Goal: Task Accomplishment & Management: Manage account settings

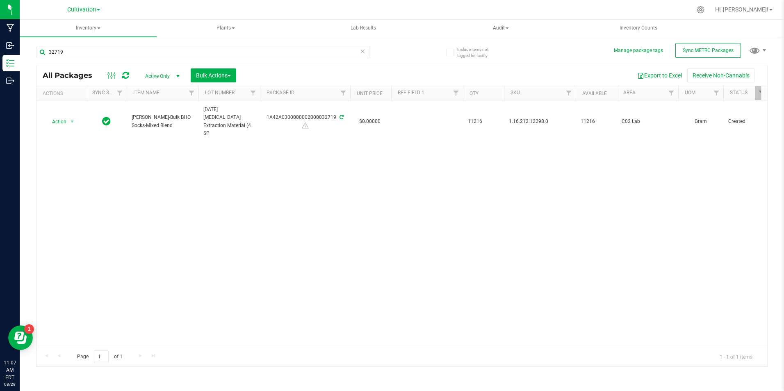
click at [66, 59] on div "32719" at bounding box center [202, 55] width 333 height 19
click at [65, 54] on input "32719" at bounding box center [202, 52] width 333 height 12
click at [65, 51] on input "32719" at bounding box center [202, 52] width 333 height 12
click at [64, 51] on input "32719" at bounding box center [202, 52] width 333 height 12
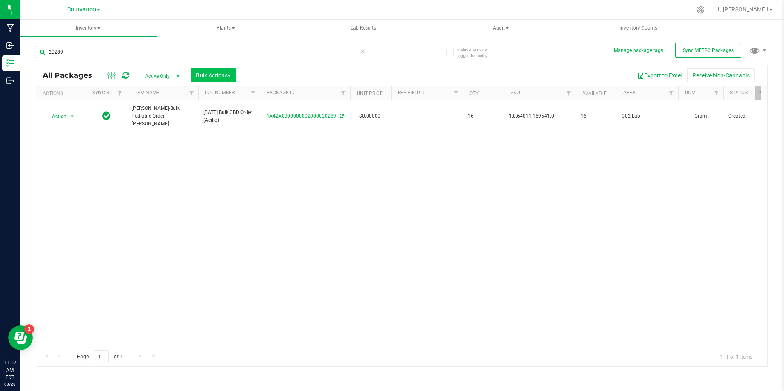
type input "20289"
click at [228, 73] on span "Bulk Actions" at bounding box center [213, 75] width 35 height 7
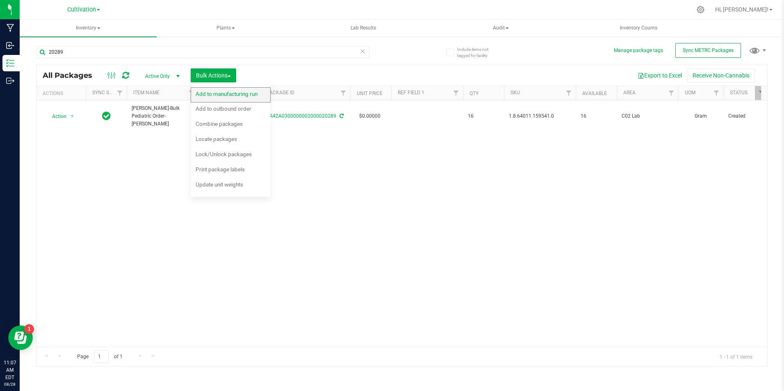
click at [229, 93] on span "Add to manufacturing run" at bounding box center [227, 94] width 62 height 7
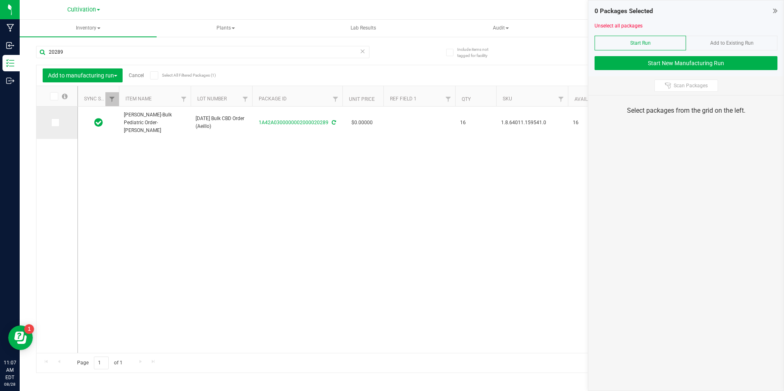
click at [59, 123] on span at bounding box center [55, 122] width 8 height 8
click at [0, 0] on input "checkbox" at bounding box center [0, 0] width 0 height 0
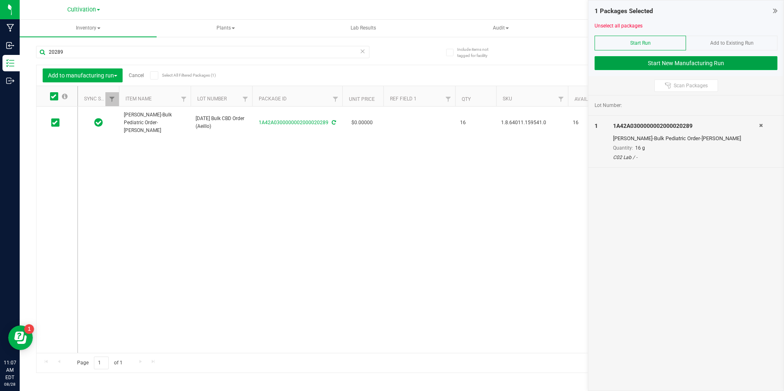
click at [621, 63] on button "Start New Manufacturing Run" at bounding box center [685, 63] width 183 height 14
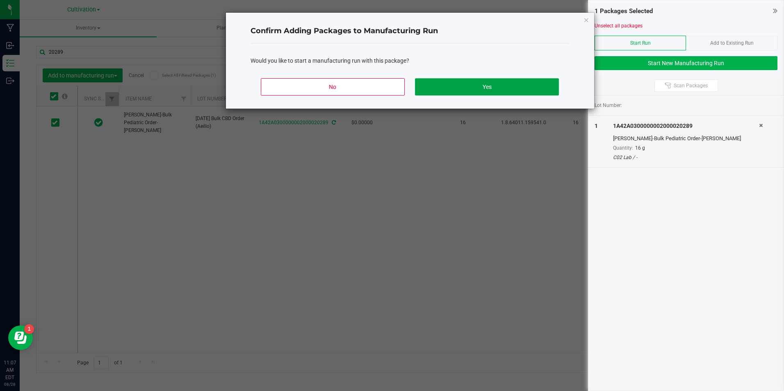
click at [487, 84] on button "Yes" at bounding box center [486, 86] width 143 height 17
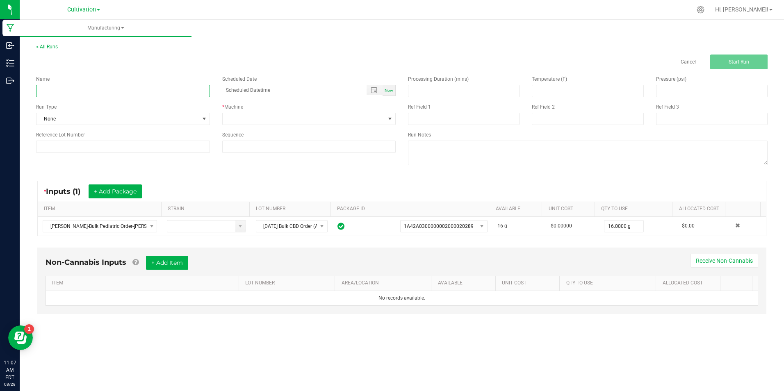
click at [90, 89] on input at bounding box center [123, 91] width 174 height 12
type input "[DATE] CBD Reclaim Consolidation"
click at [130, 192] on button "+ Add Package" at bounding box center [115, 191] width 53 height 14
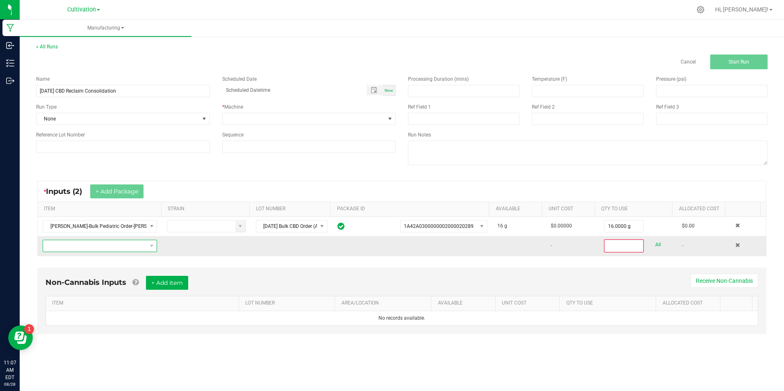
click at [116, 244] on span "NO DATA FOUND" at bounding box center [94, 245] width 103 height 11
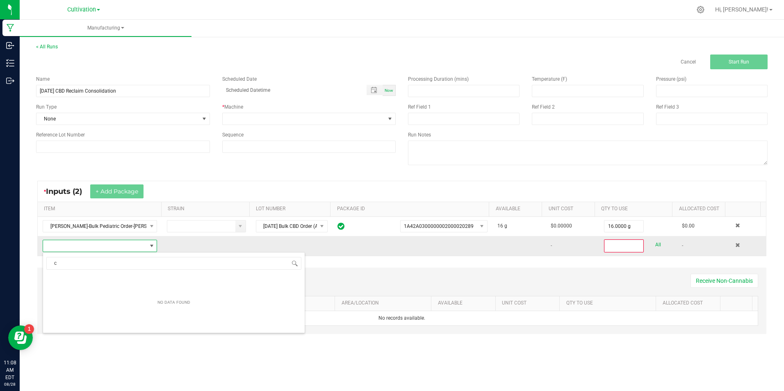
scroll to position [12, 112]
type input "c"
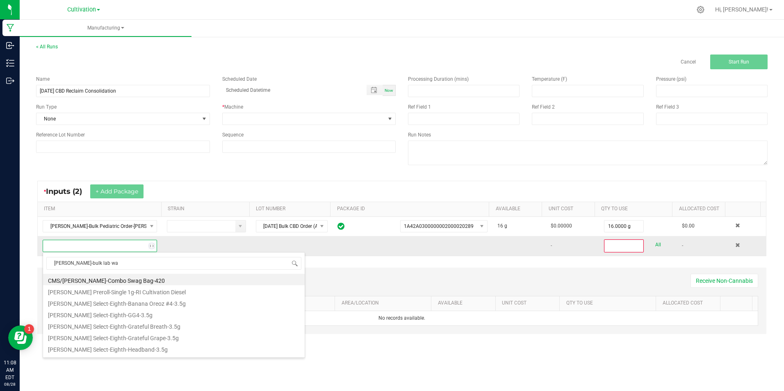
type input "Slater-bulk lab was"
click at [129, 318] on li "[PERSON_NAME]-Bulk Lab Waste-CBD-Reclaim" at bounding box center [174, 313] width 262 height 11
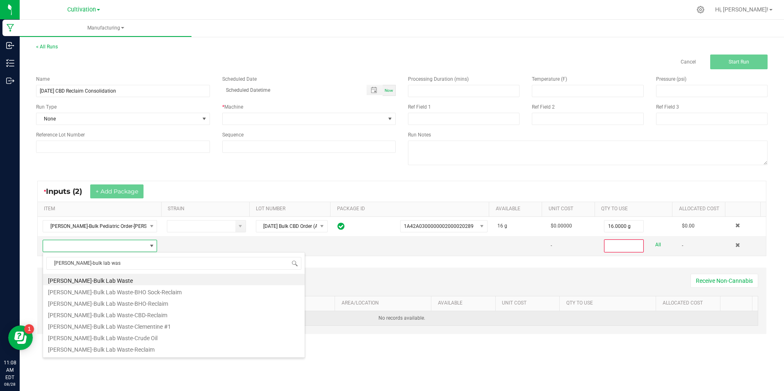
type input "0"
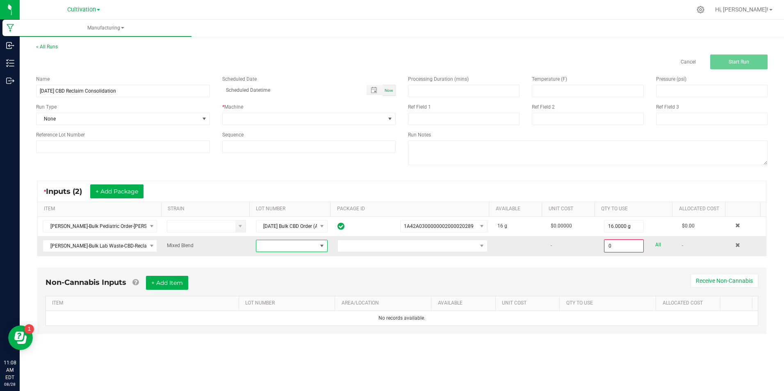
click at [317, 245] on span at bounding box center [322, 245] width 10 height 11
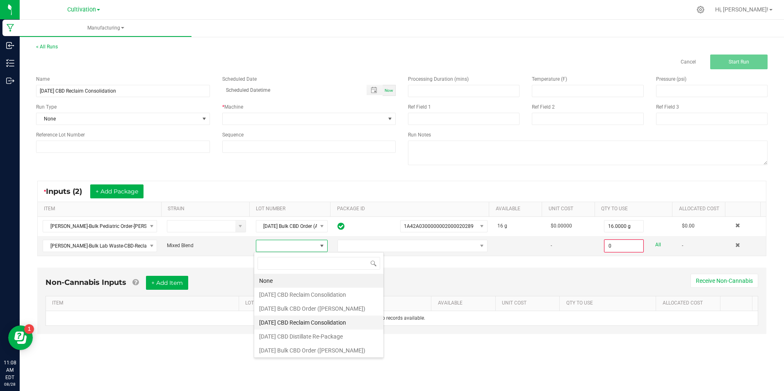
click at [335, 320] on Consolidation "5/19/25 CBD Reclaim Consolidation" at bounding box center [318, 323] width 129 height 14
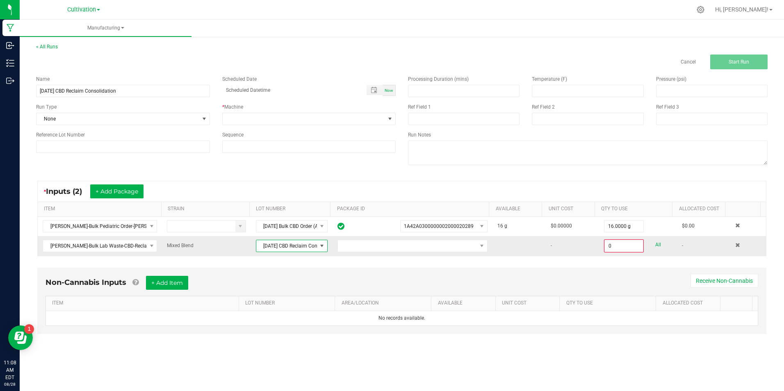
click at [296, 253] on td "5/19/25 CBD Reclaim Consolidation" at bounding box center [292, 246] width 82 height 20
click at [298, 245] on span "5/19/25 CBD Reclaim Consolidation" at bounding box center [286, 245] width 61 height 11
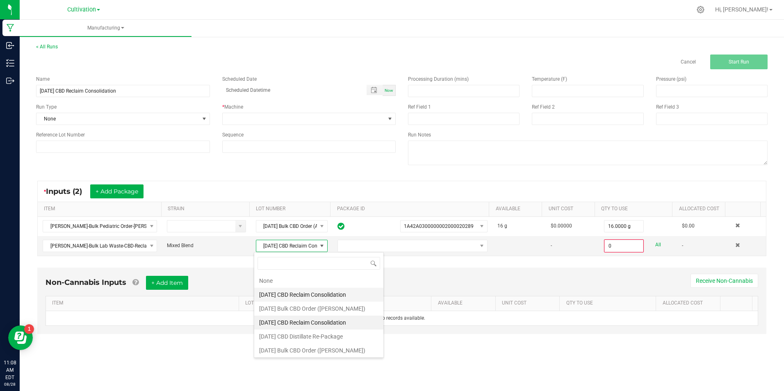
click at [298, 295] on Consolidation "4/2/25 CBD Reclaim Consolidation" at bounding box center [318, 295] width 129 height 14
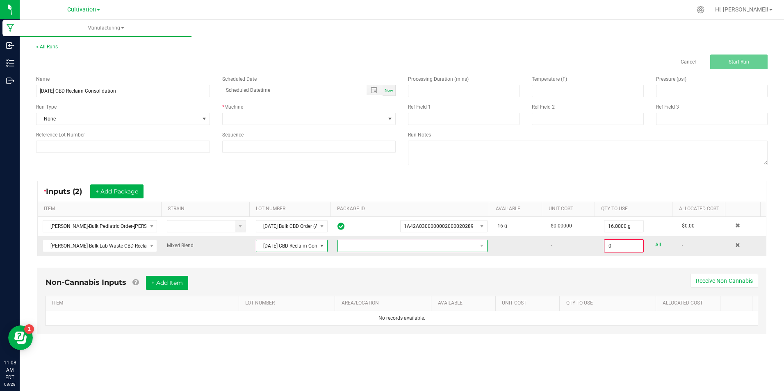
click at [387, 245] on span "NO DATA FOUND" at bounding box center [407, 245] width 139 height 11
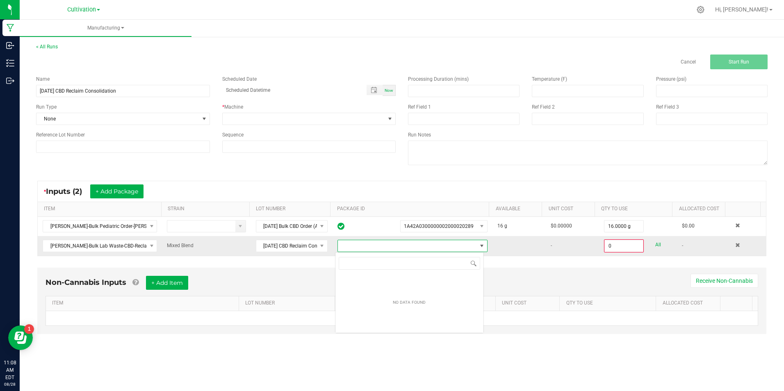
scroll to position [12, 148]
click at [387, 245] on span "NO DATA FOUND" at bounding box center [407, 245] width 139 height 11
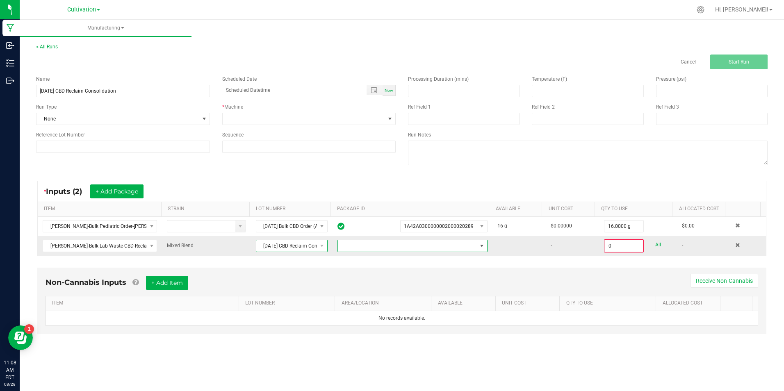
click at [307, 246] on span "4/2/25 CBD Reclaim Consolidation" at bounding box center [286, 245] width 61 height 11
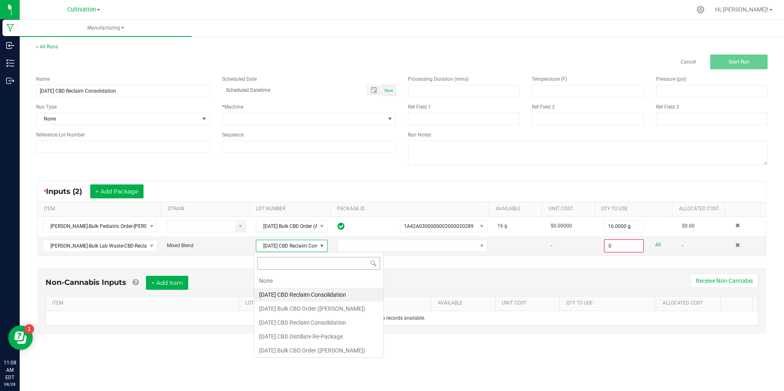
scroll to position [12, 71]
drag, startPoint x: 347, startPoint y: 322, endPoint x: 349, endPoint y: 314, distance: 8.4
click at [347, 322] on Consolidation "5/19/25 CBD Reclaim Consolidation" at bounding box center [318, 323] width 129 height 14
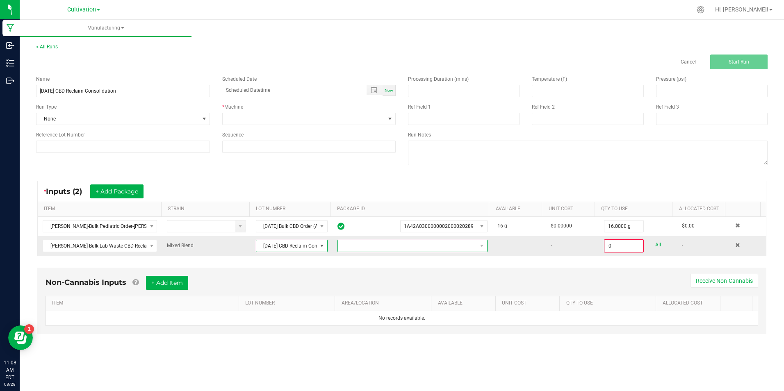
click at [442, 245] on span "NO DATA FOUND" at bounding box center [407, 245] width 139 height 11
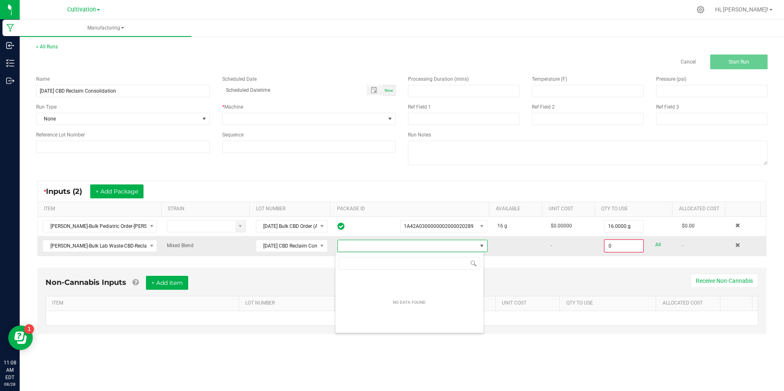
scroll to position [12, 148]
click at [443, 249] on span "NO DATA FOUND" at bounding box center [407, 245] width 139 height 11
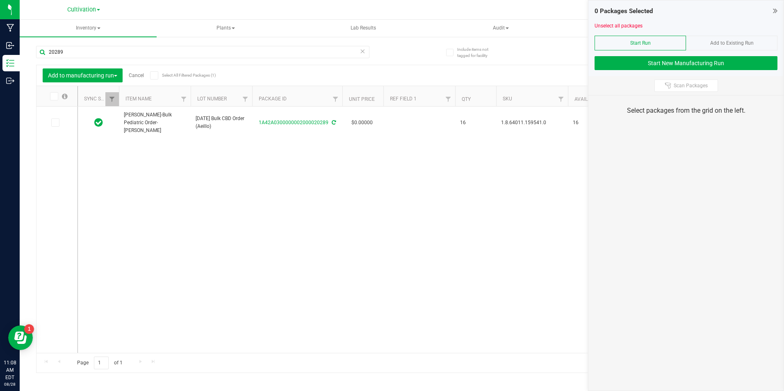
drag, startPoint x: 54, startPoint y: 122, endPoint x: 66, endPoint y: 93, distance: 30.9
click at [55, 123] on icon at bounding box center [54, 123] width 5 height 0
click at [0, 0] on input "checkbox" at bounding box center [0, 0] width 0 height 0
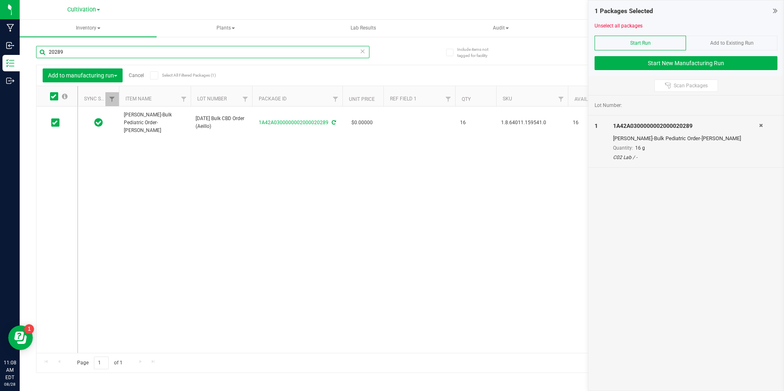
click at [89, 52] on input "20289" at bounding box center [202, 52] width 333 height 12
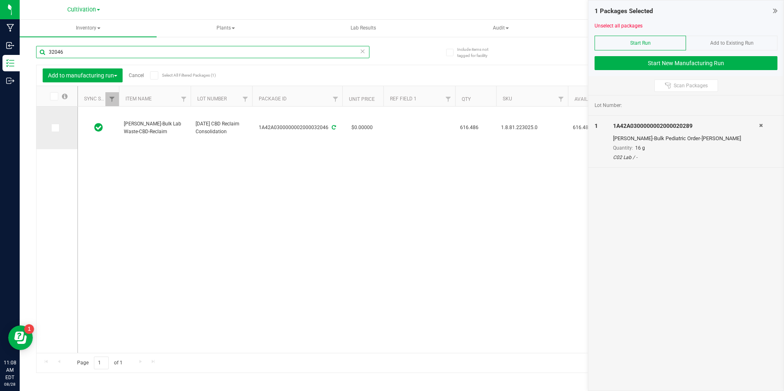
type input "32046"
click at [59, 123] on td at bounding box center [56, 128] width 41 height 43
click at [58, 129] on span at bounding box center [55, 128] width 8 height 8
click at [0, 0] on input "checkbox" at bounding box center [0, 0] width 0 height 0
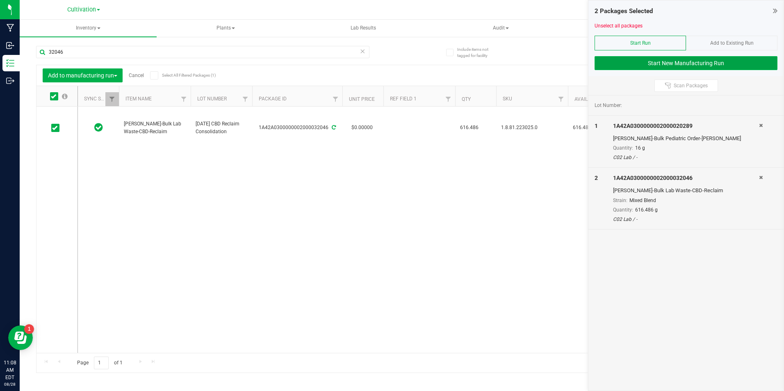
click at [750, 63] on button "Start New Manufacturing Run" at bounding box center [685, 63] width 183 height 14
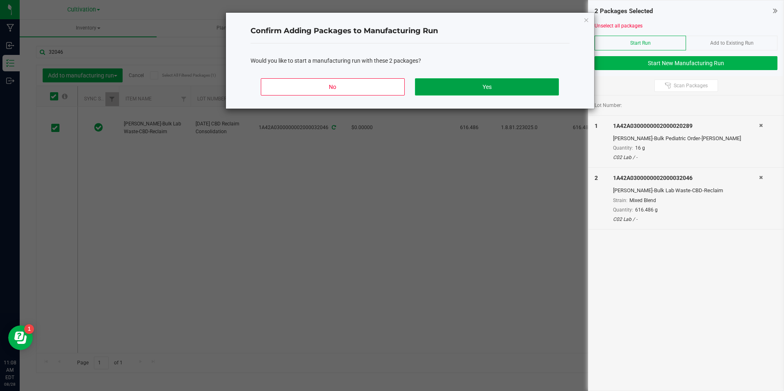
click at [502, 91] on button "Yes" at bounding box center [486, 86] width 143 height 17
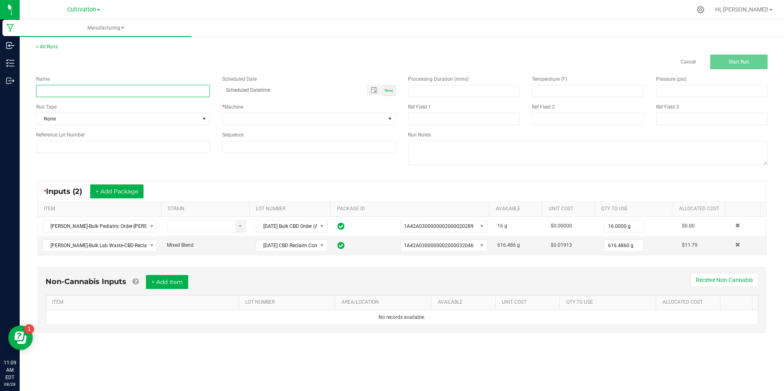
click at [162, 95] on input at bounding box center [123, 91] width 174 height 12
type input "9"
click at [116, 91] on input "[DATE] CBD Reclaim Consolidation" at bounding box center [123, 91] width 174 height 12
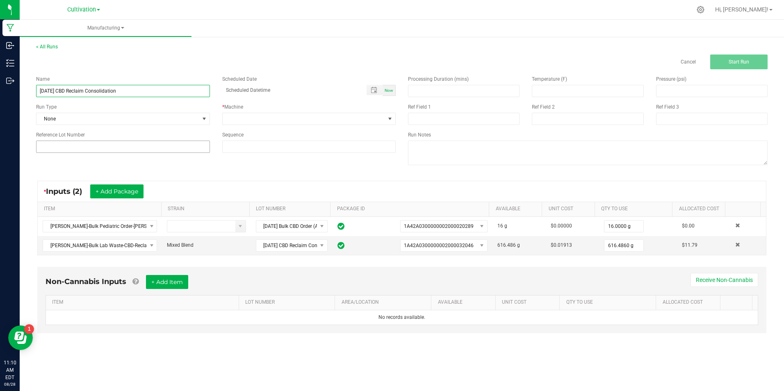
type input "[DATE] CBD Reclaim Consolidation"
click at [142, 141] on input at bounding box center [123, 147] width 174 height 12
paste input "[DATE] CBD Reclaim Consolidation"
type input "[DATE] CBD Reclaim Consolidation"
click at [279, 117] on span at bounding box center [304, 118] width 163 height 11
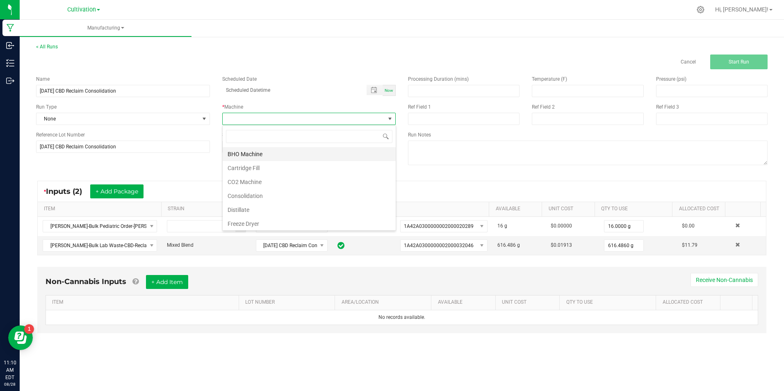
scroll to position [12, 173]
click at [288, 196] on li "Consolidation" at bounding box center [309, 196] width 173 height 14
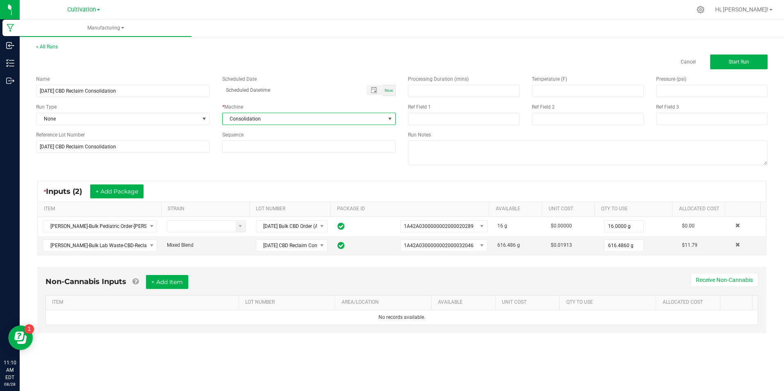
click at [742, 52] on div "< All Runs Cancel Start Run" at bounding box center [401, 56] width 731 height 26
click at [742, 65] on button "Start Run" at bounding box center [738, 62] width 57 height 15
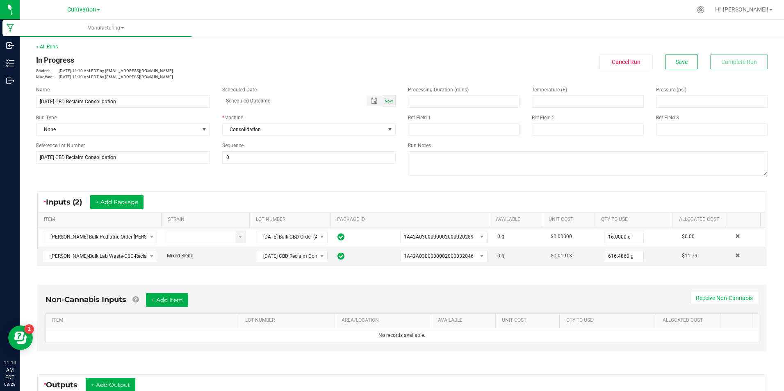
scroll to position [82, 0]
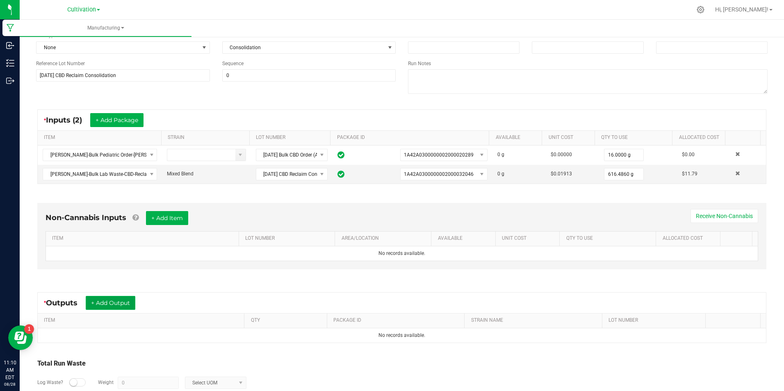
click at [124, 304] on button "+ Add Output" at bounding box center [111, 303] width 50 height 14
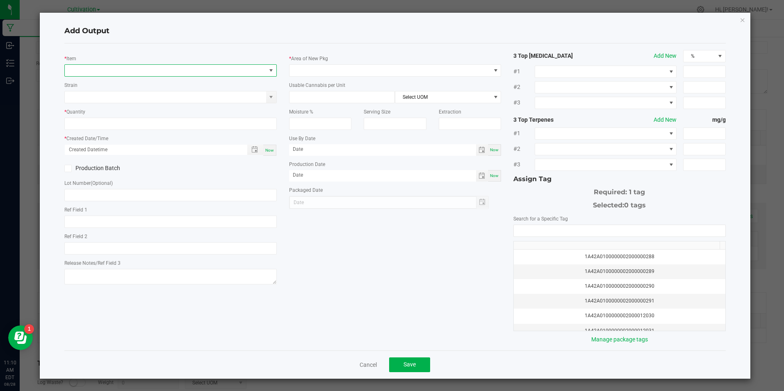
click at [144, 75] on span "NO DATA FOUND" at bounding box center [165, 70] width 201 height 11
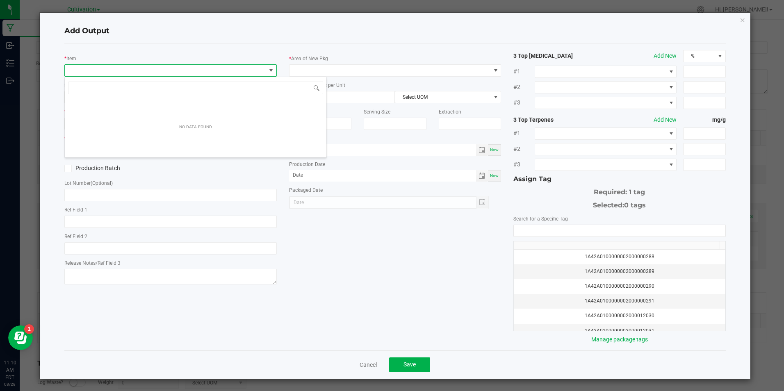
scroll to position [12, 210]
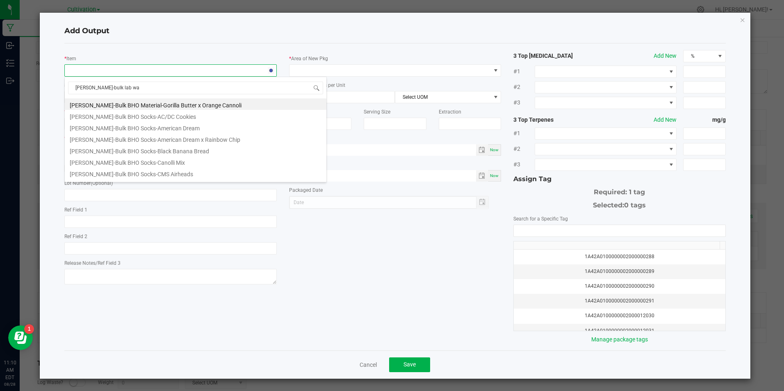
type input "slater-bulk lab was"
click at [162, 139] on li "[PERSON_NAME]-Bulk Lab Waste-CBD-Reclaim" at bounding box center [196, 138] width 262 height 11
type input "0.0000 g"
type input "3.3"
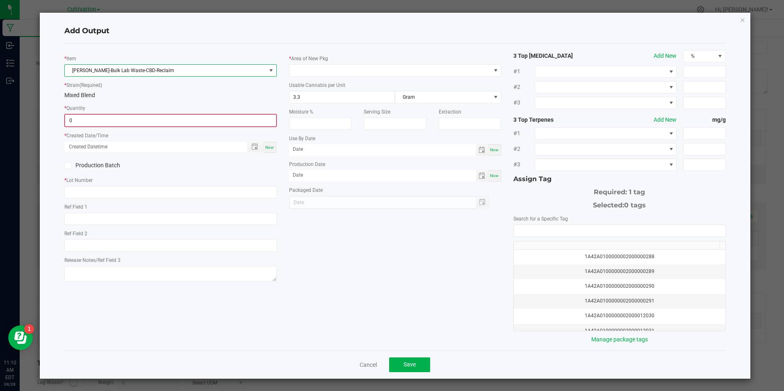
click at [167, 118] on input "0" at bounding box center [170, 120] width 210 height 11
type input "632.4860 g"
click at [269, 143] on div "Now" at bounding box center [269, 146] width 13 height 11
type input "08/28/2025 11:10 AM"
type input "[DATE]"
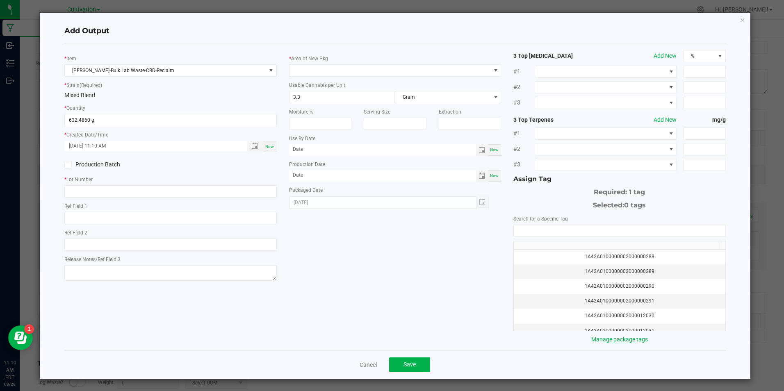
click at [66, 168] on span at bounding box center [67, 164] width 7 height 7
click at [0, 0] on input "Production Batch" at bounding box center [0, 0] width 0 height 0
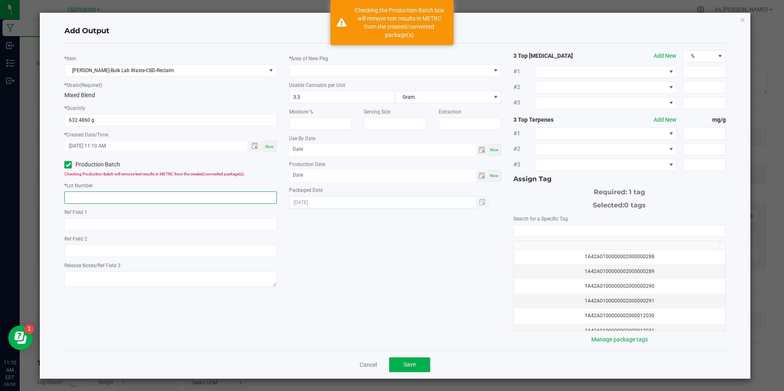
click at [98, 191] on input "text" at bounding box center [170, 197] width 212 height 12
paste input "[DATE] CBD Reclaim Consolidation"
type input "[DATE] CBD Reclaim Consolidation"
click at [363, 70] on span at bounding box center [389, 70] width 201 height 11
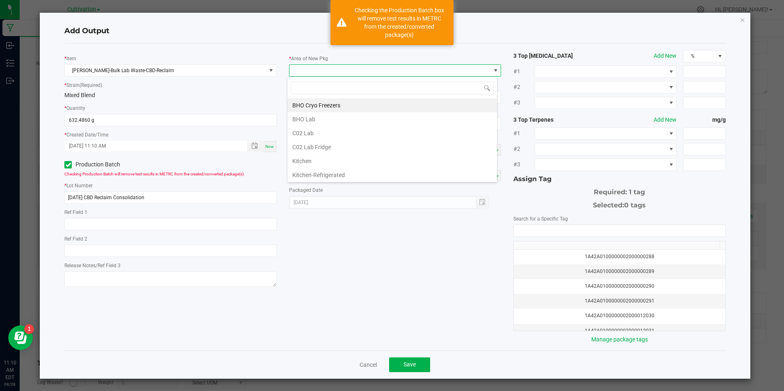
click at [345, 137] on li "C02 Lab" at bounding box center [391, 133] width 209 height 14
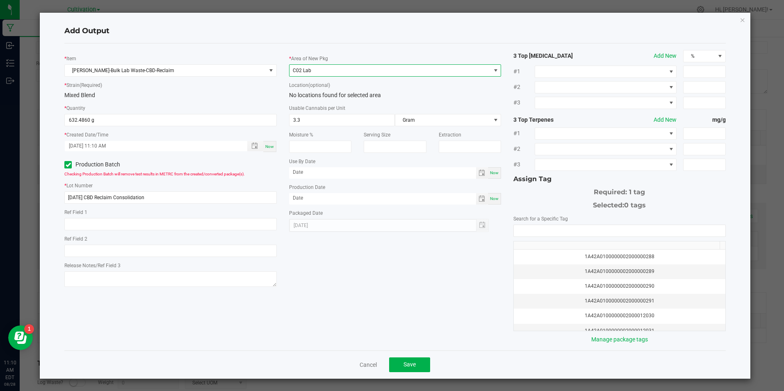
click at [491, 197] on span "Now" at bounding box center [494, 198] width 9 height 5
type input "[DATE]"
click at [518, 230] on input "NO DATA FOUND" at bounding box center [619, 230] width 211 height 11
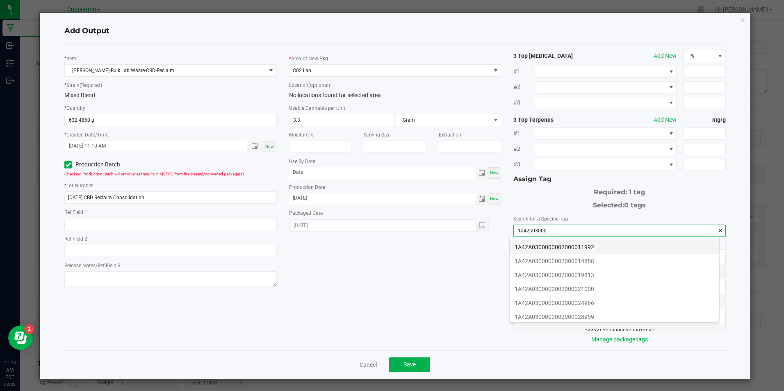
scroll to position [123, 0]
click at [596, 299] on li "1A42A0300000002000033112" at bounding box center [614, 304] width 209 height 14
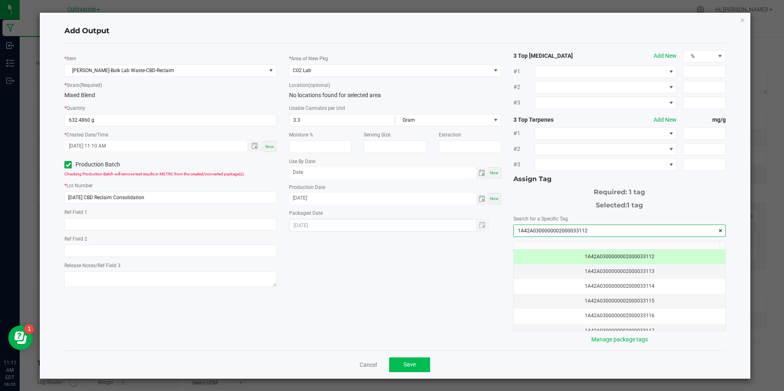
type input "1A42A0300000002000033112"
click at [418, 368] on button "Save" at bounding box center [409, 365] width 41 height 15
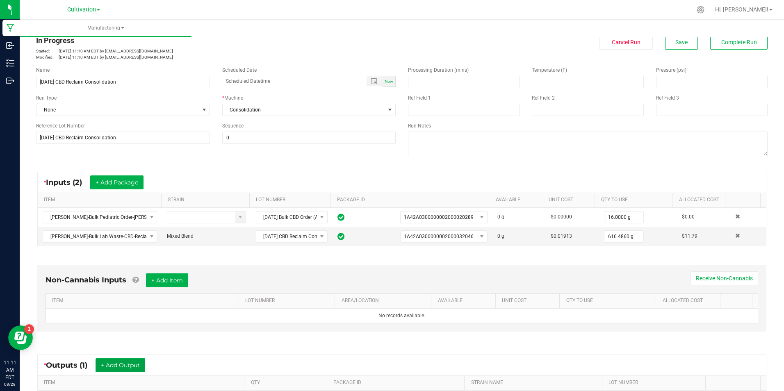
scroll to position [0, 0]
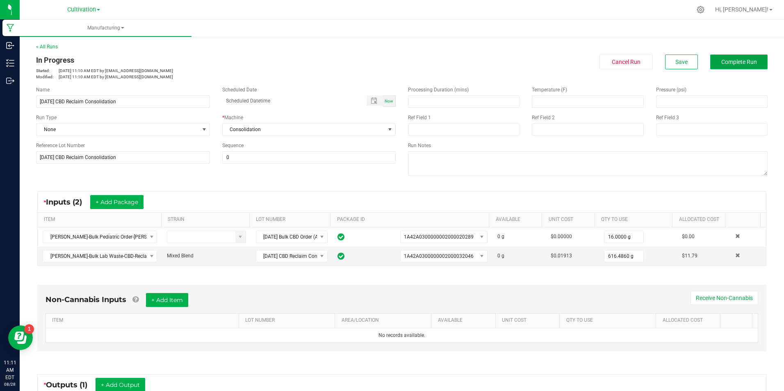
click at [728, 56] on button "Complete Run" at bounding box center [738, 62] width 57 height 15
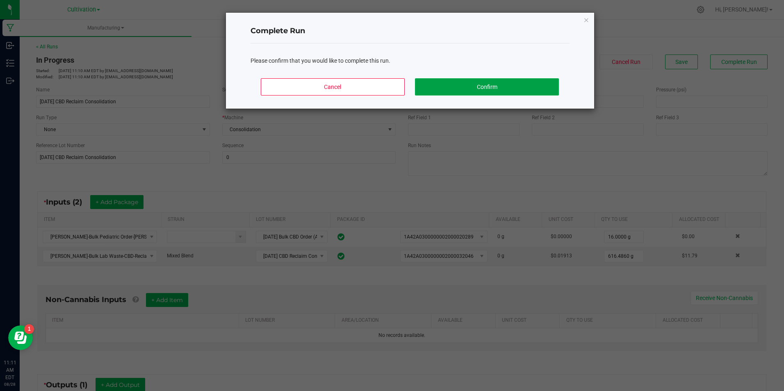
click at [471, 89] on button "Confirm" at bounding box center [486, 86] width 143 height 17
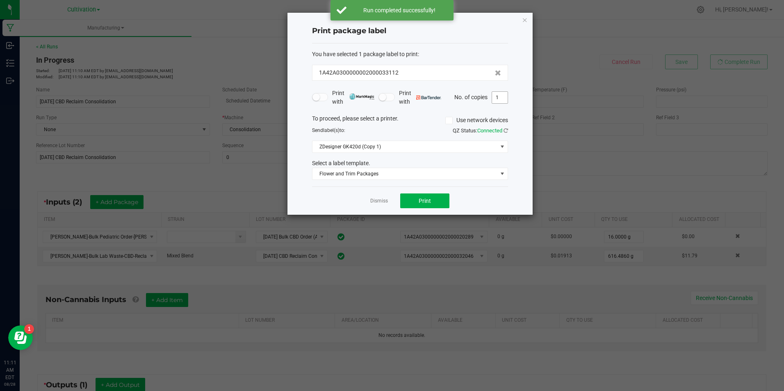
click at [498, 94] on input "1" at bounding box center [500, 97] width 16 height 11
type input "3"
click at [442, 199] on button "Print" at bounding box center [424, 201] width 49 height 15
click at [380, 200] on link "Dismiss" at bounding box center [379, 201] width 18 height 7
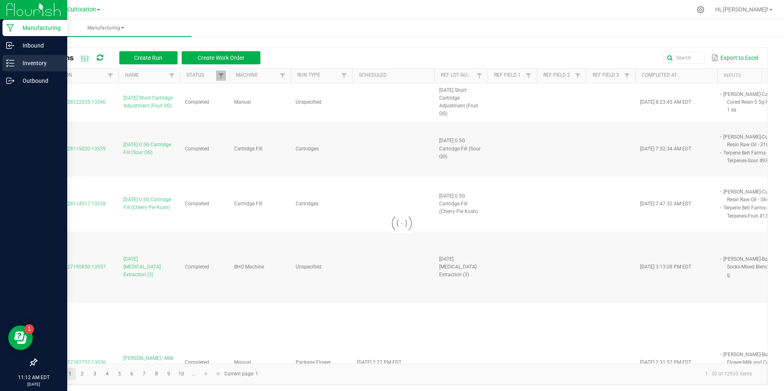
click at [19, 64] on p "Inventory" at bounding box center [38, 63] width 49 height 10
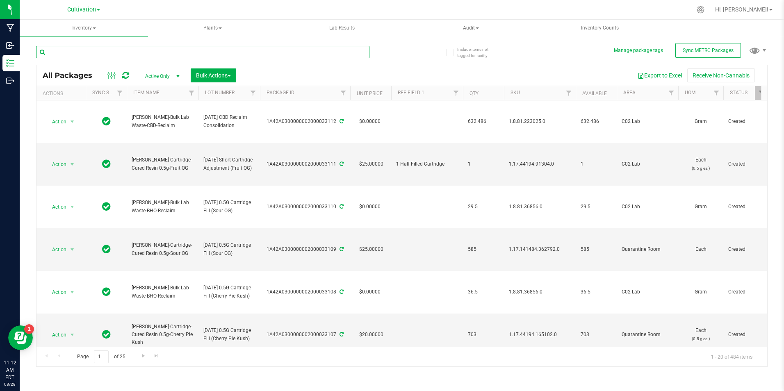
drag, startPoint x: 158, startPoint y: 35, endPoint x: 158, endPoint y: 49, distance: 13.9
click at [158, 49] on input "text" at bounding box center [202, 52] width 333 height 12
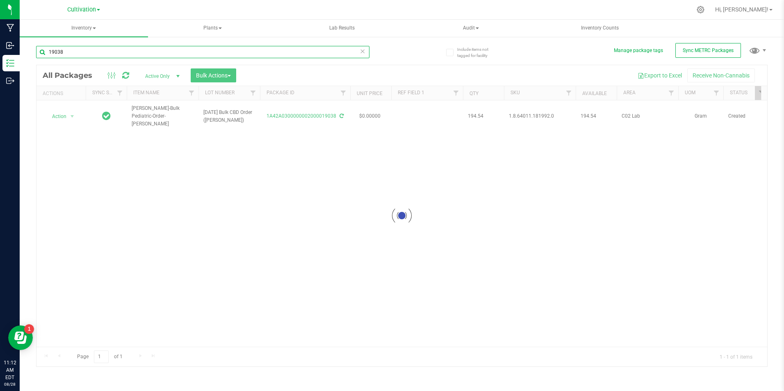
type input "19038"
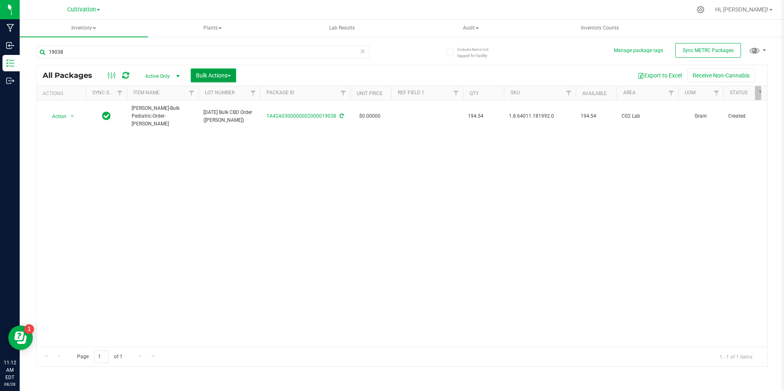
click at [225, 75] on span "Bulk Actions" at bounding box center [213, 75] width 35 height 7
click at [223, 89] on div "Add to manufacturing run" at bounding box center [232, 95] width 73 height 13
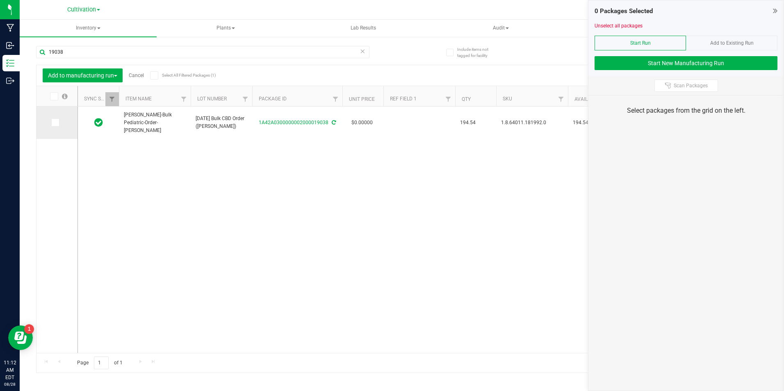
click at [55, 126] on span at bounding box center [55, 122] width 8 height 8
click at [0, 0] on input "checkbox" at bounding box center [0, 0] width 0 height 0
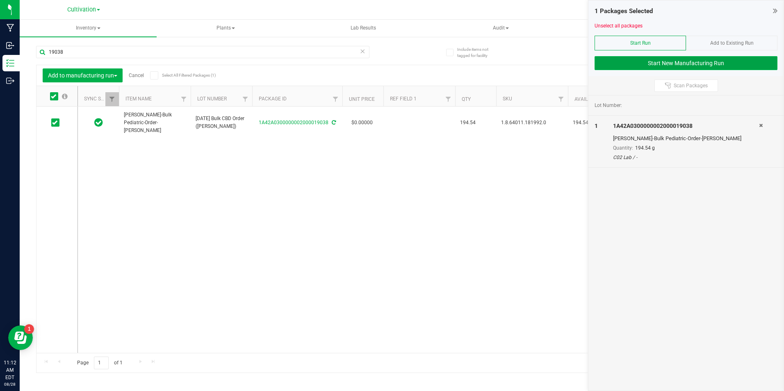
click at [616, 63] on button "Start New Manufacturing Run" at bounding box center [685, 63] width 183 height 14
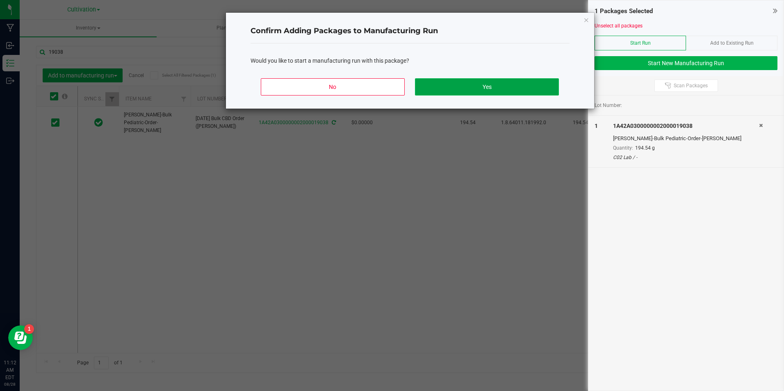
click at [533, 90] on button "Yes" at bounding box center [486, 86] width 143 height 17
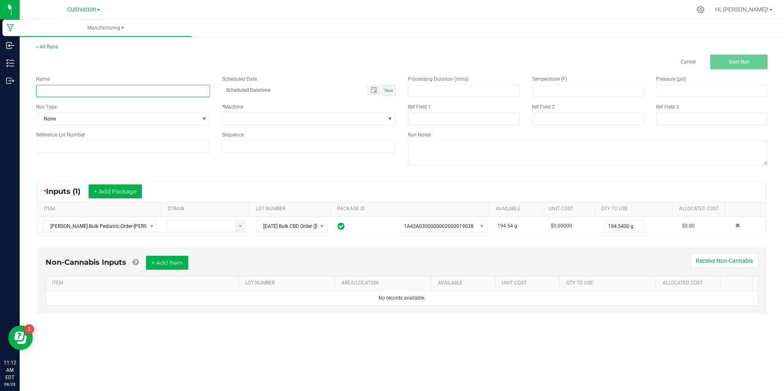
click at [112, 90] on input at bounding box center [123, 91] width 174 height 12
click at [114, 88] on input "8/28/25 CBD Order (Robillard Re-Tag)" at bounding box center [123, 91] width 174 height 12
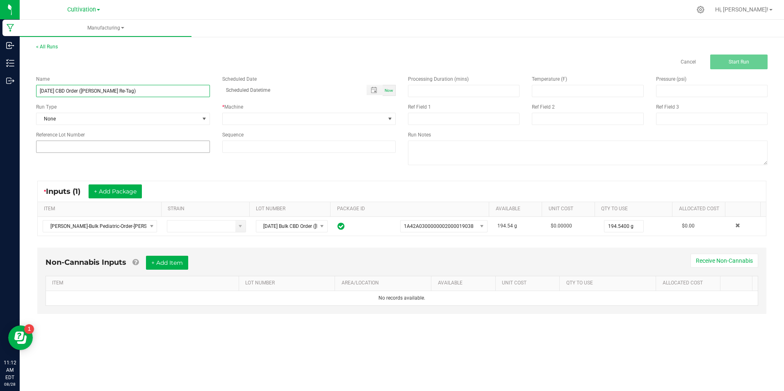
type input "8/28/25 CBD Order (Robillard Re-Tag)"
click at [147, 141] on input at bounding box center [123, 147] width 174 height 12
drag, startPoint x: 147, startPoint y: 139, endPoint x: 142, endPoint y: 147, distance: 9.6
paste input "8/28/25 CBD Order (Robillard Re-Tag)"
type input "8/28/25 CBD Order (Robillard Re-Tag)"
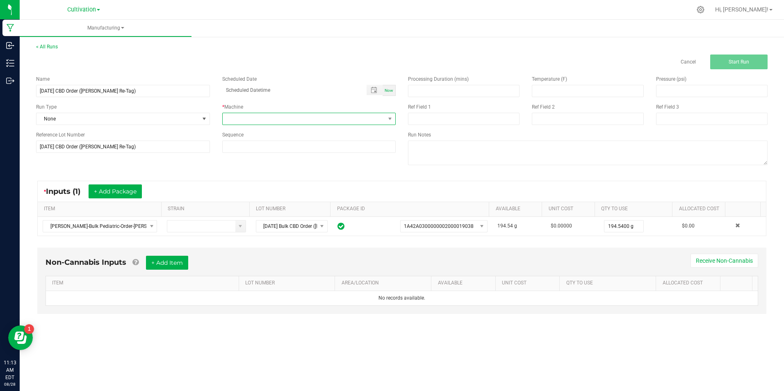
click at [259, 120] on span at bounding box center [304, 118] width 163 height 11
click at [296, 222] on li "Manual" at bounding box center [309, 225] width 173 height 14
click at [740, 66] on button "Start Run" at bounding box center [738, 62] width 57 height 15
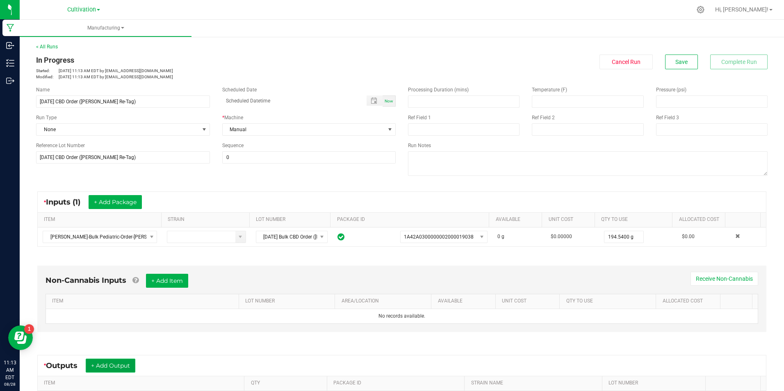
click at [104, 362] on button "+ Add Output" at bounding box center [111, 366] width 50 height 14
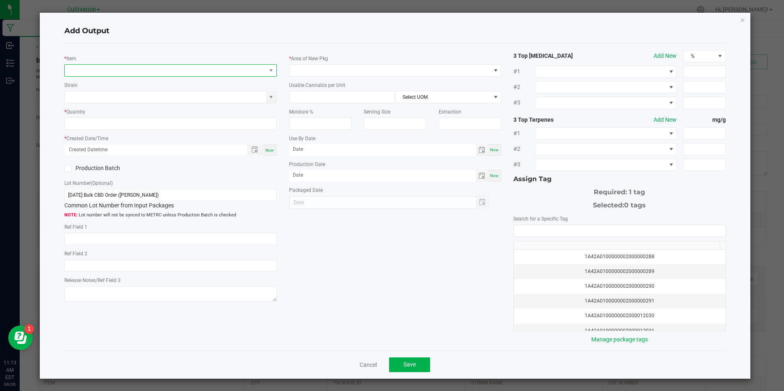
click at [155, 71] on span "NO DATA FOUND" at bounding box center [165, 70] width 201 height 11
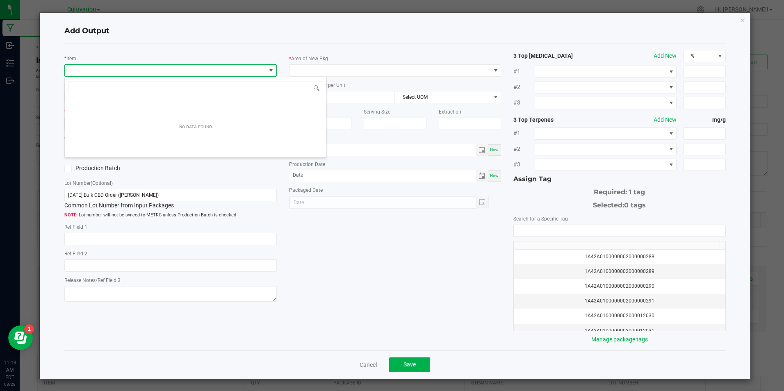
scroll to position [12, 210]
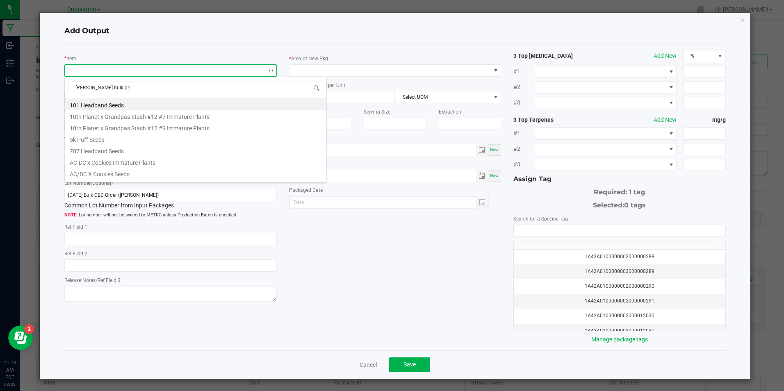
type input "slater-bulk ped"
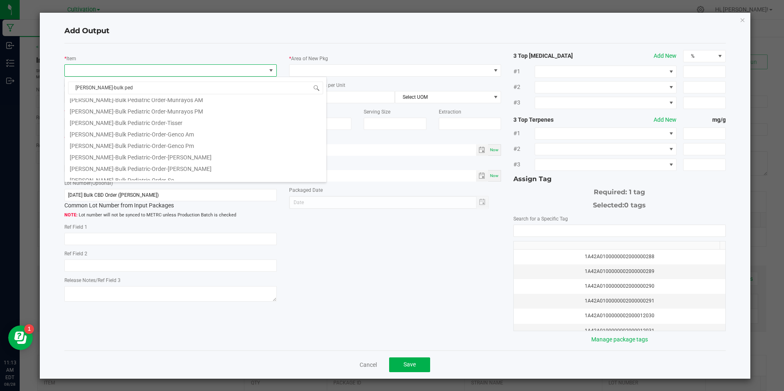
scroll to position [102, 0]
click at [180, 163] on li "[PERSON_NAME]-Bulk Pediatric-Order-[PERSON_NAME]" at bounding box center [196, 162] width 262 height 11
type input "0.0000 g"
type input "3.3"
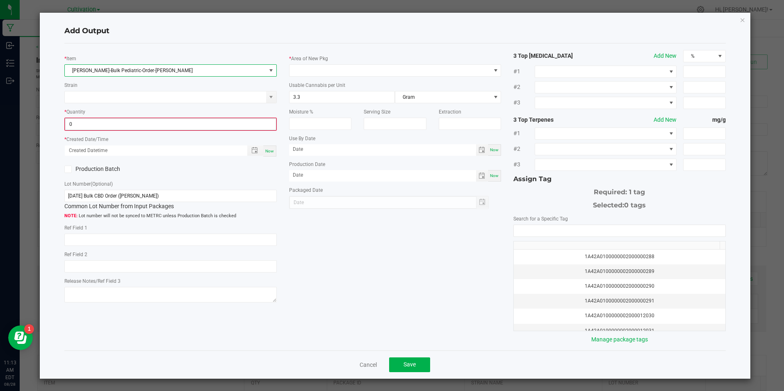
click at [183, 123] on input "0" at bounding box center [170, 123] width 210 height 11
type input "194.5400 g"
click at [269, 150] on span "Now" at bounding box center [269, 150] width 9 height 5
type input "08/28/2025 11:13 AM"
type input "[DATE]"
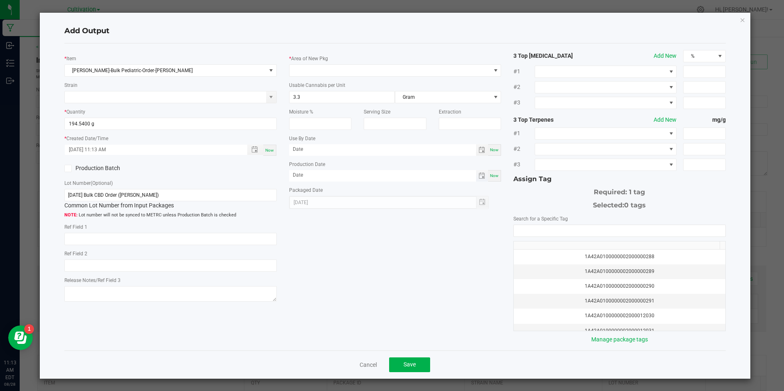
click at [478, 180] on span "Toggle calendar" at bounding box center [482, 175] width 12 height 11
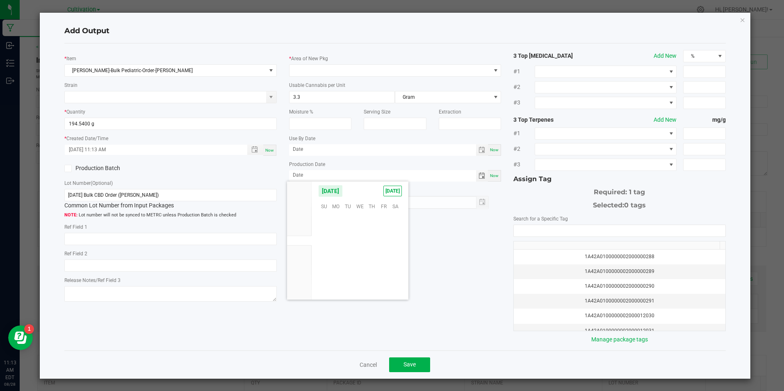
scroll to position [132873, 0]
click at [298, 212] on span "May" at bounding box center [298, 211] width 9 height 6
click at [363, 258] on span "21" at bounding box center [360, 256] width 12 height 13
type input "05/21/2025"
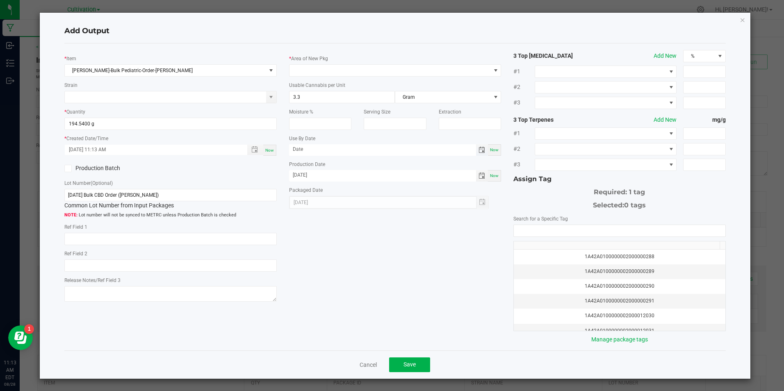
click at [478, 153] on span "Toggle calendar" at bounding box center [481, 150] width 7 height 7
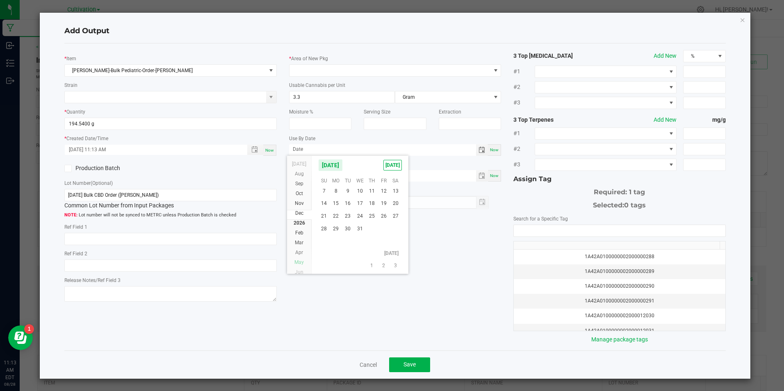
click at [306, 264] on li "May" at bounding box center [299, 262] width 25 height 10
click at [306, 307] on li "Oct" at bounding box center [299, 312] width 25 height 10
click at [359, 233] on span "21" at bounding box center [360, 230] width 12 height 13
type input "10/21/2026"
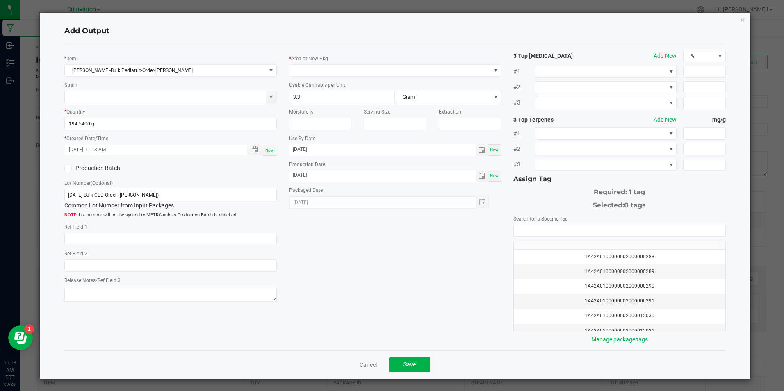
click at [367, 240] on div "* Item Slater-Bulk Pediatric-Order-Robillard Strain * Quantity 194.5400 g * Cre…" at bounding box center [394, 197] width 673 height 294
click at [381, 68] on span at bounding box center [389, 70] width 201 height 11
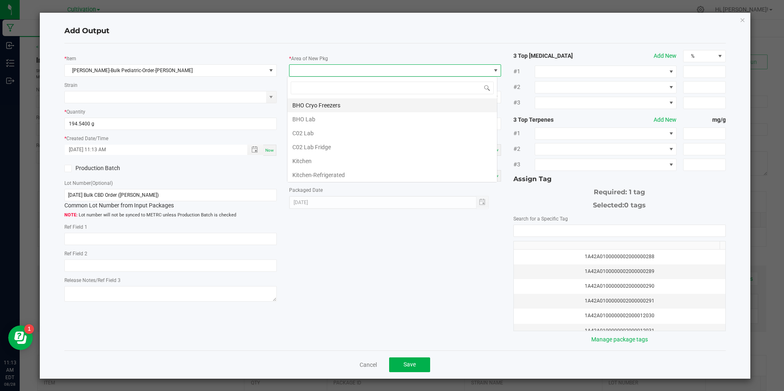
scroll to position [12, 210]
click at [347, 132] on li "C02 Lab" at bounding box center [391, 133] width 209 height 14
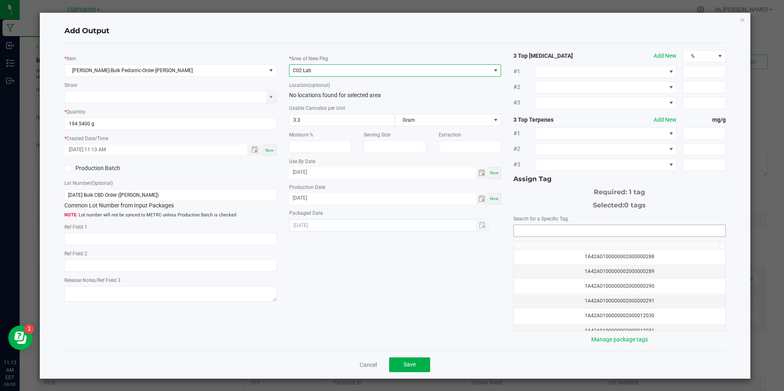
click at [536, 230] on input "NO DATA FOUND" at bounding box center [619, 230] width 211 height 11
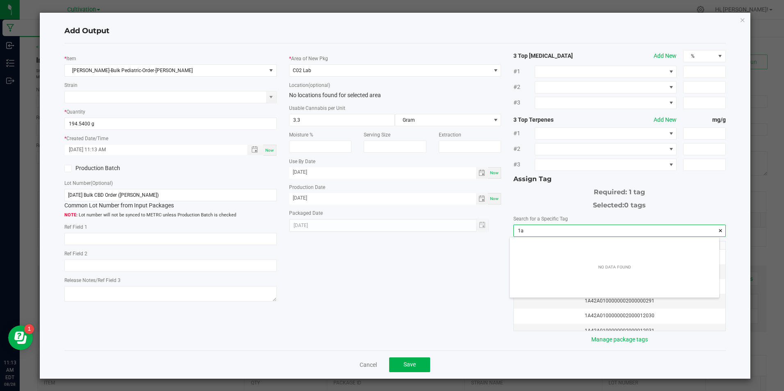
scroll to position [11, 209]
type input "1a42qa"
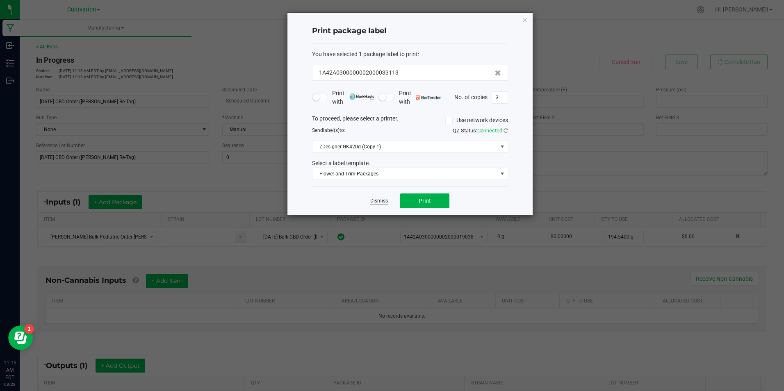
click at [380, 200] on link "Dismiss" at bounding box center [379, 201] width 18 height 7
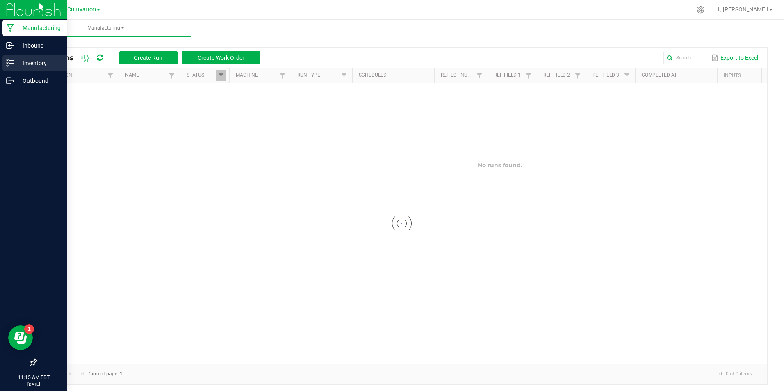
click at [23, 66] on p "Inventory" at bounding box center [38, 63] width 49 height 10
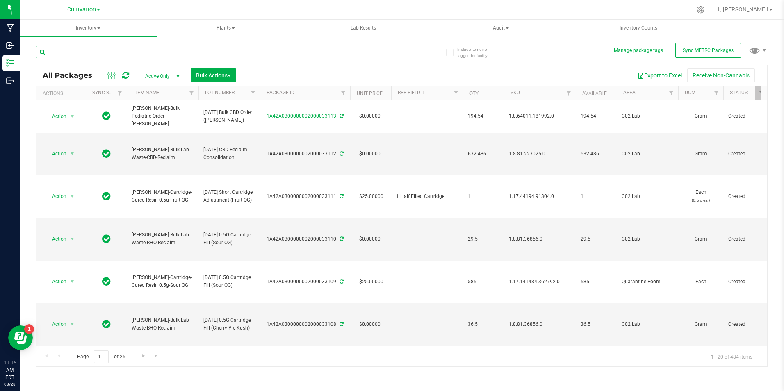
click at [161, 55] on input "text" at bounding box center [202, 52] width 333 height 12
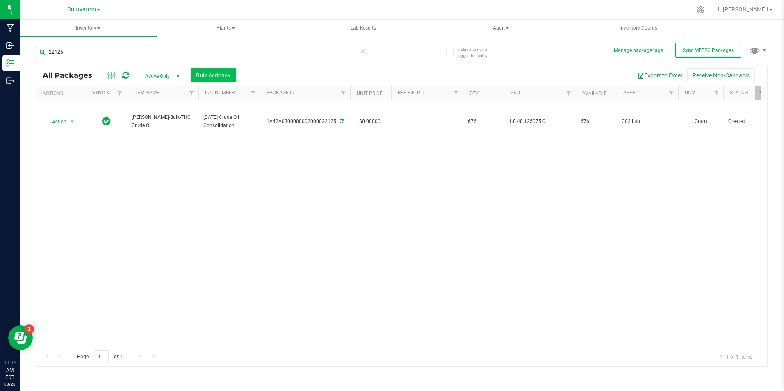
type input "22125"
click at [221, 73] on span "Bulk Actions" at bounding box center [213, 75] width 35 height 7
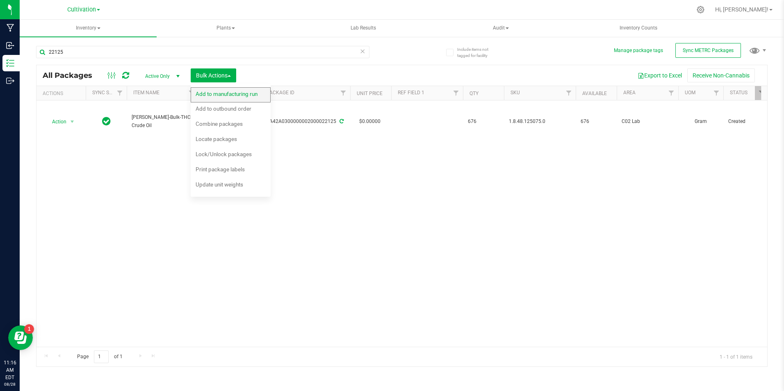
click at [217, 91] on div "Add to manufacturing run" at bounding box center [232, 95] width 73 height 13
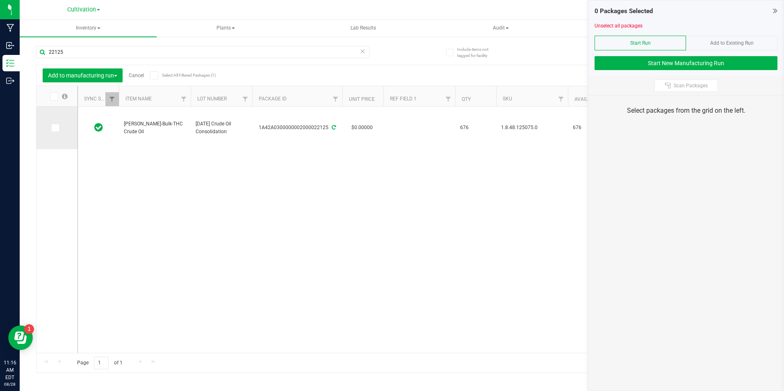
drag, startPoint x: 52, startPoint y: 121, endPoint x: 53, endPoint y: 129, distance: 8.2
click at [52, 122] on td at bounding box center [56, 128] width 41 height 43
click at [55, 131] on span at bounding box center [55, 128] width 8 height 8
click at [0, 0] on input "checkbox" at bounding box center [0, 0] width 0 height 0
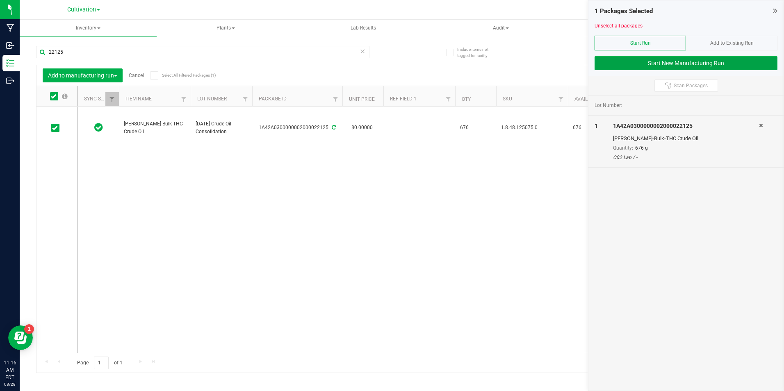
click at [620, 57] on button "Start New Manufacturing Run" at bounding box center [685, 63] width 183 height 14
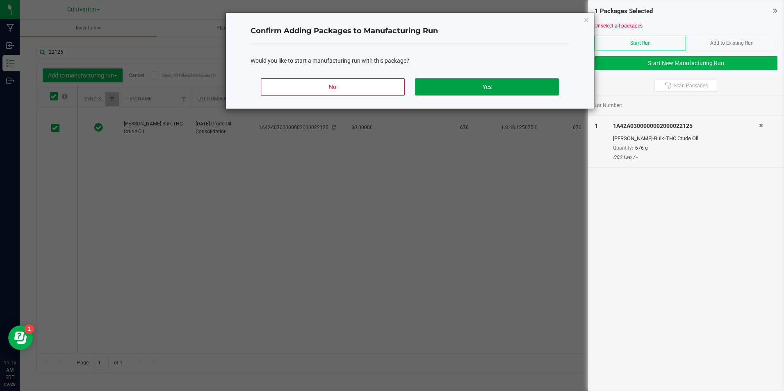
click at [486, 85] on button "Yes" at bounding box center [486, 86] width 143 height 17
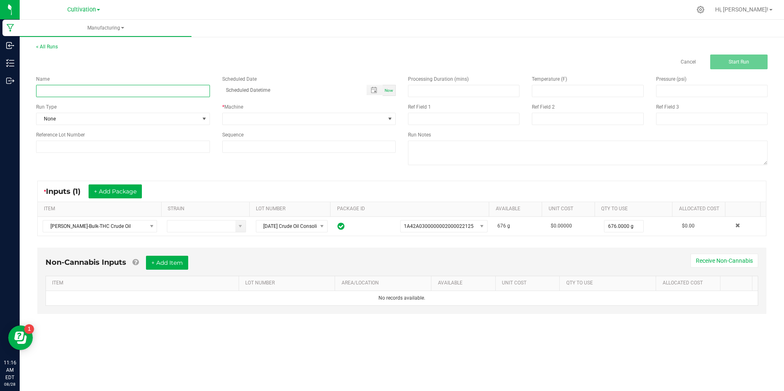
click at [105, 91] on input at bounding box center [123, 91] width 174 height 12
click at [74, 93] on input "[DATE] THC Crude re-tag" at bounding box center [123, 91] width 174 height 12
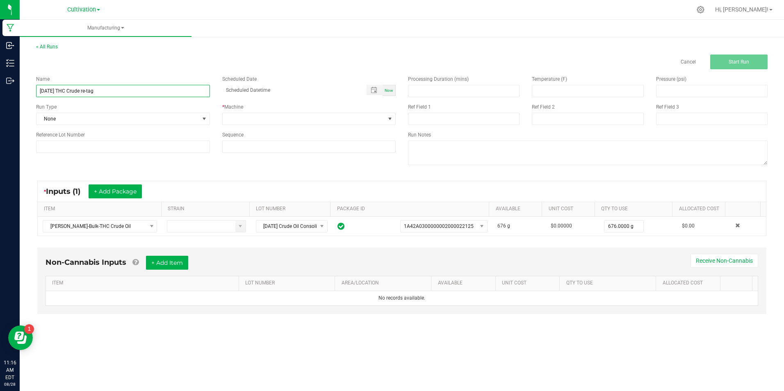
type input "[DATE] THC Crude re-tag"
drag, startPoint x: 81, startPoint y: 78, endPoint x: 63, endPoint y: 87, distance: 20.4
click at [63, 87] on input "[DATE] THC Crude re-tag" at bounding box center [123, 91] width 174 height 12
click at [68, 87] on input "[DATE] THC Crude re-tag" at bounding box center [123, 91] width 174 height 12
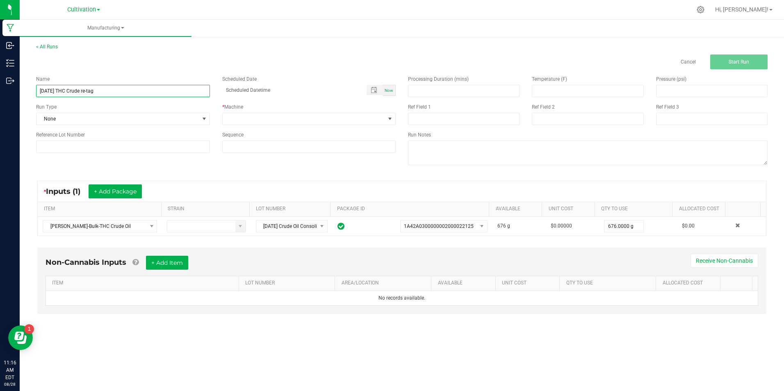
click at [68, 87] on input "[DATE] THC Crude re-tag" at bounding box center [123, 91] width 174 height 12
click at [96, 142] on input at bounding box center [123, 147] width 174 height 12
paste input "[DATE] THC Crude re-tag"
type input "[DATE] THC Crude re-tag"
click at [277, 118] on span at bounding box center [304, 118] width 163 height 11
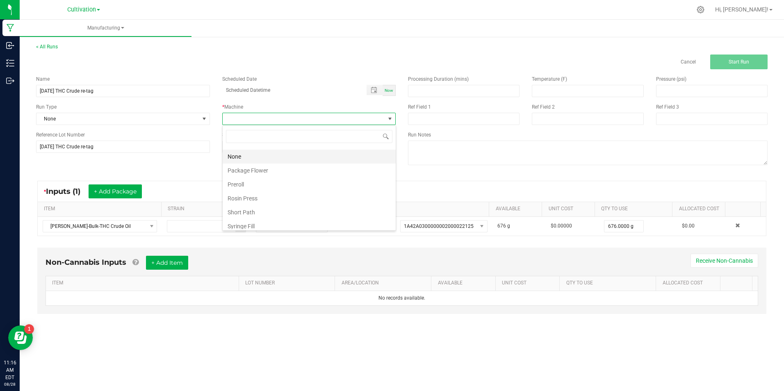
scroll to position [82, 0]
click at [288, 185] on li "Manual" at bounding box center [309, 184] width 173 height 14
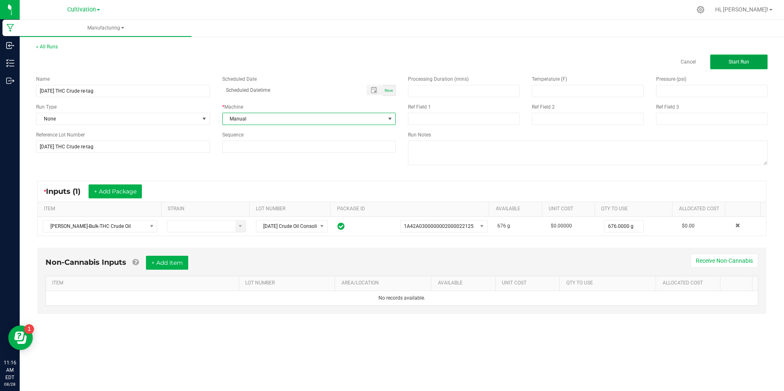
click at [728, 68] on button "Start Run" at bounding box center [738, 62] width 57 height 15
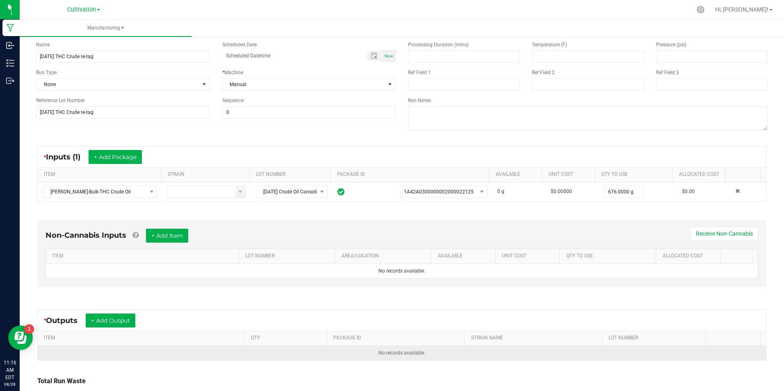
scroll to position [108, 0]
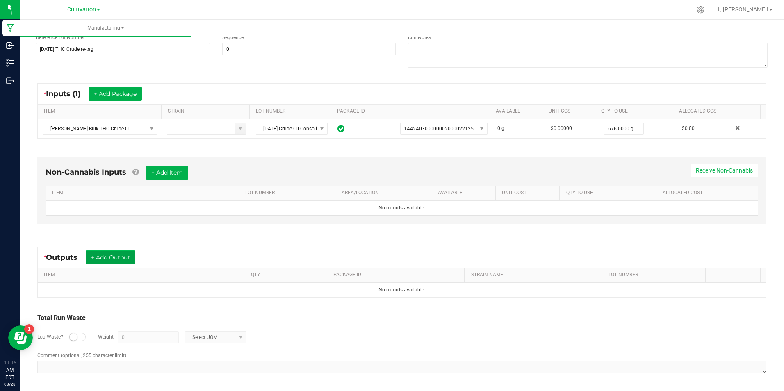
click at [126, 255] on button "+ Add Output" at bounding box center [111, 257] width 50 height 14
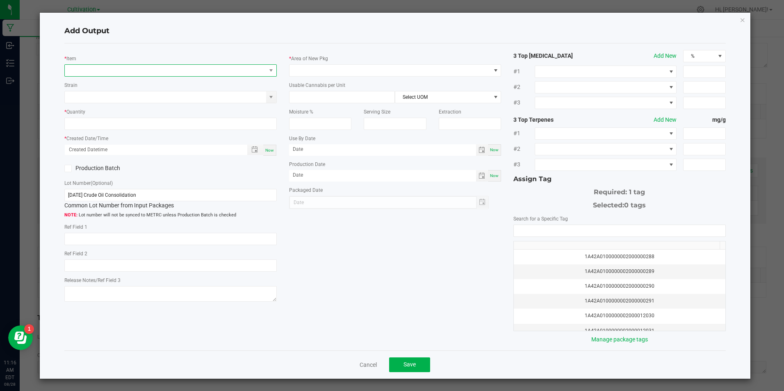
click at [104, 73] on span "NO DATA FOUND" at bounding box center [165, 70] width 201 height 11
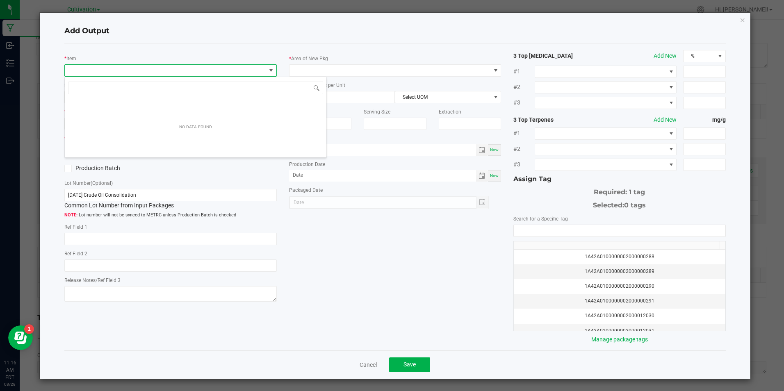
scroll to position [12, 210]
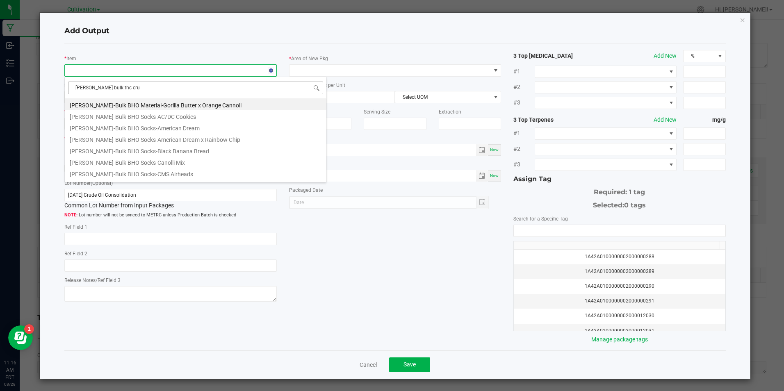
type input "slater-bulk-thc crud"
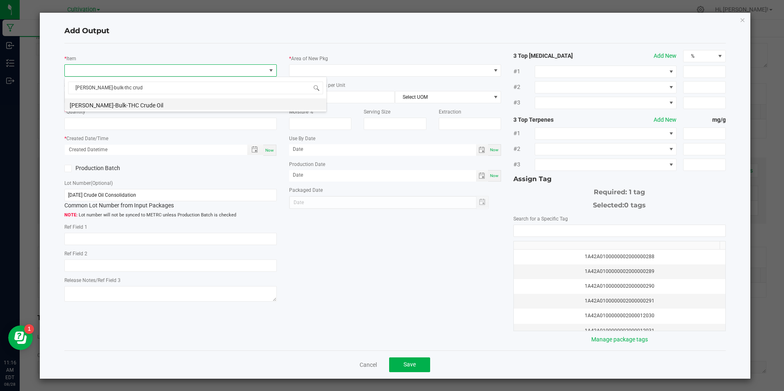
click at [130, 106] on li "[PERSON_NAME]-Bulk-THC Crude Oil" at bounding box center [196, 103] width 262 height 11
click at [143, 132] on div "* Item Slater-Bulk-THC Crude Oil Strain * Quantity 0.0000 g * Created Date/Time…" at bounding box center [170, 177] width 224 height 255
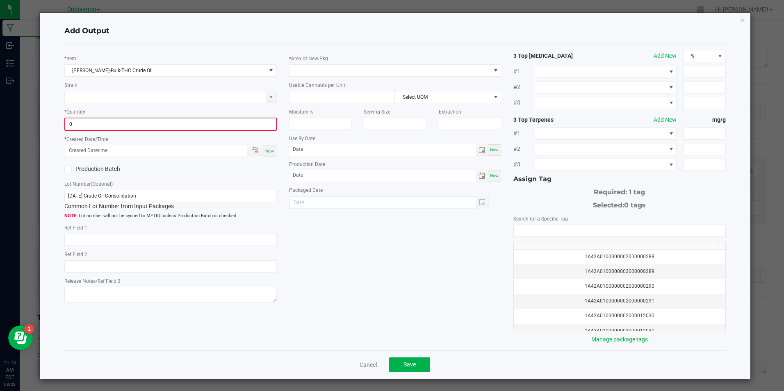
click at [143, 128] on input "0" at bounding box center [170, 123] width 210 height 11
type input "676.0000 g"
click at [266, 151] on span "Now" at bounding box center [269, 150] width 9 height 5
type input "08/28/2025 11:17 AM"
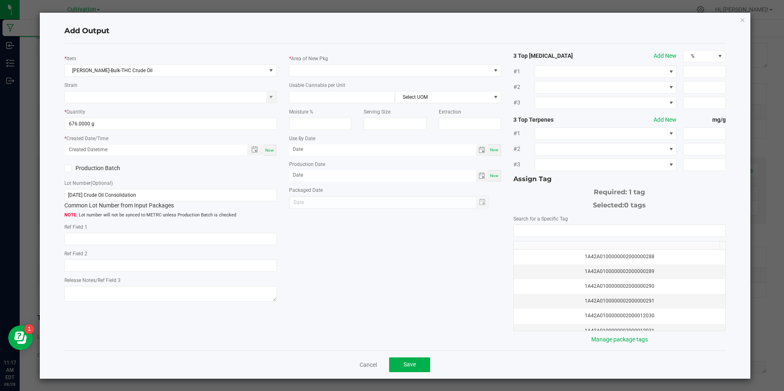
type input "[DATE]"
click at [151, 193] on input "8/26/24 Crude Oil Consolidation" at bounding box center [170, 195] width 212 height 12
paste input "8/25 THC Crude re-tag"
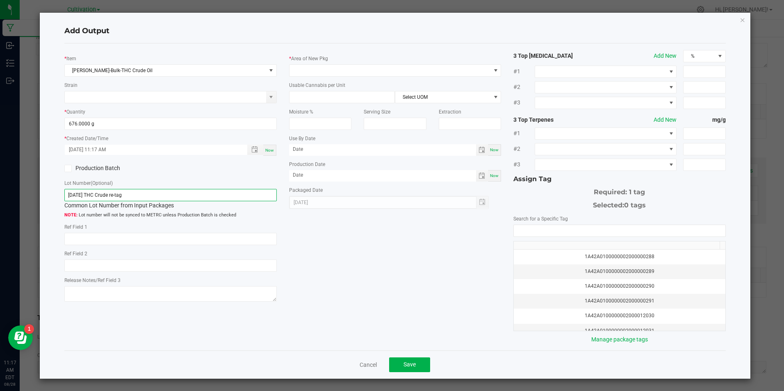
type input "[DATE] THC Crude re-tag"
click at [490, 178] on span "Now" at bounding box center [494, 175] width 9 height 5
type input "[DATE]"
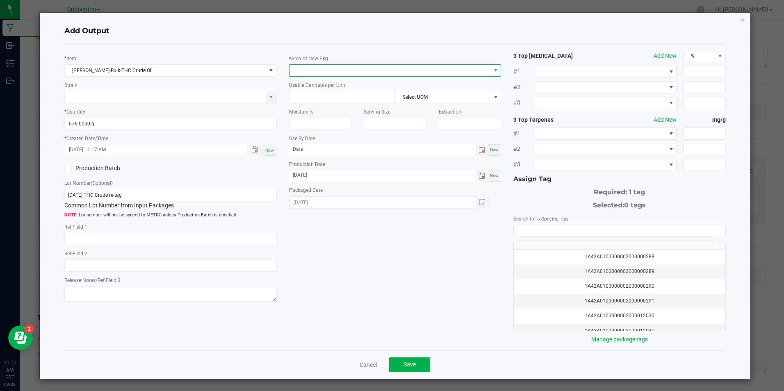
click at [365, 71] on span at bounding box center [389, 70] width 201 height 11
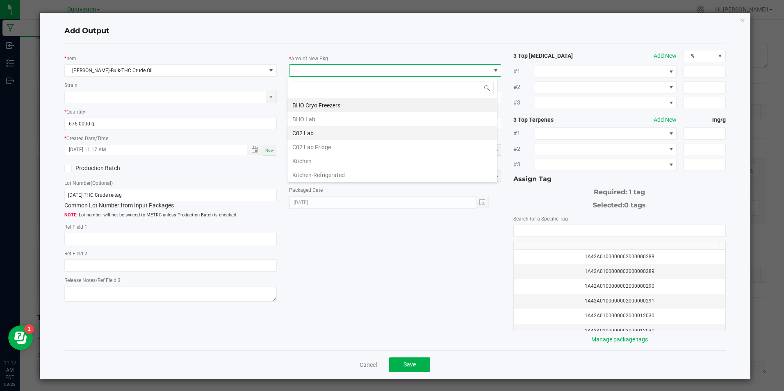
drag, startPoint x: 356, startPoint y: 132, endPoint x: 355, endPoint y: 119, distance: 12.4
click at [356, 132] on li "C02 Lab" at bounding box center [391, 133] width 209 height 14
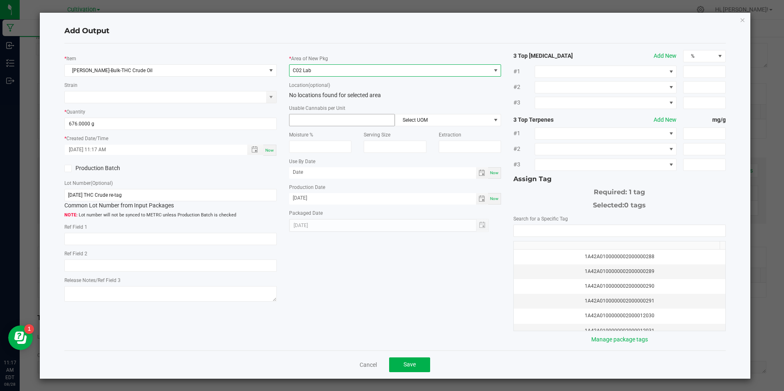
click at [355, 118] on input at bounding box center [341, 119] width 105 height 11
type input "3.3"
click at [523, 227] on input "NO DATA FOUND" at bounding box center [619, 230] width 211 height 11
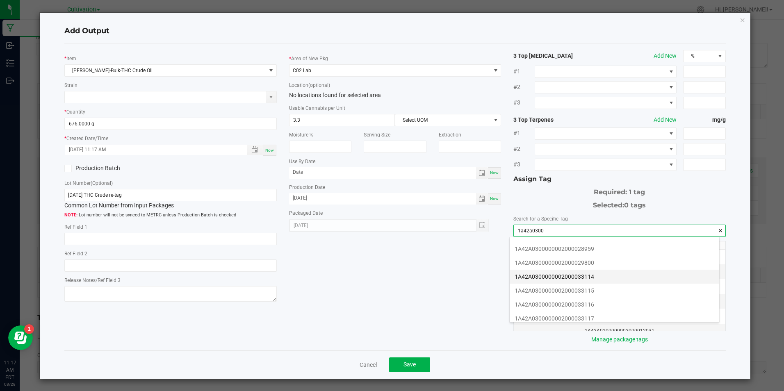
scroll to position [164, 0]
click at [606, 263] on li "1A42A0300000002000033114" at bounding box center [614, 263] width 209 height 14
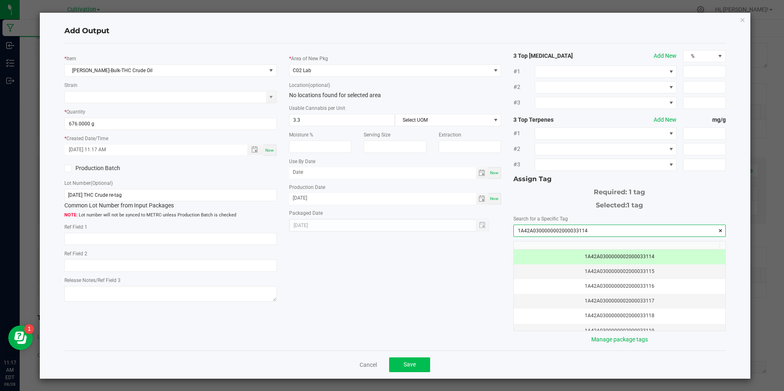
type input "1A42A0300000002000033114"
click at [422, 367] on button "Save" at bounding box center [409, 365] width 41 height 15
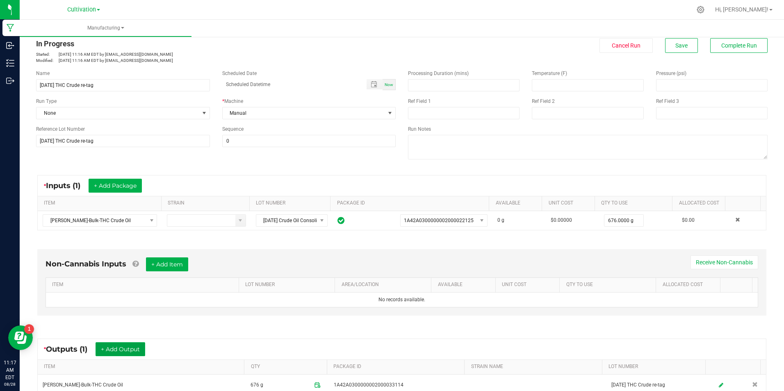
scroll to position [0, 0]
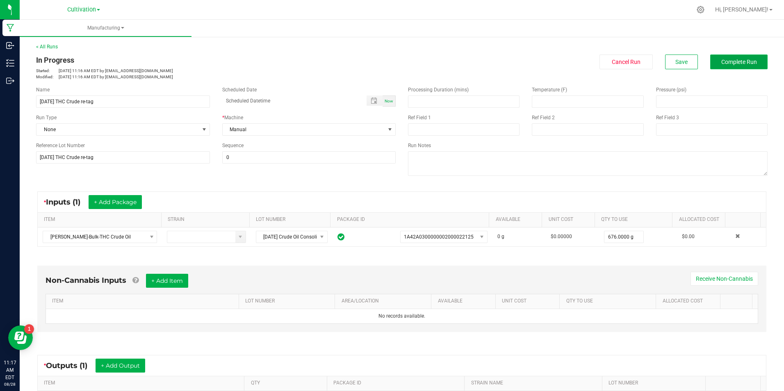
click at [713, 67] on button "Complete Run" at bounding box center [738, 62] width 57 height 15
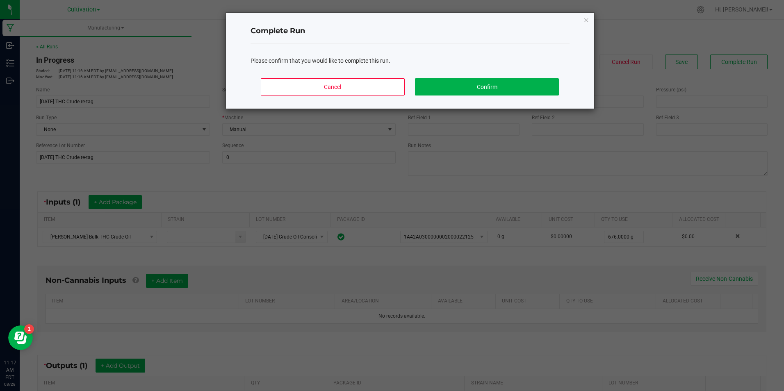
click at [560, 90] on div "Cancel Confirm" at bounding box center [409, 90] width 319 height 37
click at [554, 89] on button "Confirm" at bounding box center [486, 86] width 143 height 17
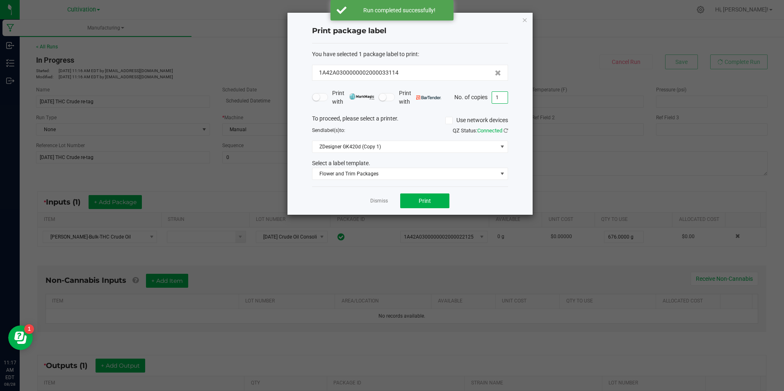
click at [501, 97] on input "1" at bounding box center [500, 97] width 16 height 11
type input "3"
click at [422, 197] on button "Print" at bounding box center [424, 201] width 49 height 15
click at [385, 201] on link "Dismiss" at bounding box center [379, 201] width 18 height 7
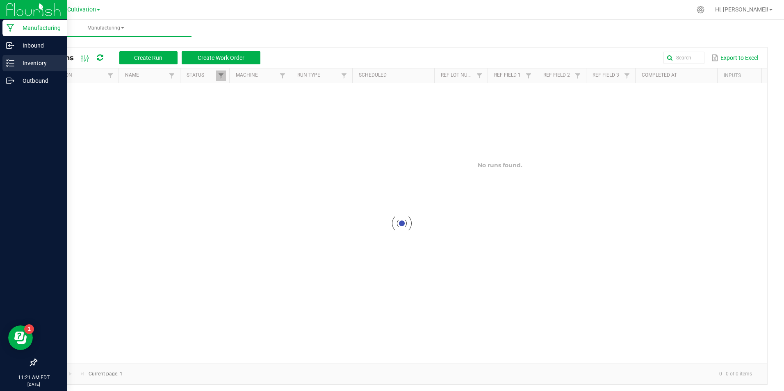
click at [15, 59] on p "Inventory" at bounding box center [38, 63] width 49 height 10
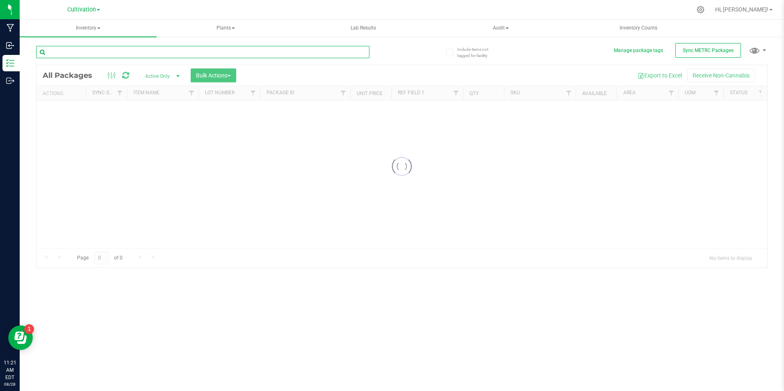
click at [160, 54] on input "text" at bounding box center [202, 52] width 333 height 12
type input "33110"
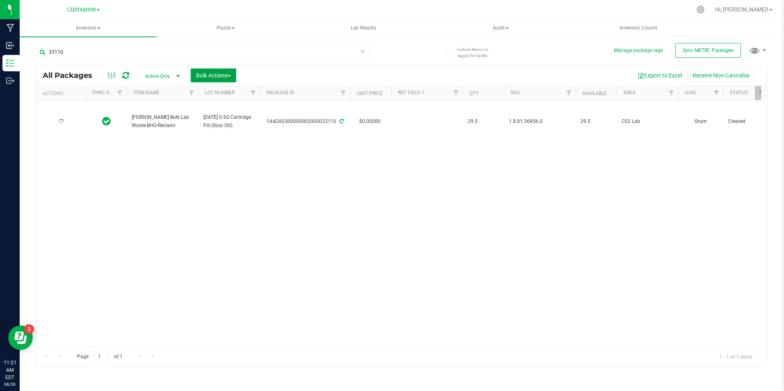
type input "[DATE]"
click at [233, 74] on button "Bulk Actions" at bounding box center [214, 75] width 46 height 14
click at [232, 99] on div "Add to manufacturing run" at bounding box center [232, 95] width 73 height 13
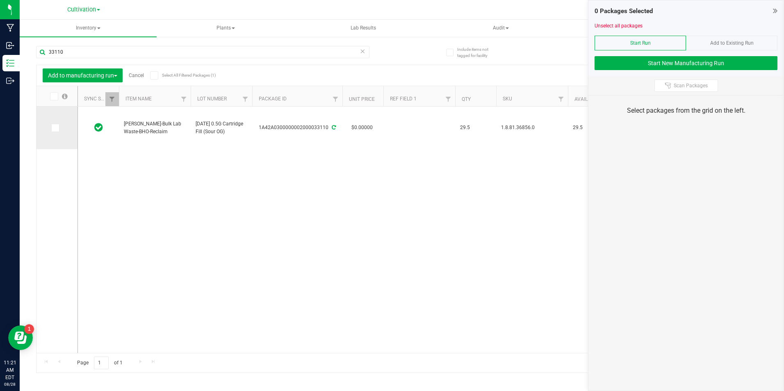
click at [58, 128] on span at bounding box center [55, 128] width 8 height 8
click at [0, 0] on input "checkbox" at bounding box center [0, 0] width 0 height 0
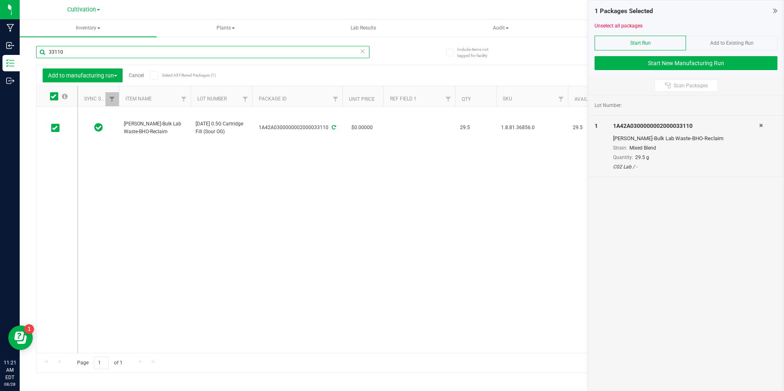
click at [68, 55] on input "33110" at bounding box center [202, 52] width 333 height 12
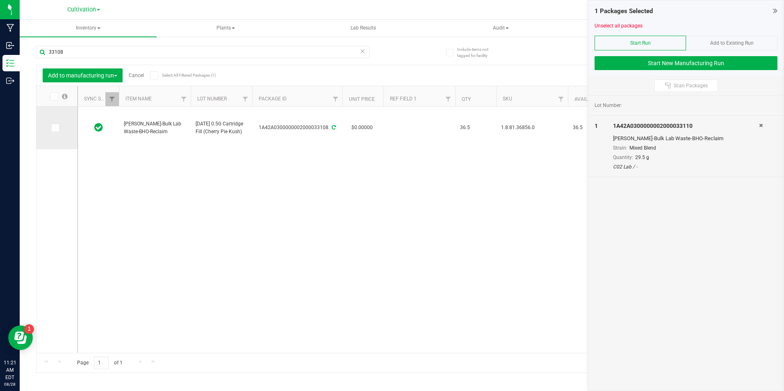
click at [54, 128] on icon at bounding box center [54, 128] width 5 height 0
click at [0, 0] on input "checkbox" at bounding box center [0, 0] width 0 height 0
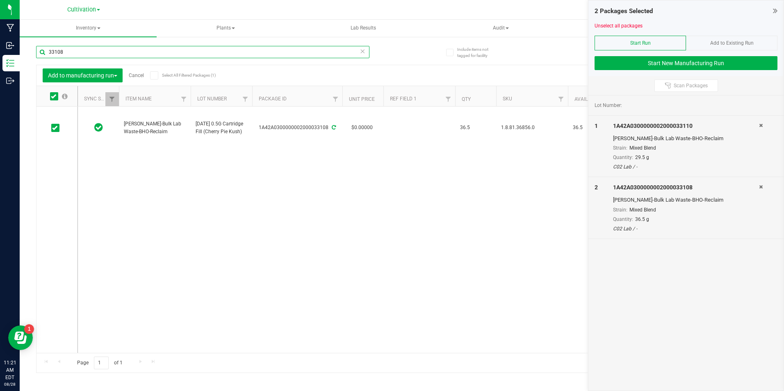
click at [69, 52] on input "33108" at bounding box center [202, 52] width 333 height 12
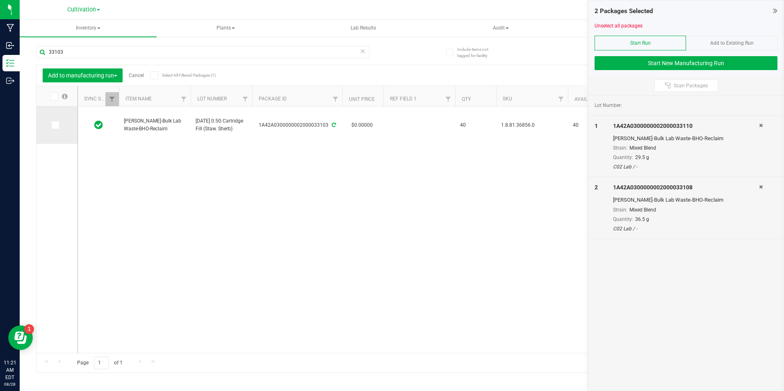
click at [55, 125] on icon at bounding box center [54, 125] width 5 height 0
click at [0, 0] on input "checkbox" at bounding box center [0, 0] width 0 height 0
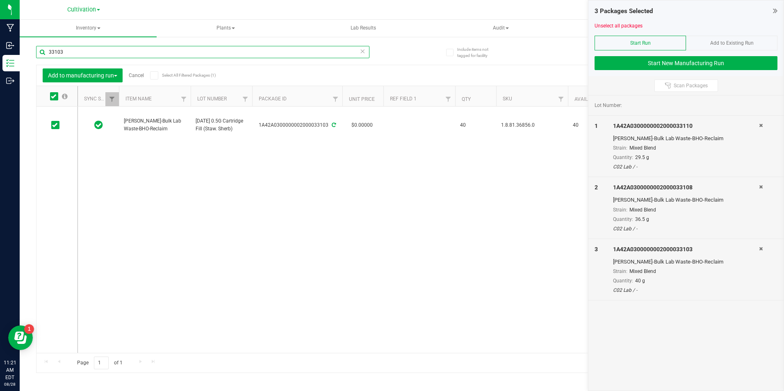
click at [70, 58] on input "33103" at bounding box center [202, 52] width 333 height 12
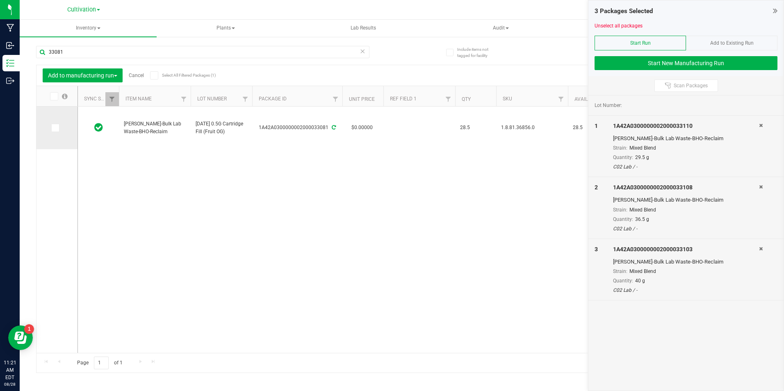
click at [57, 128] on icon at bounding box center [54, 128] width 5 height 0
click at [0, 0] on input "checkbox" at bounding box center [0, 0] width 0 height 0
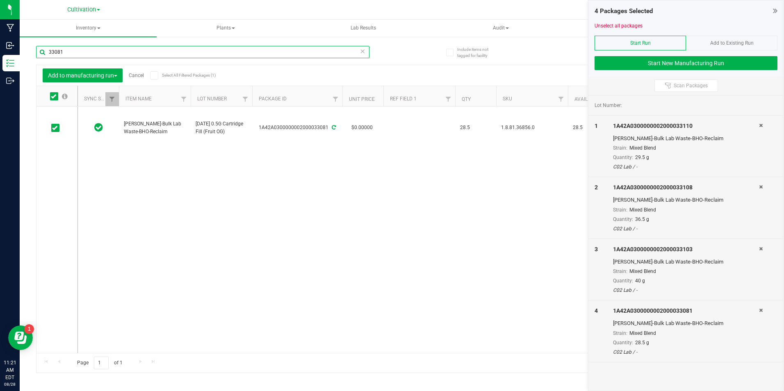
click at [82, 50] on input "33081" at bounding box center [202, 52] width 333 height 12
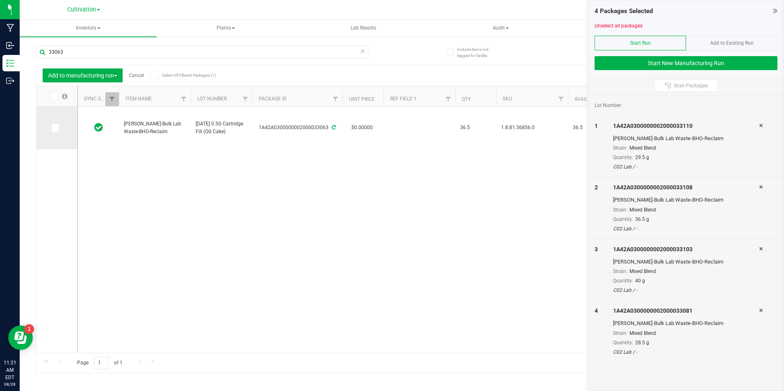
click at [57, 130] on span at bounding box center [55, 128] width 8 height 8
click at [0, 0] on input "checkbox" at bounding box center [0, 0] width 0 height 0
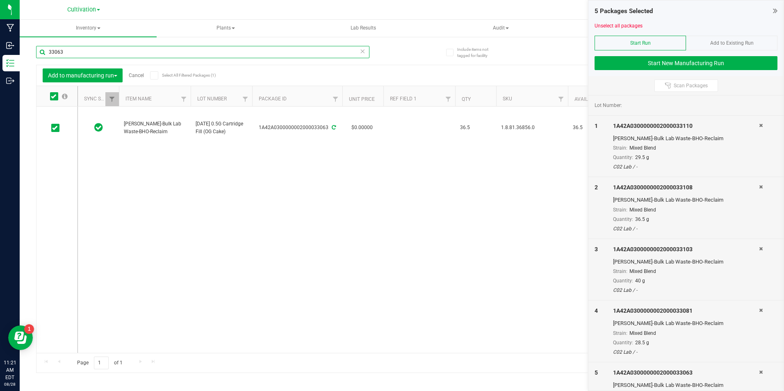
click at [76, 50] on input "33063" at bounding box center [202, 52] width 333 height 12
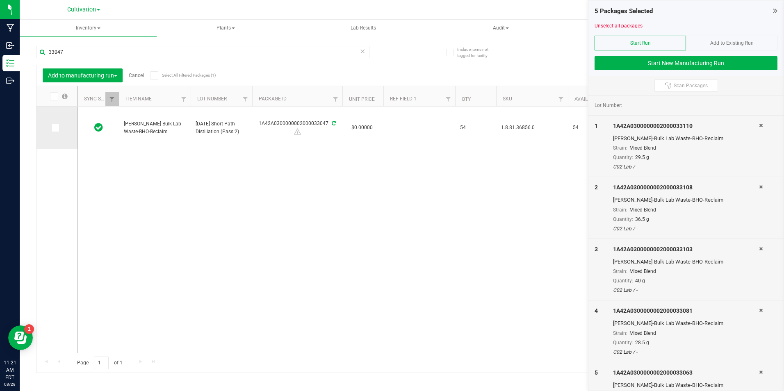
click at [53, 128] on icon at bounding box center [54, 128] width 5 height 0
click at [0, 0] on input "checkbox" at bounding box center [0, 0] width 0 height 0
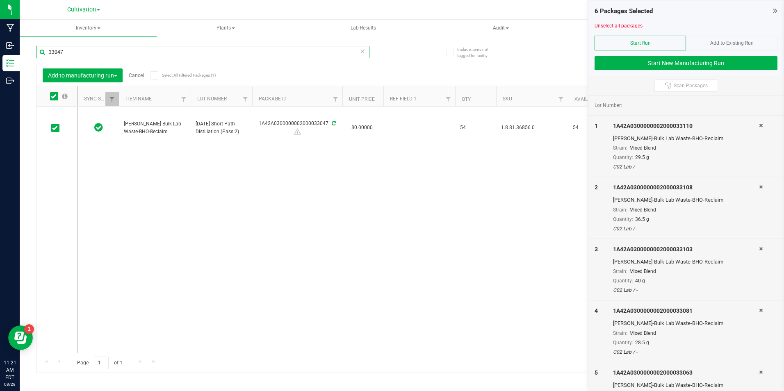
click at [61, 49] on input "33047" at bounding box center [202, 52] width 333 height 12
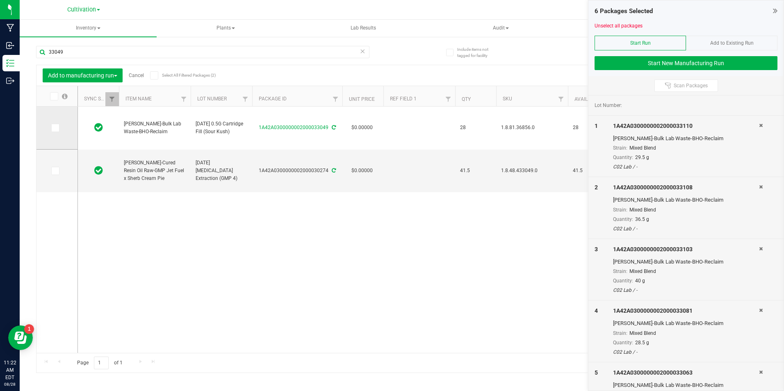
click at [56, 128] on icon at bounding box center [54, 128] width 5 height 0
click at [0, 0] on input "checkbox" at bounding box center [0, 0] width 0 height 0
click at [75, 50] on input "33049" at bounding box center [202, 52] width 333 height 12
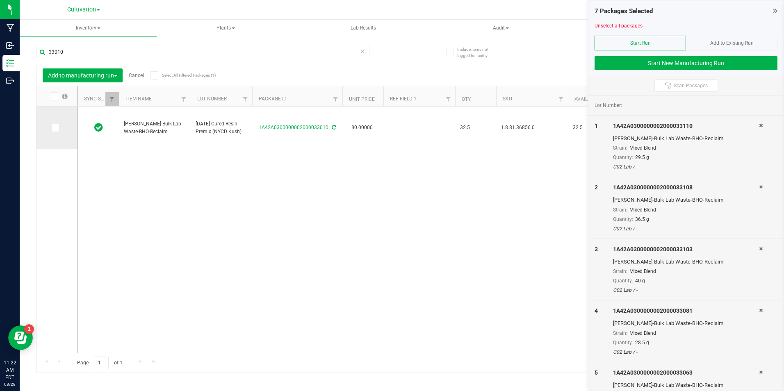
click at [57, 132] on span at bounding box center [55, 128] width 8 height 8
click at [0, 0] on input "checkbox" at bounding box center [0, 0] width 0 height 0
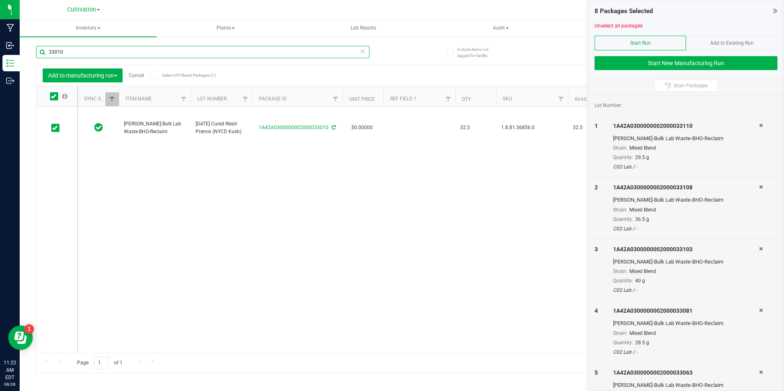
click at [81, 51] on input "33010" at bounding box center [202, 52] width 333 height 12
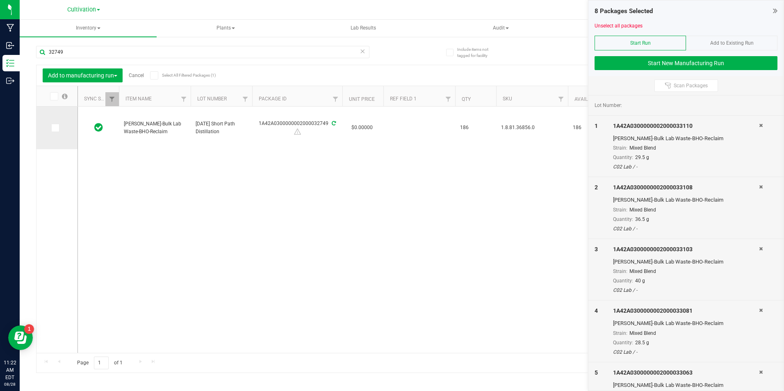
click at [55, 128] on icon at bounding box center [54, 128] width 5 height 0
click at [0, 0] on input "checkbox" at bounding box center [0, 0] width 0 height 0
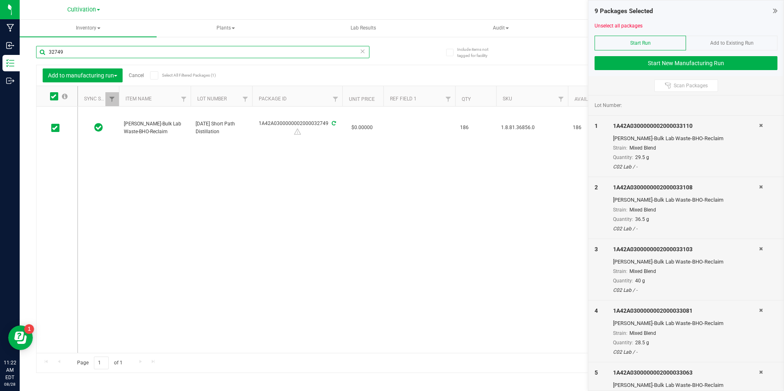
click at [67, 52] on input "32749" at bounding box center [202, 52] width 333 height 12
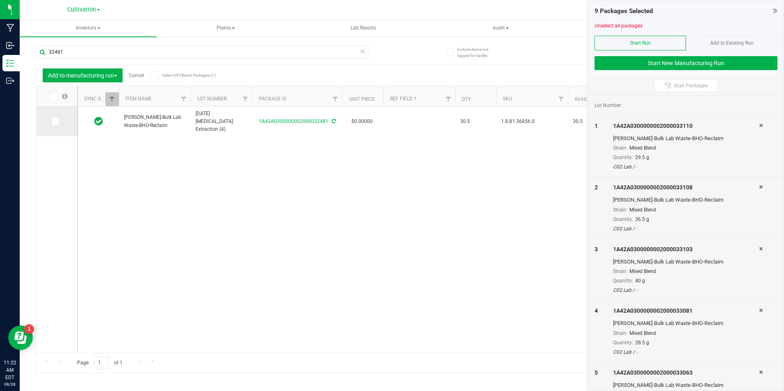
click at [57, 121] on icon at bounding box center [54, 121] width 5 height 0
click at [0, 0] on input "checkbox" at bounding box center [0, 0] width 0 height 0
click at [70, 53] on input "32481" at bounding box center [202, 52] width 333 height 12
click at [55, 118] on icon at bounding box center [54, 118] width 5 height 0
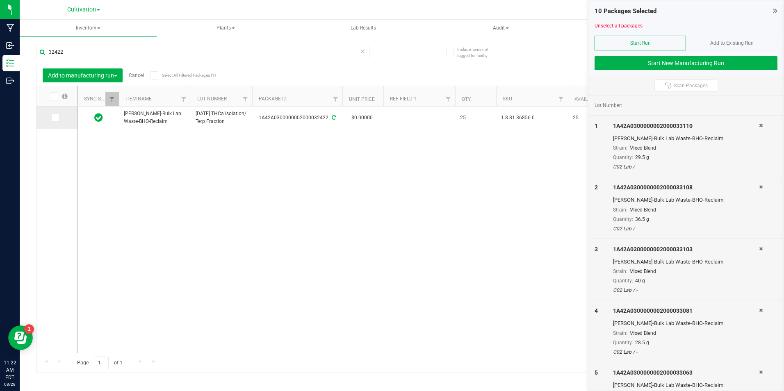
click at [0, 0] on input "checkbox" at bounding box center [0, 0] width 0 height 0
click at [66, 54] on input "32422" at bounding box center [202, 52] width 333 height 12
click at [66, 53] on input "32422" at bounding box center [202, 52] width 333 height 12
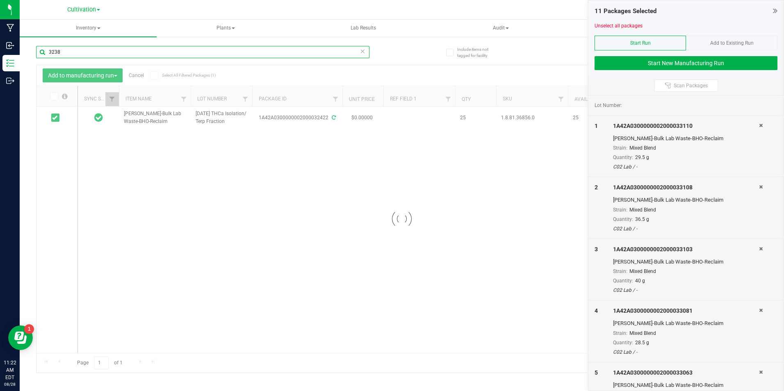
type input "32384"
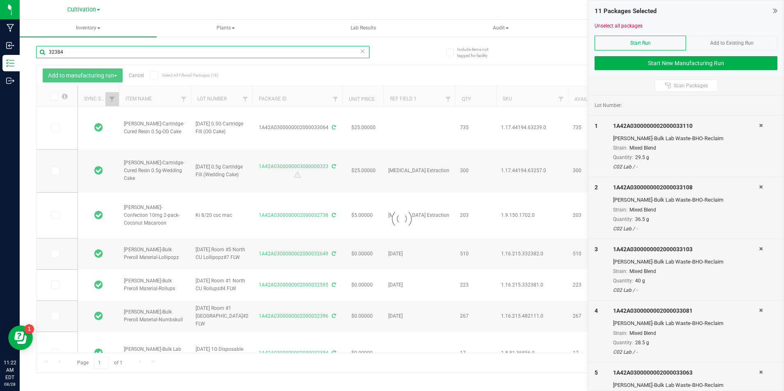
type input "2025-08-26"
type input "2025-08-21"
type input "2025-08-20"
type input "2025-10-20"
type input "2025-08-01"
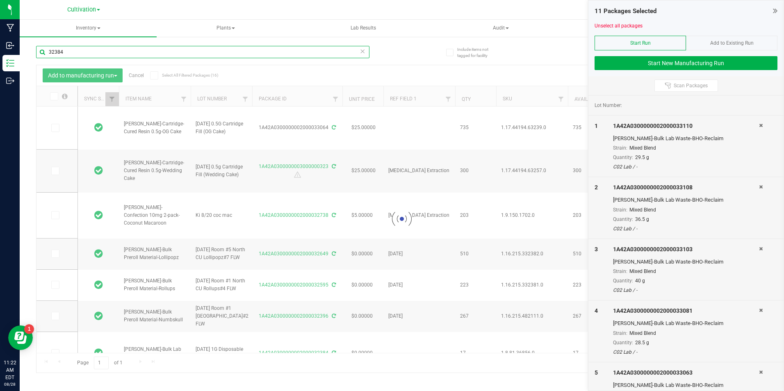
type input "2025-08-01"
type input "2025-07-31"
type input "2025-07-30"
type input "2025-01-10"
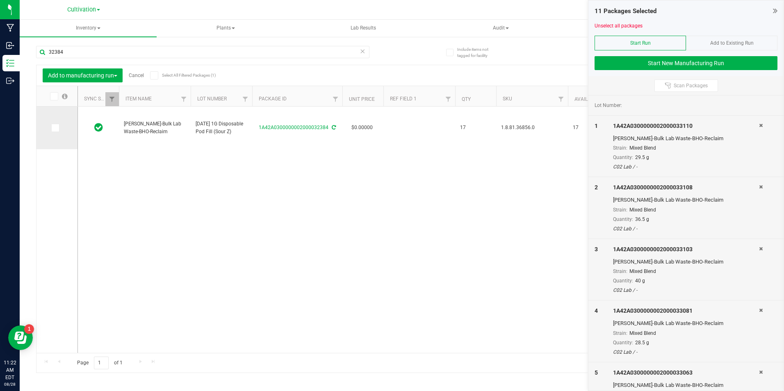
click at [56, 128] on icon at bounding box center [54, 128] width 5 height 0
click at [0, 0] on input "checkbox" at bounding box center [0, 0] width 0 height 0
click at [158, 43] on div "32384" at bounding box center [219, 52] width 366 height 26
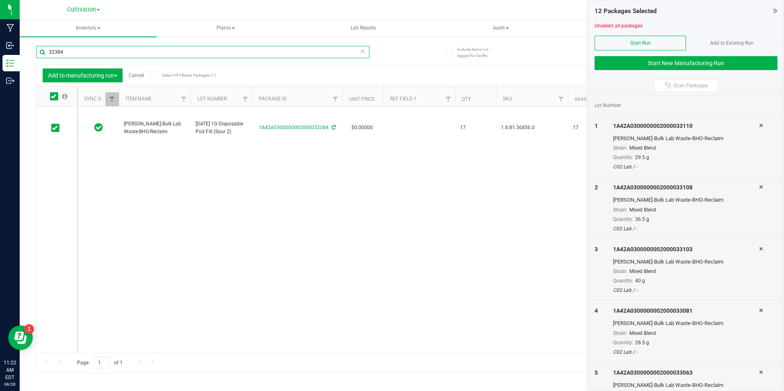
click at [156, 47] on input "32384" at bounding box center [202, 52] width 333 height 12
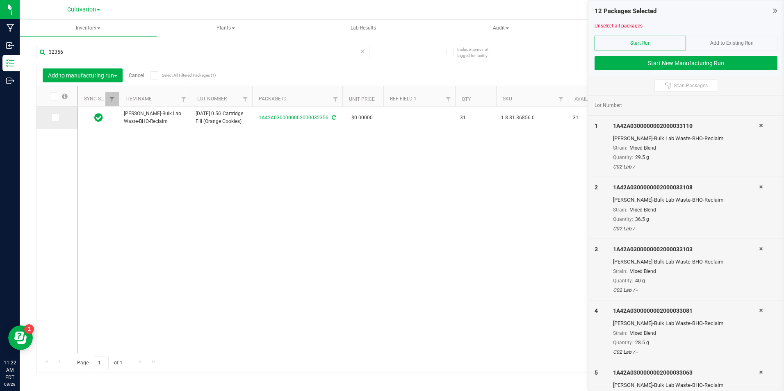
click at [52, 118] on icon at bounding box center [54, 118] width 5 height 0
click at [0, 0] on input "checkbox" at bounding box center [0, 0] width 0 height 0
click at [81, 49] on input "32356" at bounding box center [202, 52] width 333 height 12
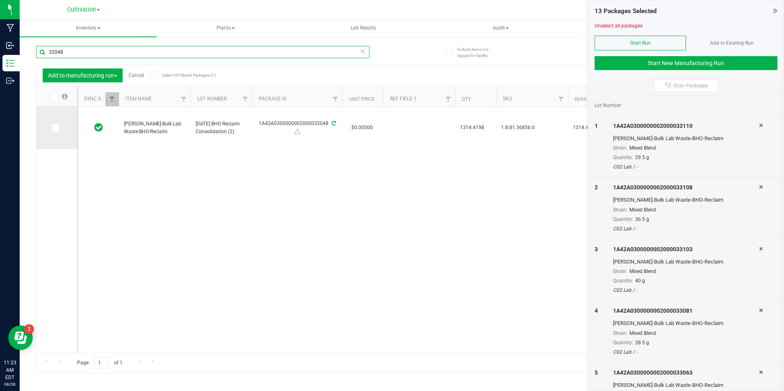
type input "32048"
click at [57, 128] on icon at bounding box center [54, 128] width 5 height 0
click at [0, 0] on input "checkbox" at bounding box center [0, 0] width 0 height 0
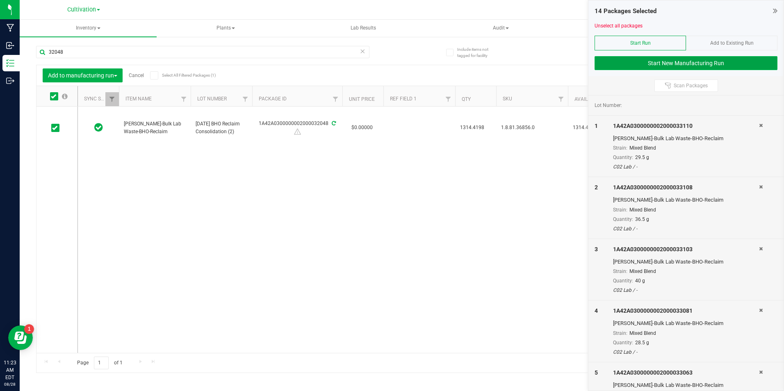
click at [649, 61] on button "Start New Manufacturing Run" at bounding box center [685, 63] width 183 height 14
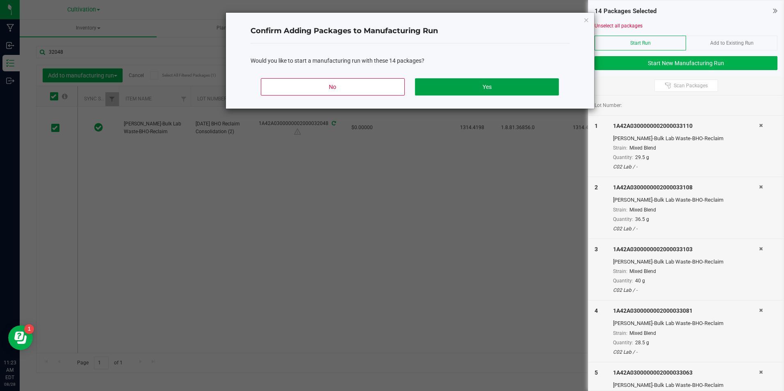
click at [477, 86] on button "Yes" at bounding box center [486, 86] width 143 height 17
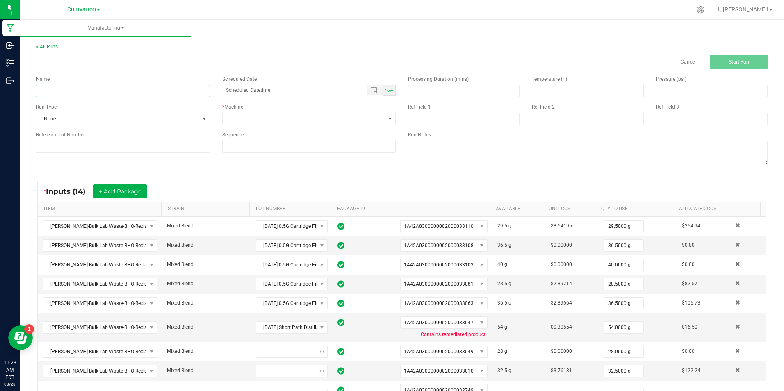
click at [160, 89] on input at bounding box center [123, 91] width 174 height 12
click at [99, 93] on input "8/28/25 BHO Reclaim Consolidation" at bounding box center [123, 91] width 174 height 12
click at [128, 91] on input "8/28/25 BHO Reclaim Consolidation" at bounding box center [123, 91] width 174 height 12
click at [110, 91] on input "8/28/25 BHO Reclaim Consolidation (1)" at bounding box center [123, 91] width 174 height 12
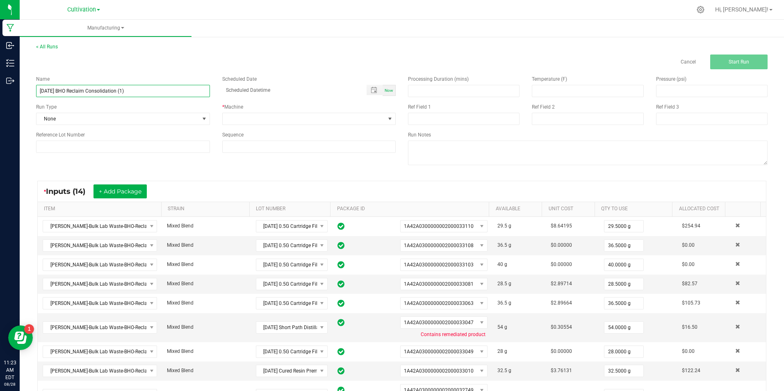
click at [110, 91] on input "8/28/25 BHO Reclaim Consolidation (1)" at bounding box center [123, 91] width 174 height 12
click at [154, 148] on input at bounding box center [123, 147] width 174 height 12
click at [121, 91] on input "8/28/25 BHO Reclaim Consolidation (1)" at bounding box center [123, 91] width 174 height 12
type input "[DATE] BHO Reclaim Consolidation (Barrel 1)"
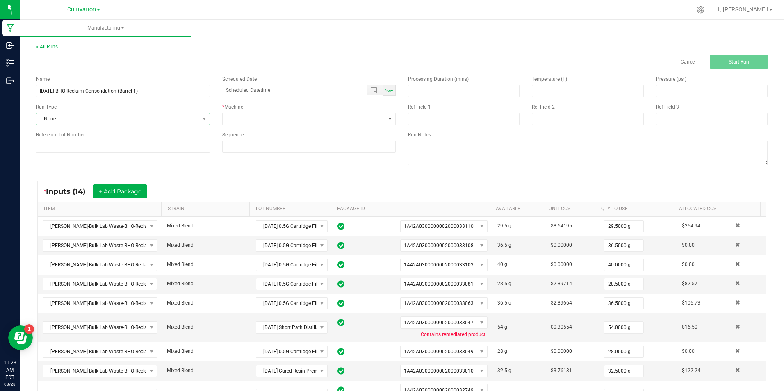
click at [134, 114] on span "None" at bounding box center [117, 118] width 163 height 11
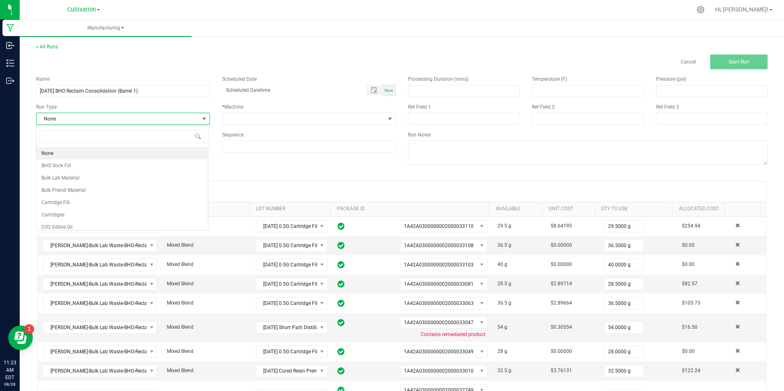
scroll to position [12, 172]
click at [130, 87] on input "[DATE] BHO Reclaim Consolidation (Barrel 1)" at bounding box center [123, 91] width 174 height 12
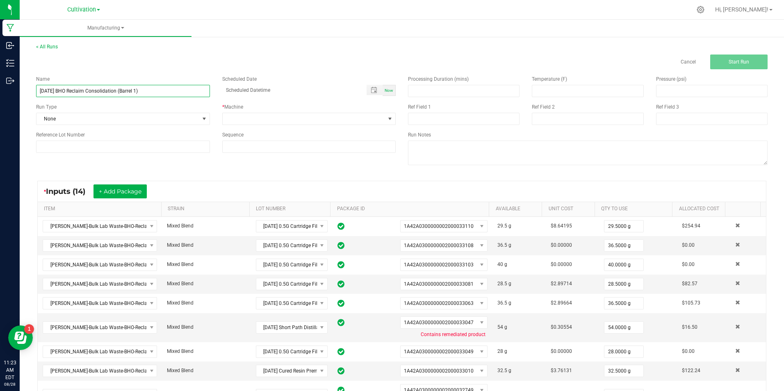
click at [130, 87] on input "[DATE] BHO Reclaim Consolidation (Barrel 1)" at bounding box center [123, 91] width 174 height 12
click at [155, 148] on input at bounding box center [123, 147] width 174 height 12
paste input "[DATE] BHO Reclaim Consolidation (Barrel 1)"
type input "[DATE] BHO Reclaim Consolidation (Barrel 1)"
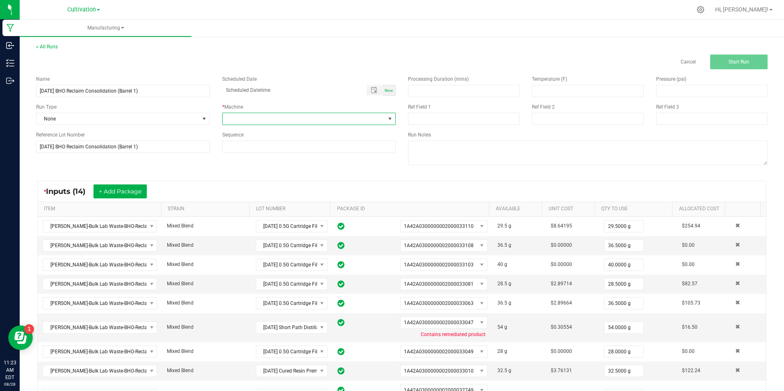
click at [230, 123] on span at bounding box center [304, 118] width 163 height 11
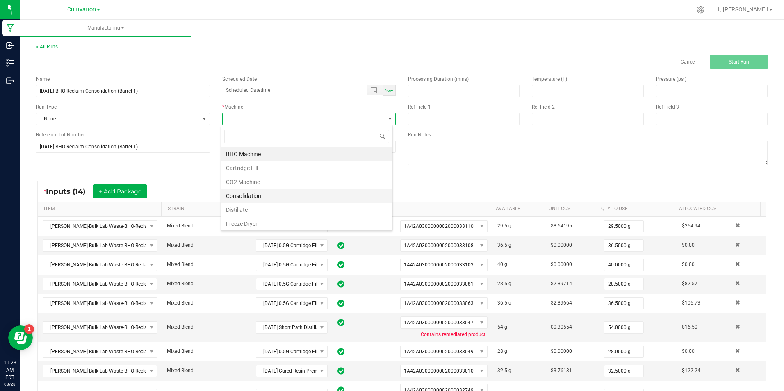
click at [266, 194] on li "Consolidation" at bounding box center [306, 196] width 171 height 14
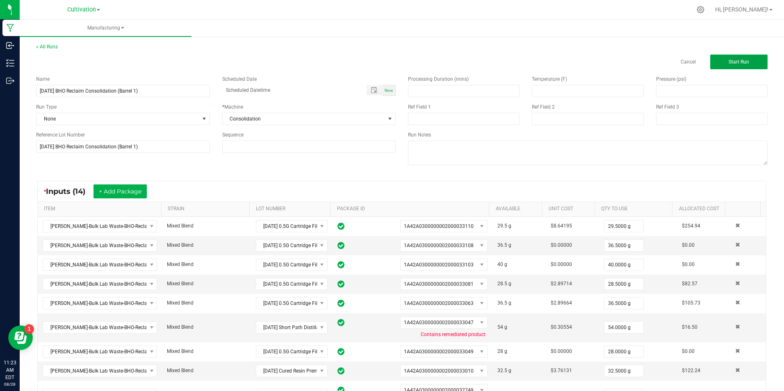
click at [749, 62] on button "Start Run" at bounding box center [738, 62] width 57 height 15
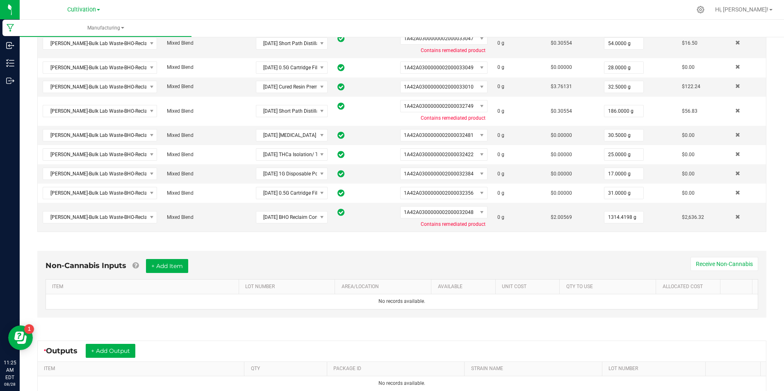
scroll to position [389, 0]
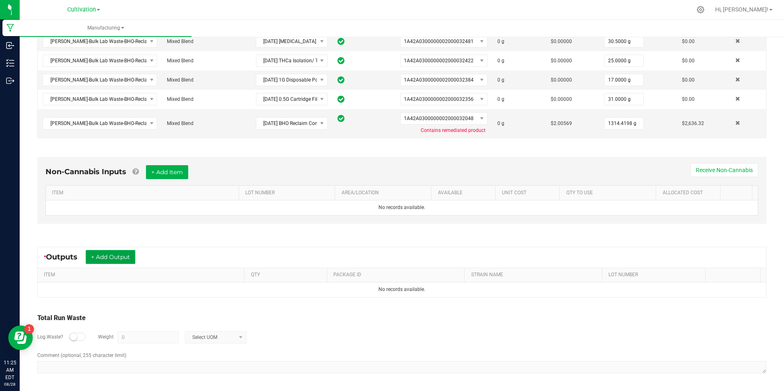
click at [105, 263] on button "+ Add Output" at bounding box center [111, 257] width 50 height 14
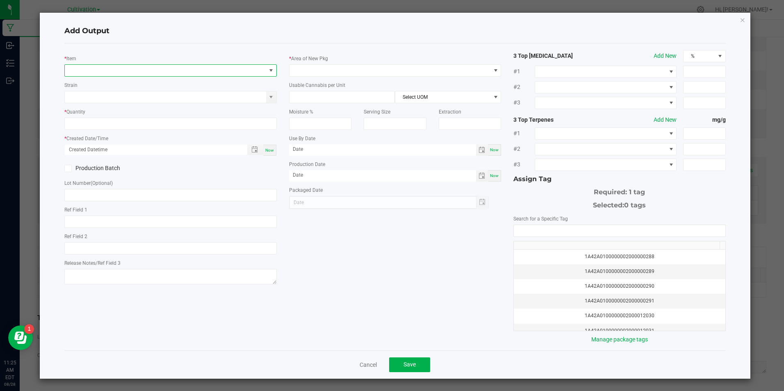
click at [127, 71] on span "NO DATA FOUND" at bounding box center [165, 70] width 201 height 11
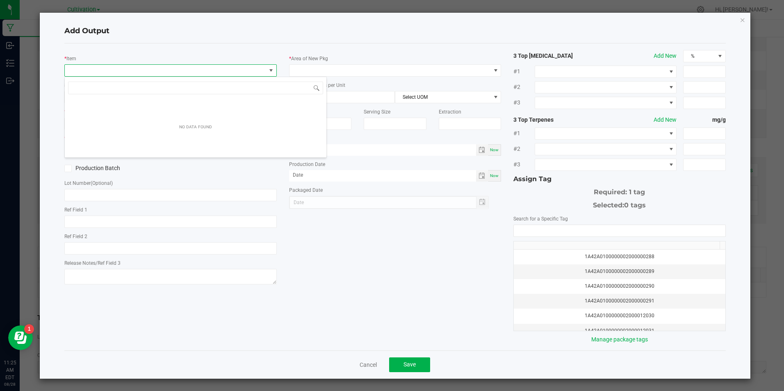
scroll to position [12, 210]
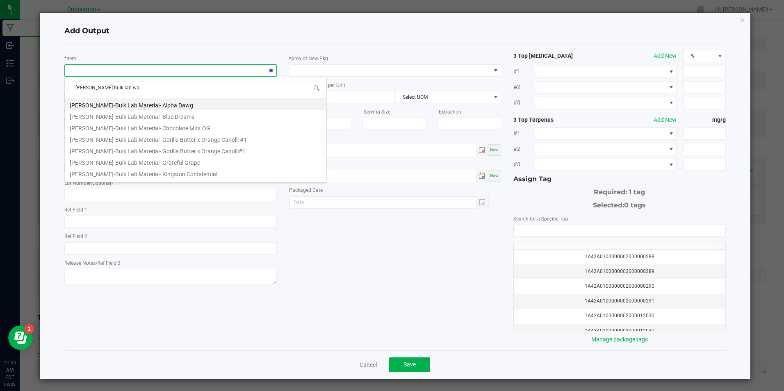
type input "slater-bulk lab was"
click at [151, 125] on li "[PERSON_NAME]-Bulk Lab Waste-BHO-Reclaim" at bounding box center [196, 126] width 262 height 11
type input "0.0000 g"
type input "1"
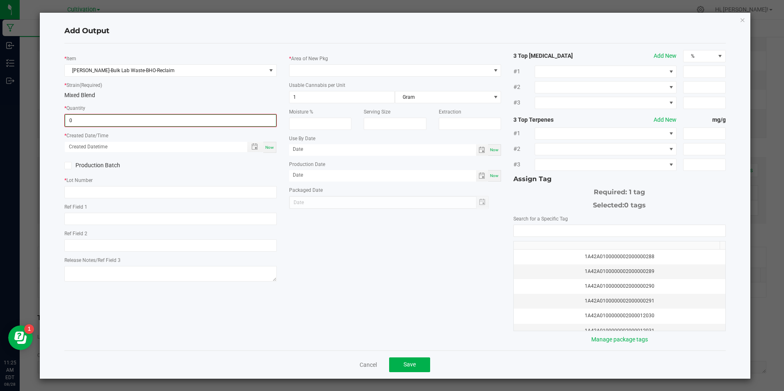
click at [153, 119] on input "0" at bounding box center [170, 120] width 210 height 11
type input "1889.4198 g"
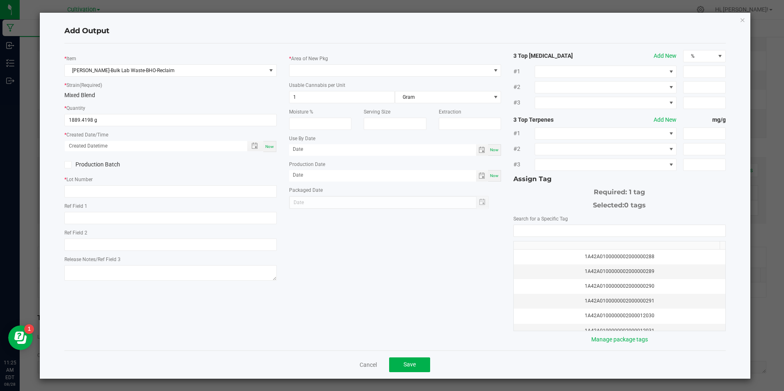
click at [271, 150] on div "Now" at bounding box center [269, 146] width 13 height 11
type input "08/28/2025 11:25 AM"
type input "[DATE]"
click at [68, 165] on icon at bounding box center [68, 165] width 5 height 0
click at [0, 0] on input "Production Batch" at bounding box center [0, 0] width 0 height 0
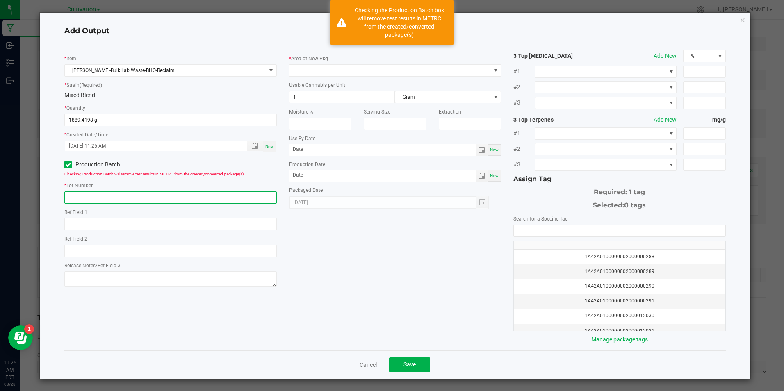
click at [120, 200] on input "text" at bounding box center [170, 197] width 212 height 12
paste input "[DATE] BHO Reclaim Consolidation (Barrel 1)"
type input "[DATE] BHO Reclaim Consolidation (Barrel 1)"
click at [421, 64] on span at bounding box center [395, 70] width 212 height 12
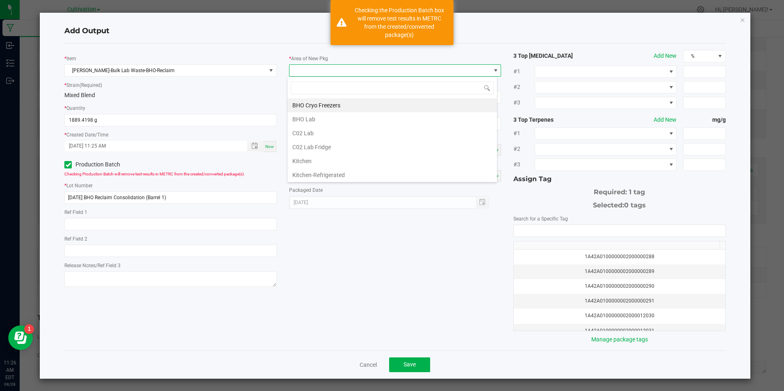
click at [329, 130] on li "C02 Lab" at bounding box center [391, 133] width 209 height 14
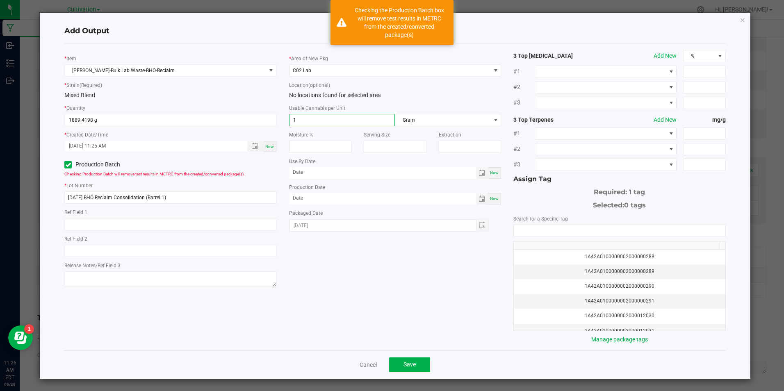
click at [326, 120] on input "1" at bounding box center [341, 119] width 105 height 11
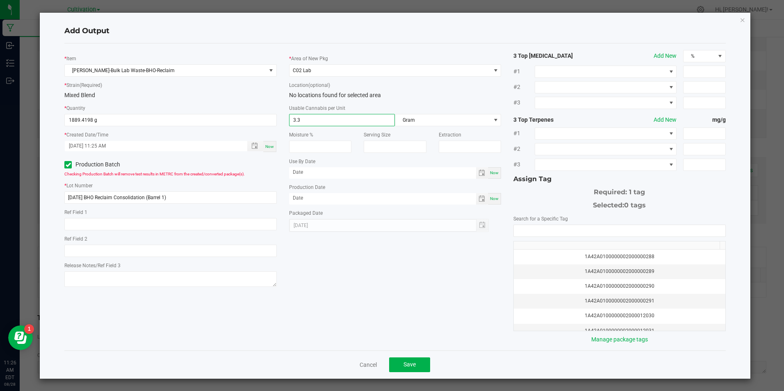
type input "3.3"
click at [488, 199] on div "Now" at bounding box center [494, 198] width 13 height 11
type input "[DATE]"
click at [549, 233] on input "NO DATA FOUND" at bounding box center [619, 230] width 211 height 11
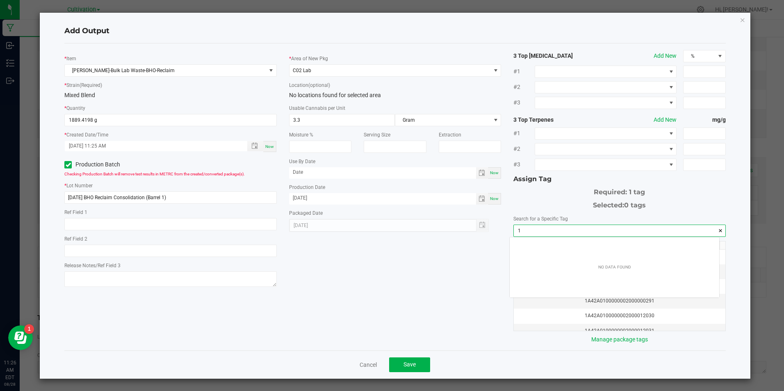
scroll to position [11, 209]
type input "1a42a0300"
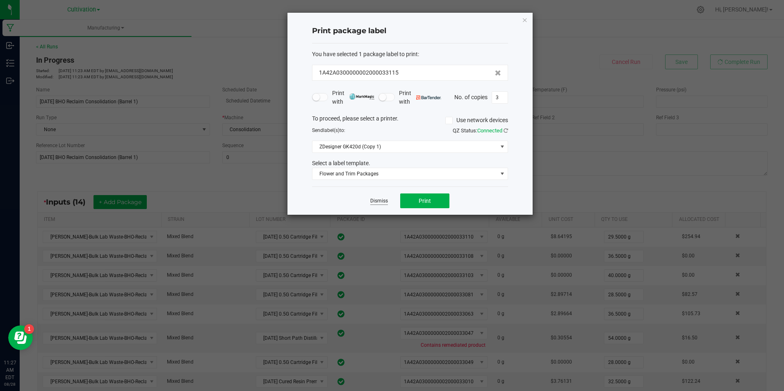
click at [380, 203] on link "Dismiss" at bounding box center [379, 201] width 18 height 7
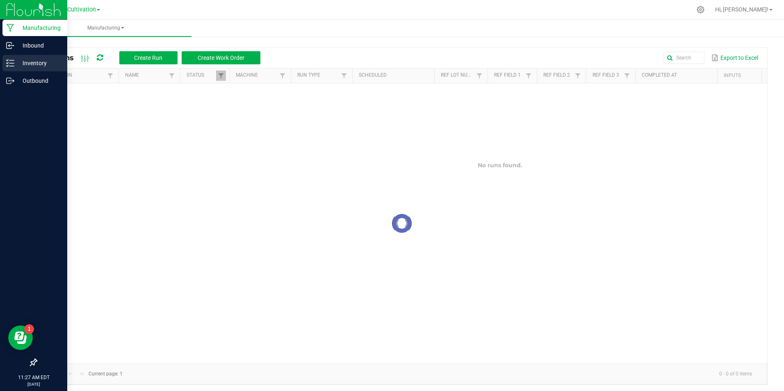
click at [14, 58] on p "Inventory" at bounding box center [38, 63] width 49 height 10
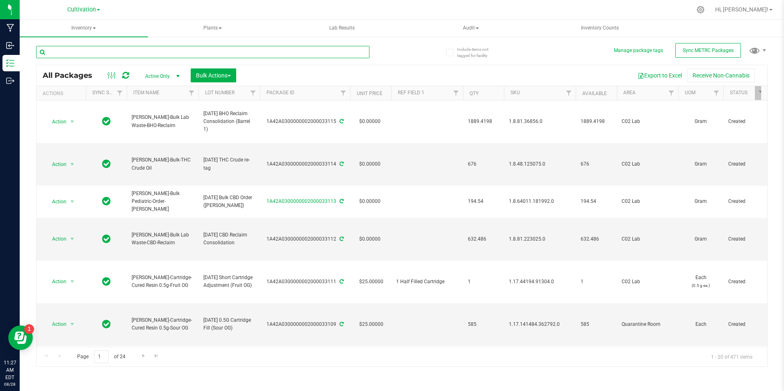
click at [104, 55] on input "text" at bounding box center [202, 52] width 333 height 12
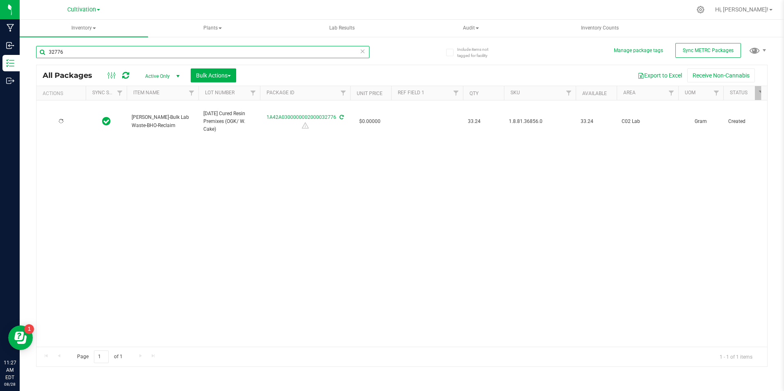
type input "32776"
click at [216, 74] on span "Bulk Actions" at bounding box center [213, 75] width 35 height 7
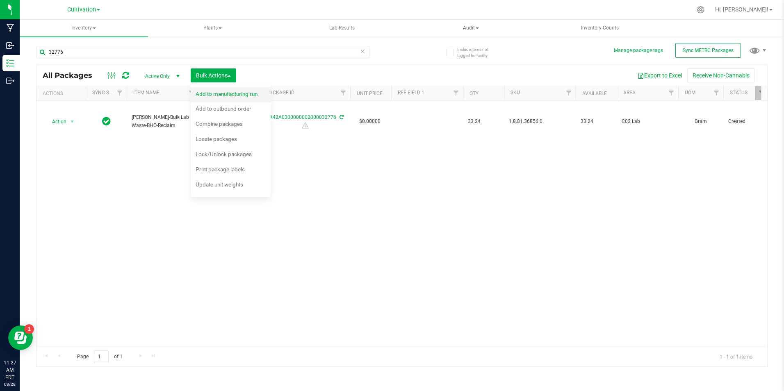
click at [213, 94] on span "Add to manufacturing run" at bounding box center [227, 94] width 62 height 7
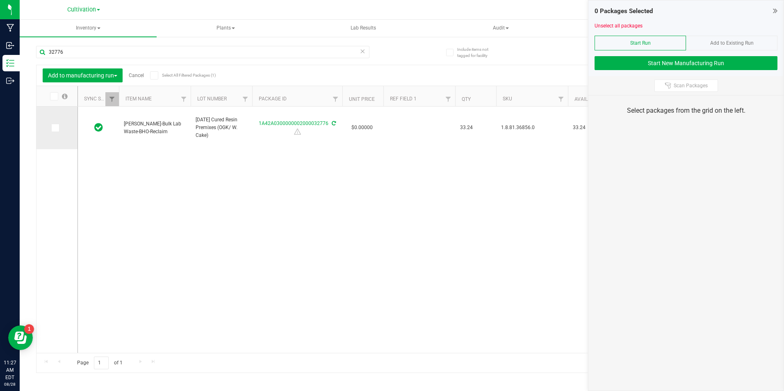
click at [56, 132] on td at bounding box center [56, 128] width 41 height 43
click at [58, 128] on span at bounding box center [55, 128] width 8 height 8
click at [0, 0] on input "checkbox" at bounding box center [0, 0] width 0 height 0
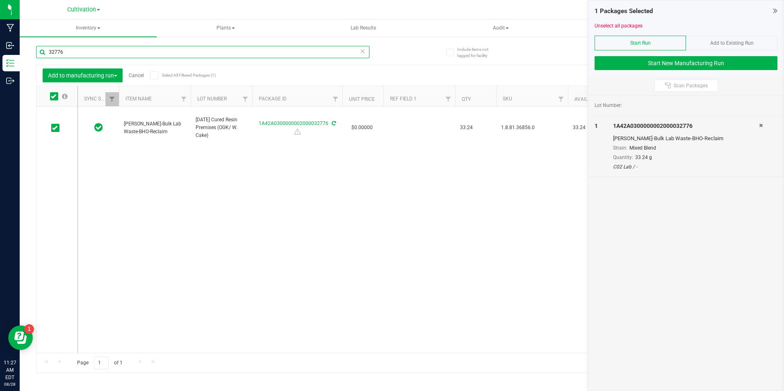
click at [82, 50] on input "32776" at bounding box center [202, 52] width 333 height 12
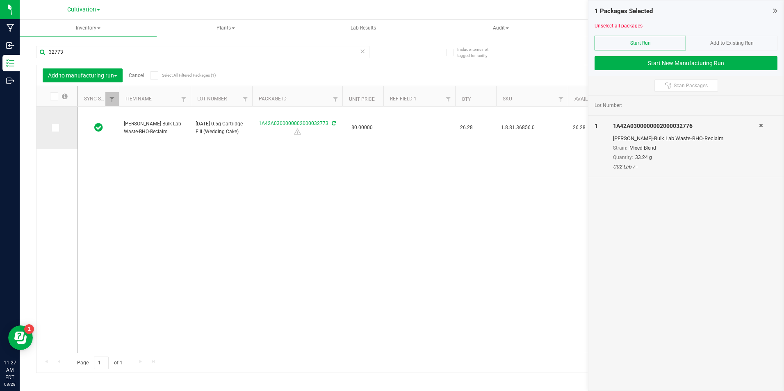
click at [58, 125] on span at bounding box center [55, 128] width 8 height 8
click at [0, 0] on input "checkbox" at bounding box center [0, 0] width 0 height 0
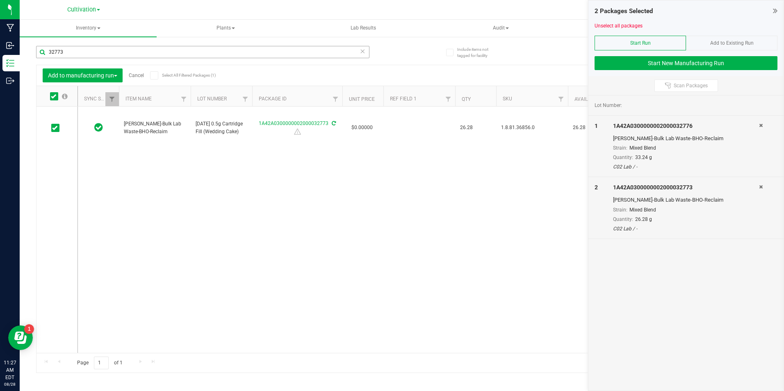
drag, startPoint x: 79, startPoint y: 43, endPoint x: 77, endPoint y: 49, distance: 6.1
click at [79, 44] on div "32773" at bounding box center [219, 52] width 366 height 26
click at [77, 49] on input "32773" at bounding box center [202, 52] width 333 height 12
click at [58, 129] on span at bounding box center [55, 128] width 8 height 8
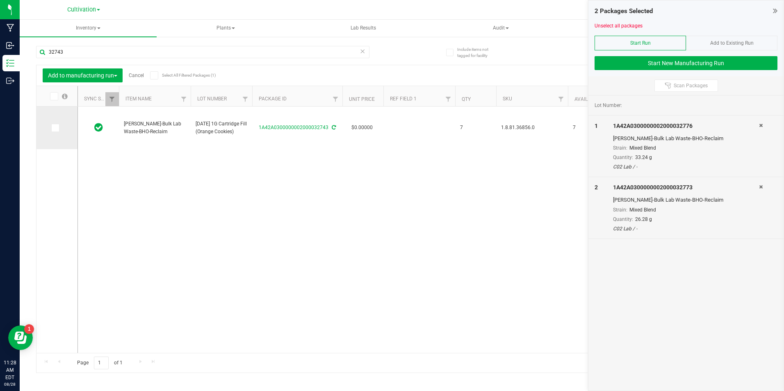
click at [0, 0] on input "checkbox" at bounding box center [0, 0] width 0 height 0
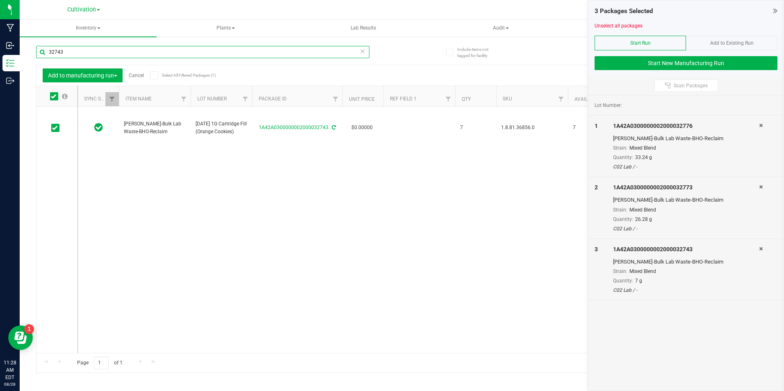
click at [78, 51] on input "32743" at bounding box center [202, 52] width 333 height 12
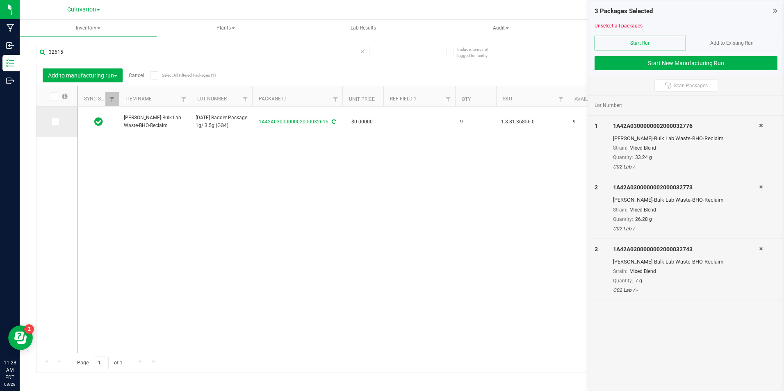
click at [58, 122] on span at bounding box center [55, 122] width 8 height 8
click at [0, 0] on input "checkbox" at bounding box center [0, 0] width 0 height 0
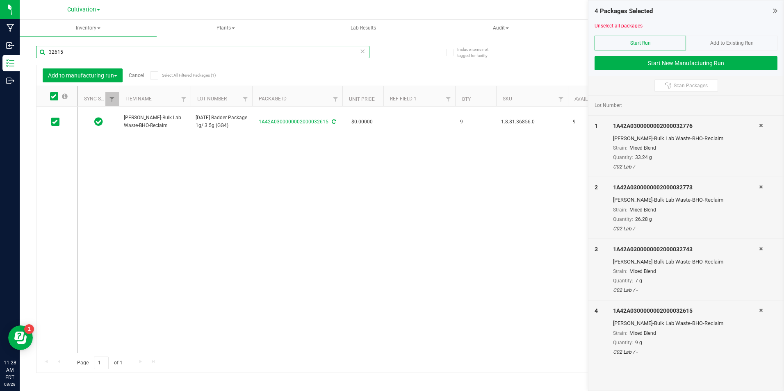
click at [85, 53] on input "32615" at bounding box center [202, 52] width 333 height 12
click at [84, 53] on input "32615" at bounding box center [202, 52] width 333 height 12
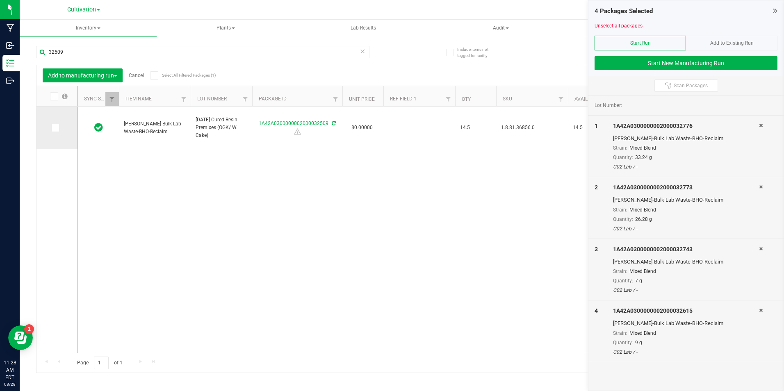
click at [55, 128] on icon at bounding box center [54, 128] width 5 height 0
click at [0, 0] on input "checkbox" at bounding box center [0, 0] width 0 height 0
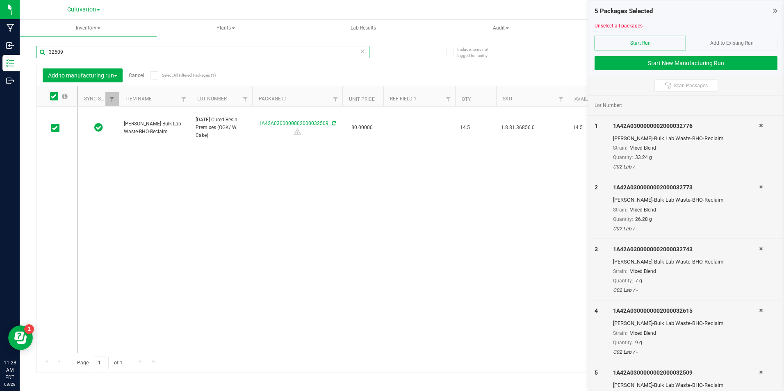
click at [73, 51] on input "32509" at bounding box center [202, 52] width 333 height 12
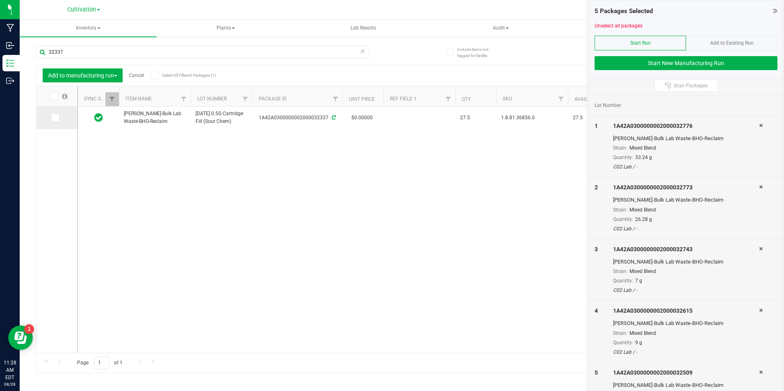
click at [57, 118] on icon at bounding box center [54, 118] width 5 height 0
click at [0, 0] on input "checkbox" at bounding box center [0, 0] width 0 height 0
click at [78, 49] on input "32337" at bounding box center [202, 52] width 333 height 12
click at [58, 114] on span at bounding box center [55, 118] width 8 height 8
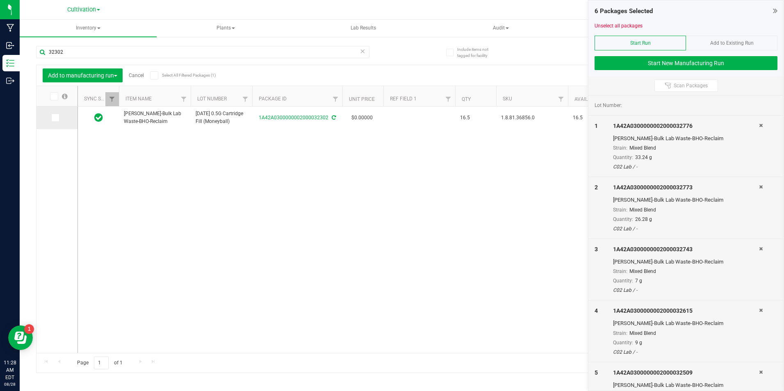
click at [0, 0] on input "checkbox" at bounding box center [0, 0] width 0 height 0
click at [77, 53] on input "32302" at bounding box center [202, 52] width 333 height 12
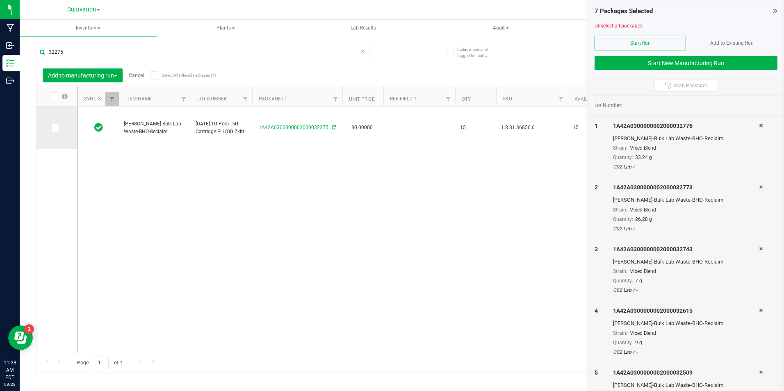
click at [57, 125] on span at bounding box center [55, 128] width 8 height 8
click at [0, 0] on input "checkbox" at bounding box center [0, 0] width 0 height 0
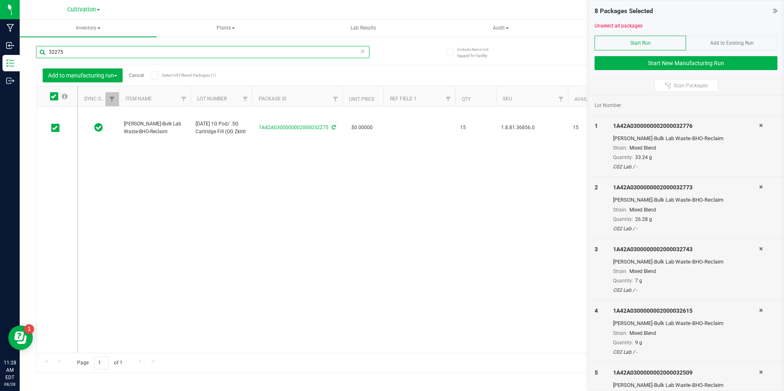
click at [76, 53] on input "32275" at bounding box center [202, 52] width 333 height 12
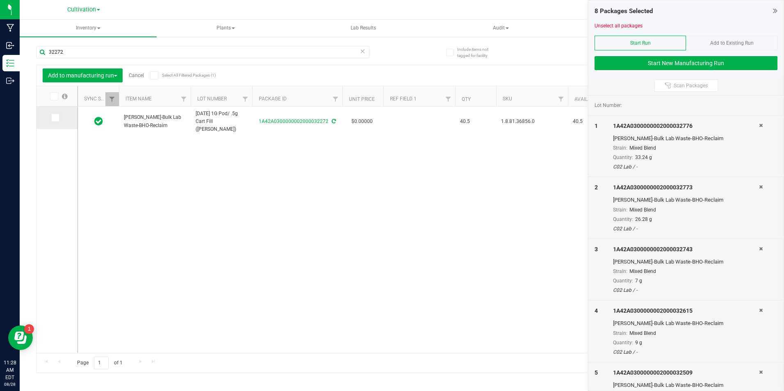
click at [59, 117] on label at bounding box center [57, 118] width 12 height 8
click at [0, 0] on input "checkbox" at bounding box center [0, 0] width 0 height 0
click at [82, 52] on input "32272" at bounding box center [202, 52] width 333 height 12
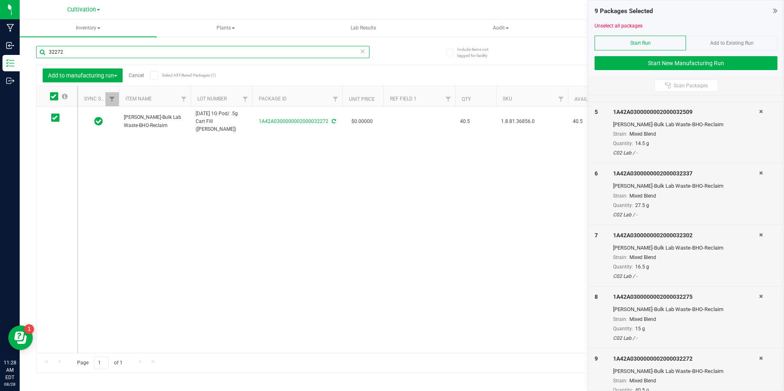
scroll to position [280, 0]
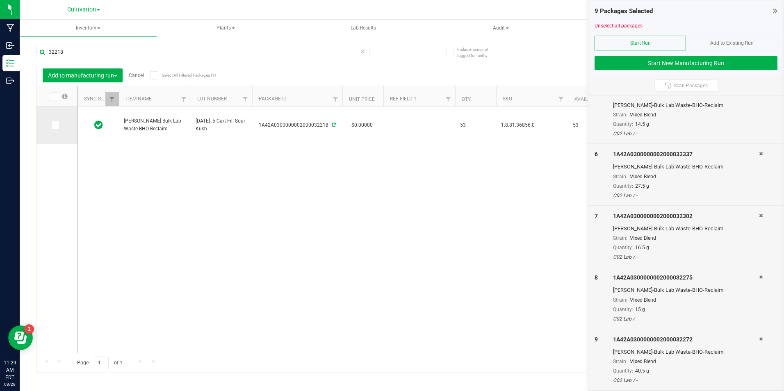
click at [55, 125] on icon at bounding box center [54, 125] width 5 height 0
click at [0, 0] on input "checkbox" at bounding box center [0, 0] width 0 height 0
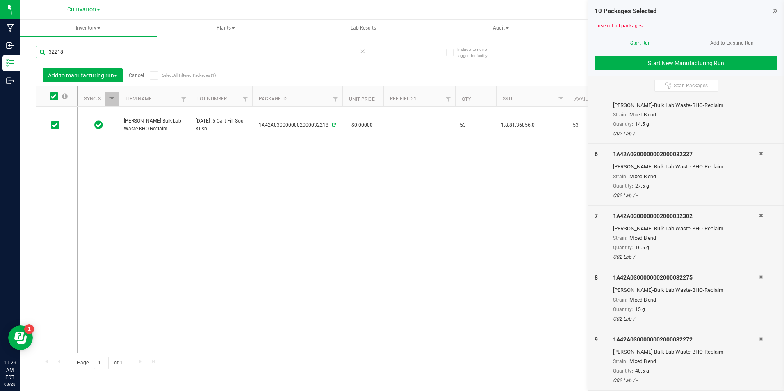
click at [68, 50] on input "32218" at bounding box center [202, 52] width 333 height 12
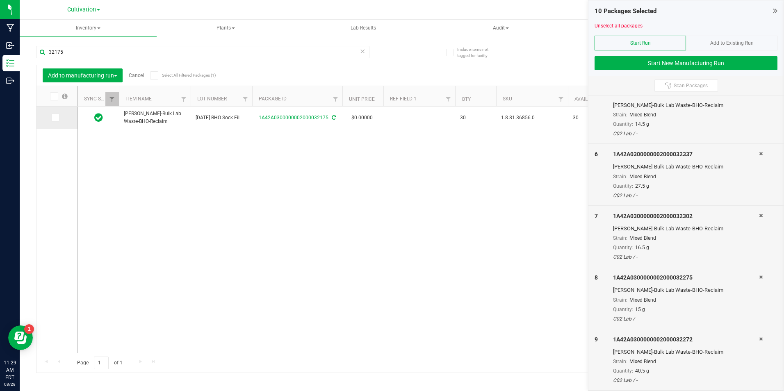
click at [55, 121] on span at bounding box center [55, 118] width 8 height 8
click at [0, 0] on input "checkbox" at bounding box center [0, 0] width 0 height 0
click at [67, 49] on input "32175" at bounding box center [202, 52] width 333 height 12
click at [56, 118] on icon at bounding box center [54, 118] width 5 height 0
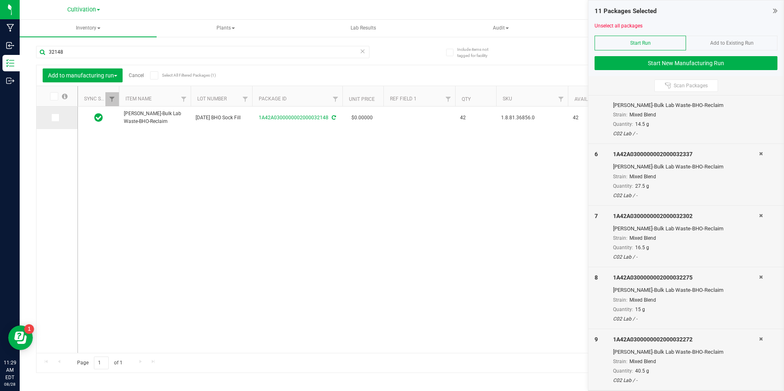
click at [0, 0] on input "checkbox" at bounding box center [0, 0] width 0 height 0
click at [64, 51] on input "32148" at bounding box center [202, 52] width 333 height 12
click at [61, 114] on label at bounding box center [57, 118] width 12 height 8
click at [0, 0] on input "checkbox" at bounding box center [0, 0] width 0 height 0
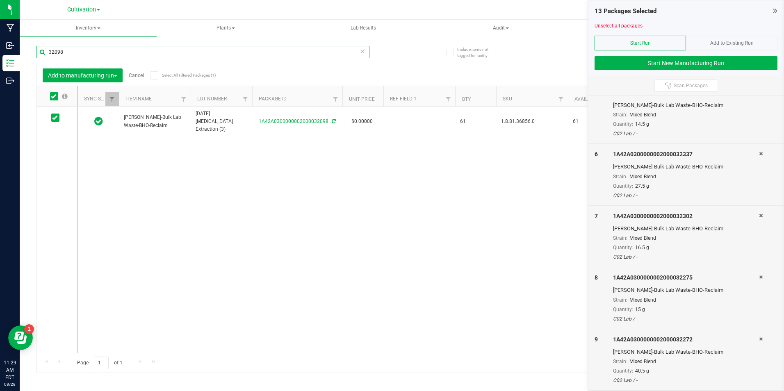
click at [70, 55] on input "32098" at bounding box center [202, 52] width 333 height 12
click at [70, 52] on input "32098" at bounding box center [202, 52] width 333 height 12
click at [70, 50] on input "32098" at bounding box center [202, 52] width 333 height 12
type input "32090"
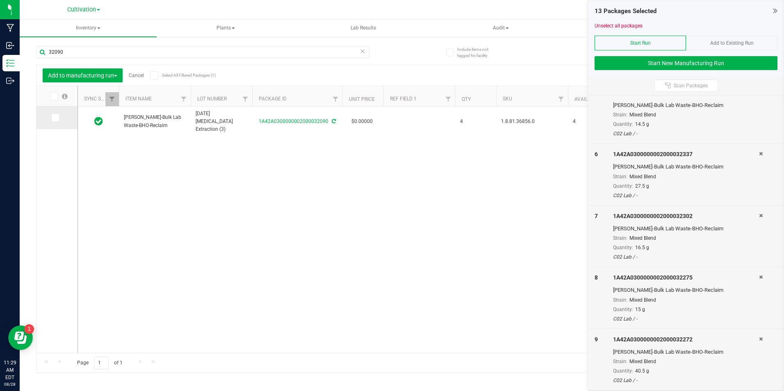
click at [59, 120] on td at bounding box center [56, 118] width 41 height 23
click at [59, 118] on span at bounding box center [55, 118] width 8 height 8
click at [0, 0] on input "checkbox" at bounding box center [0, 0] width 0 height 0
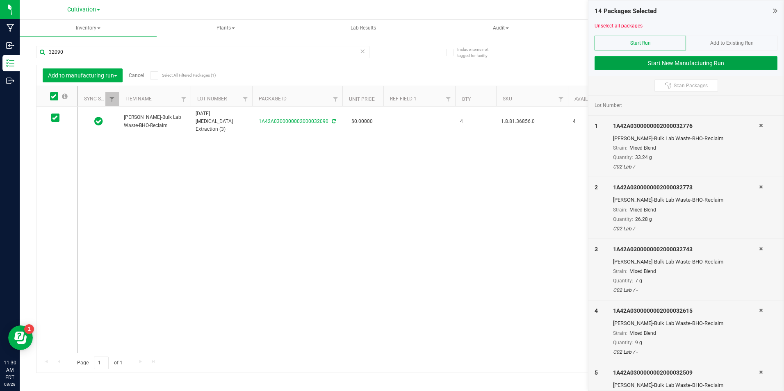
click at [728, 63] on button "Start New Manufacturing Run" at bounding box center [685, 63] width 183 height 14
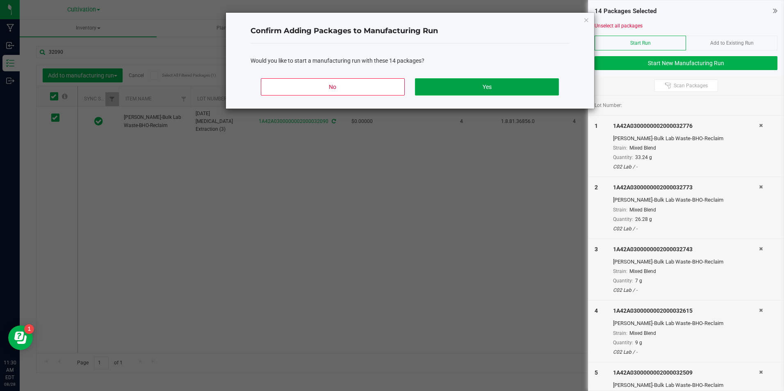
click at [510, 80] on button "Yes" at bounding box center [486, 86] width 143 height 17
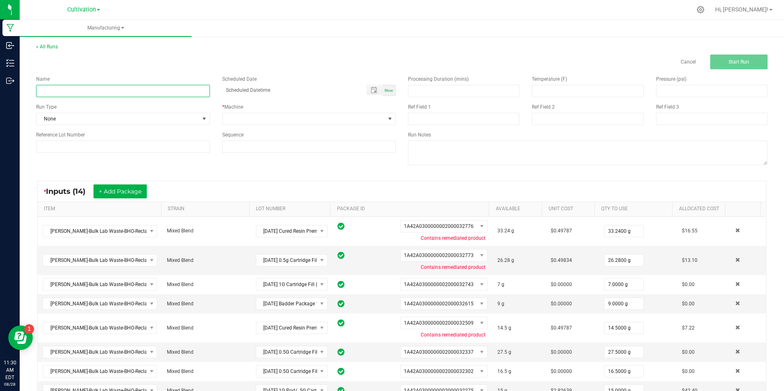
click at [94, 87] on input at bounding box center [123, 91] width 174 height 12
type input "[DATE] BHO Reclaim Consolidation (Barrel 1)"
type input "month/day/year hour:minute AM"
type input "[DATE] BHO Reclaim Consolidation (Barrel 1)"
type input "month/day/year hour:minute AM"
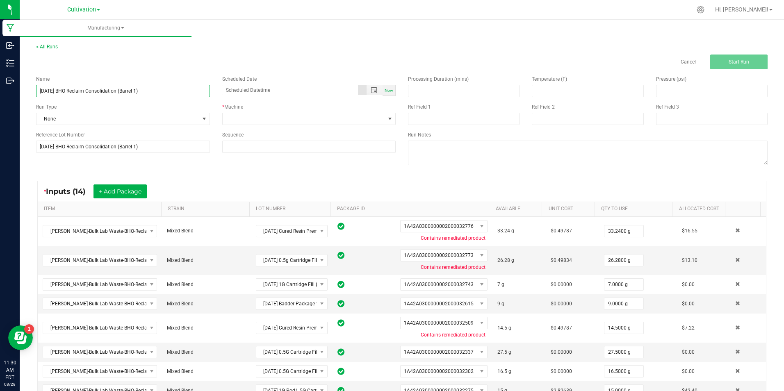
click at [138, 89] on input "[DATE] BHO Reclaim Consolidation (Barrel 1)" at bounding box center [123, 91] width 174 height 12
click at [137, 95] on input "[DATE] BHO Reclaim Consolidation (Barrel 2)" at bounding box center [123, 91] width 174 height 12
type input "[DATE] BHO Reclaim Consolidation (Barrel 2)"
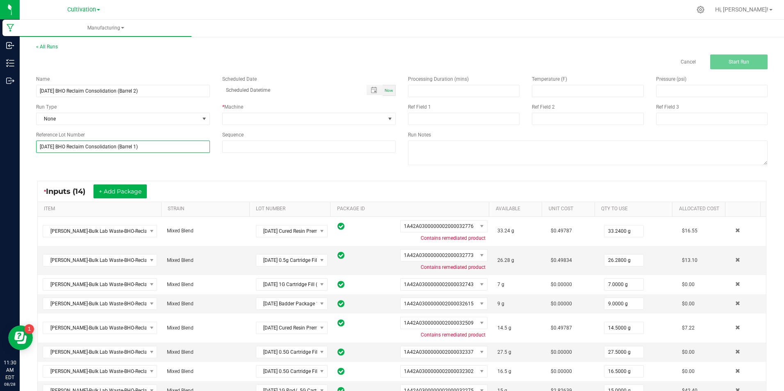
click at [173, 148] on input "[DATE] BHO Reclaim Consolidation (Barrel 1)" at bounding box center [123, 147] width 174 height 12
click at [173, 146] on input "[DATE] BHO Reclaim Consolidation (Barrel 1)" at bounding box center [123, 147] width 174 height 12
click at [174, 146] on input "[DATE] BHO Reclaim Consolidation (Barrel 1)" at bounding box center [123, 147] width 174 height 12
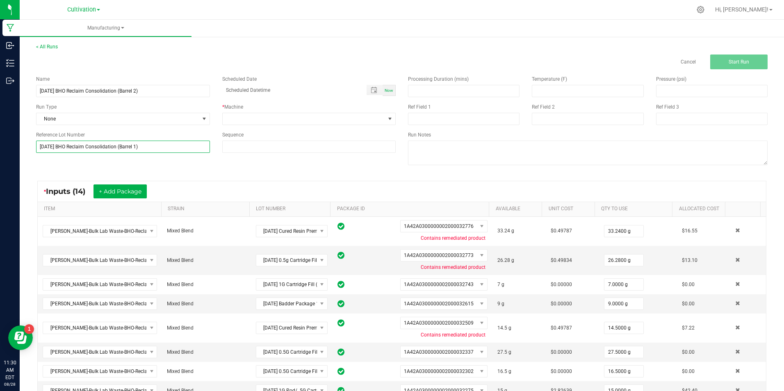
drag, startPoint x: 174, startPoint y: 146, endPoint x: 136, endPoint y: 145, distance: 38.1
click at [136, 145] on input "[DATE] BHO Reclaim Consolidation (Barrel 1)" at bounding box center [123, 147] width 174 height 12
paste input "2"
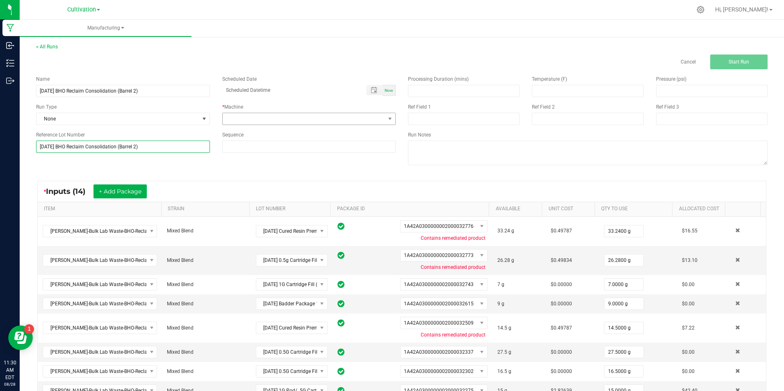
type input "[DATE] BHO Reclaim Consolidation (Barrel 2)"
click at [245, 119] on span at bounding box center [304, 118] width 163 height 11
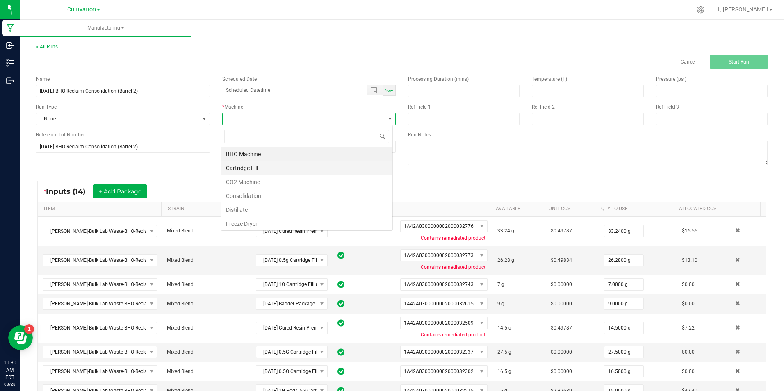
scroll to position [12, 172]
click at [276, 192] on li "Consolidation" at bounding box center [306, 196] width 171 height 14
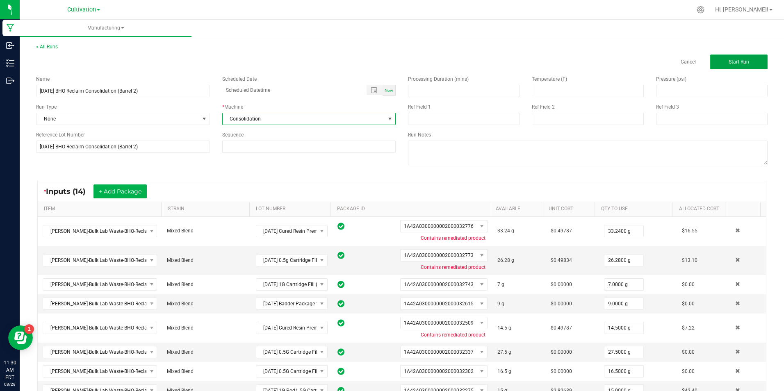
click at [751, 58] on button "Start Run" at bounding box center [738, 62] width 57 height 15
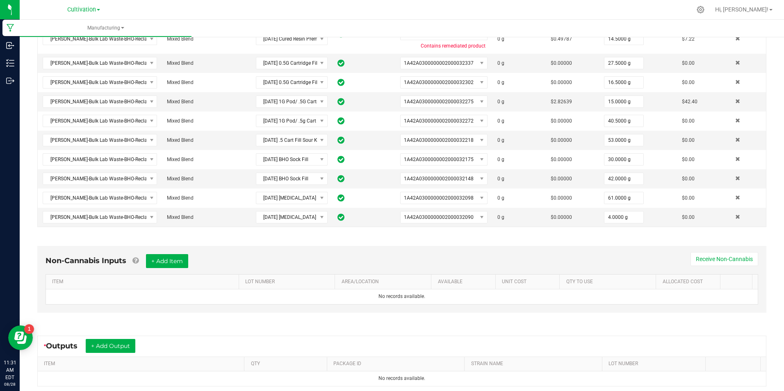
scroll to position [369, 0]
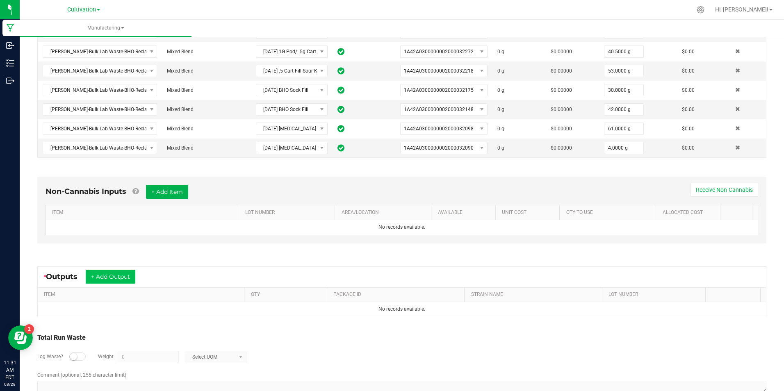
drag, startPoint x: 95, startPoint y: 269, endPoint x: 98, endPoint y: 277, distance: 7.9
click at [96, 270] on div "* Outputs + Add Output" at bounding box center [402, 277] width 728 height 20
click at [98, 277] on button "+ Add Output" at bounding box center [111, 277] width 50 height 14
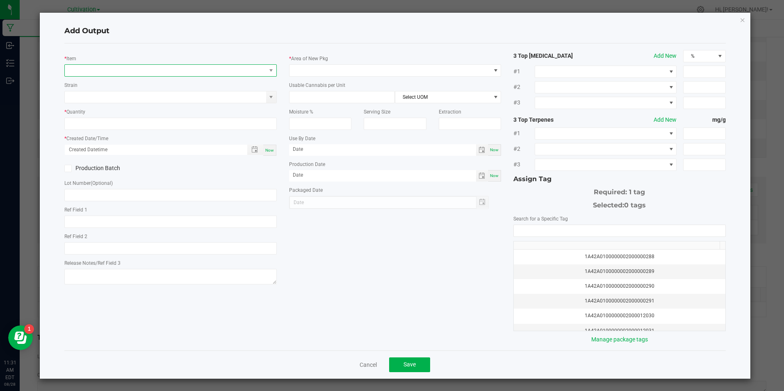
click at [83, 69] on span "NO DATA FOUND" at bounding box center [165, 70] width 201 height 11
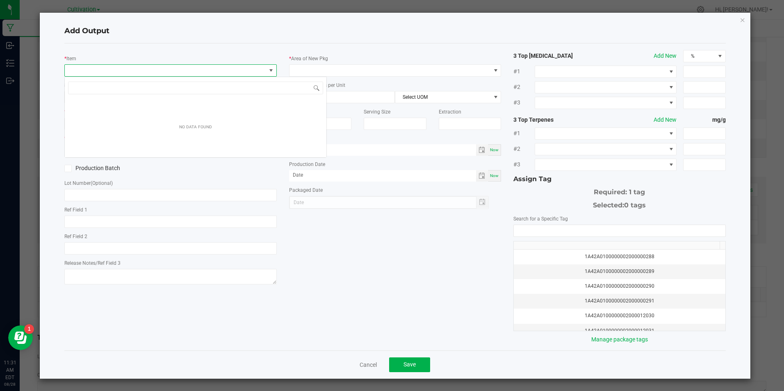
scroll to position [12, 210]
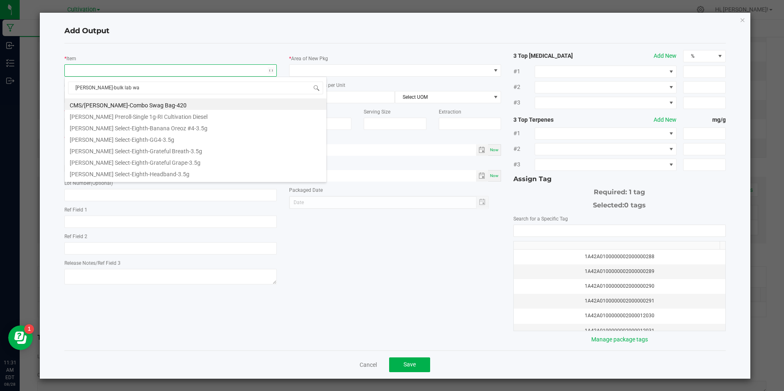
type input "slater-bulk lab was"
click at [133, 123] on li "[PERSON_NAME]-Bulk Lab Waste-BHO-Reclaim" at bounding box center [196, 126] width 262 height 11
type input "0.0000 g"
type input "1"
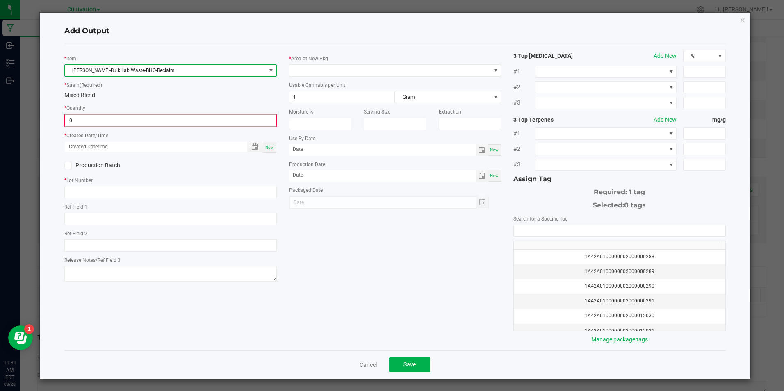
click at [134, 124] on input "0" at bounding box center [170, 120] width 210 height 11
type input "379.5200 g"
click at [269, 144] on span "Now" at bounding box center [269, 146] width 9 height 5
type input "08/28/2025 11:32 AM"
type input "[DATE]"
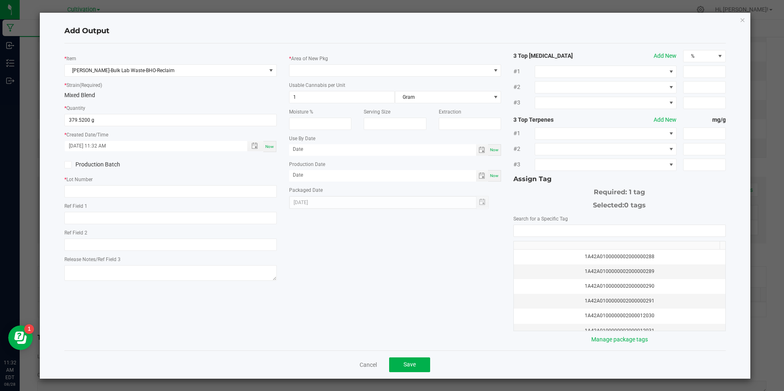
click at [69, 165] on icon at bounding box center [68, 165] width 5 height 0
click at [0, 0] on input "Production Batch" at bounding box center [0, 0] width 0 height 0
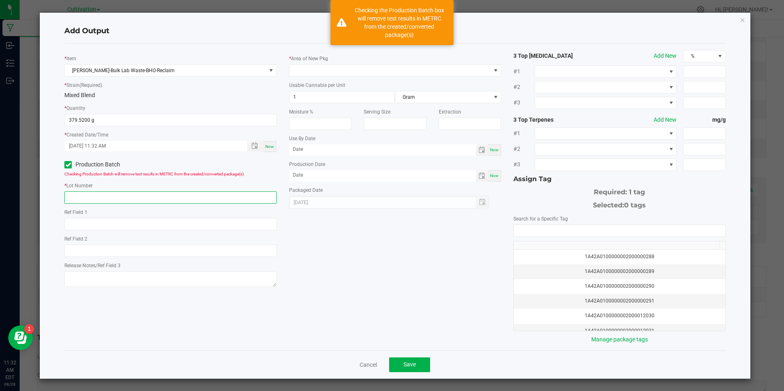
click at [97, 196] on input "text" at bounding box center [170, 197] width 212 height 12
paste input "[DATE] BHO Reclaim Consolidation (Barrel 2)"
type input "[DATE] BHO Reclaim Consolidation (Barrel 2)"
click at [309, 67] on span at bounding box center [389, 70] width 201 height 11
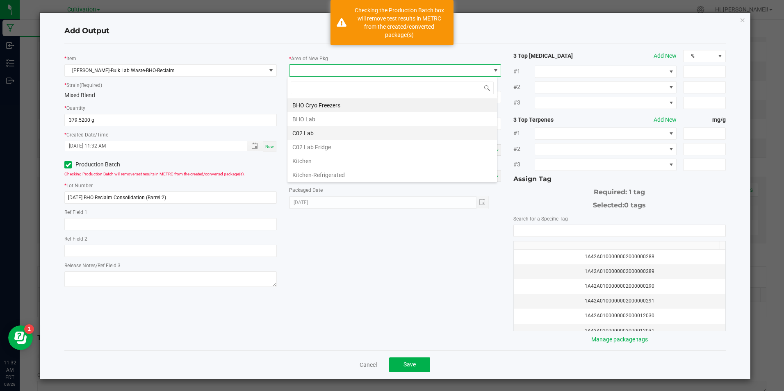
click at [317, 137] on li "C02 Lab" at bounding box center [391, 133] width 209 height 14
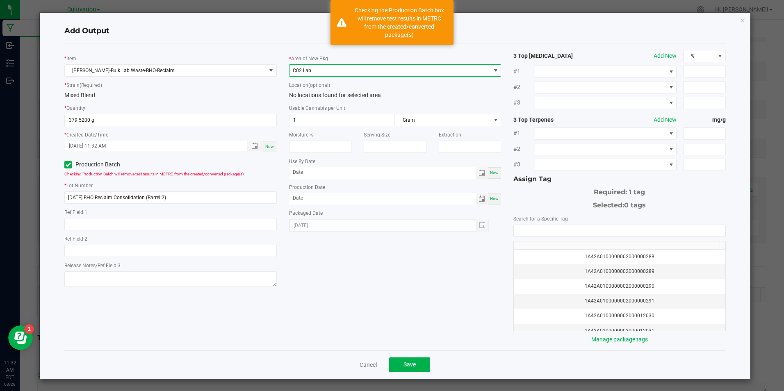
click at [317, 127] on div "Moisture %" at bounding box center [320, 139] width 75 height 27
click at [317, 121] on input "1" at bounding box center [341, 119] width 105 height 11
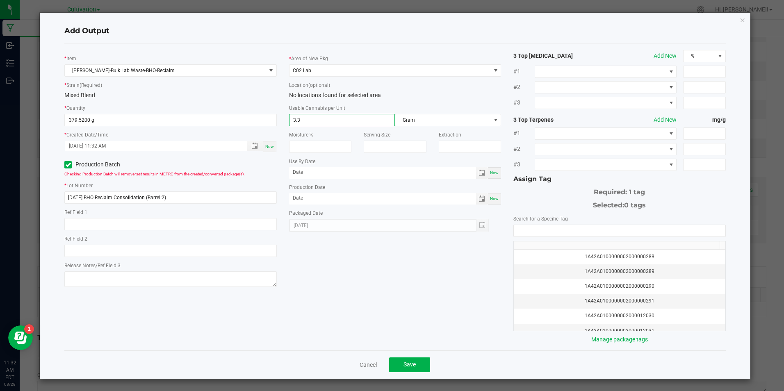
type input "3.3"
click at [489, 202] on div "Now" at bounding box center [494, 198] width 13 height 11
type input "[DATE]"
click at [532, 235] on input "NO DATA FOUND" at bounding box center [619, 230] width 211 height 11
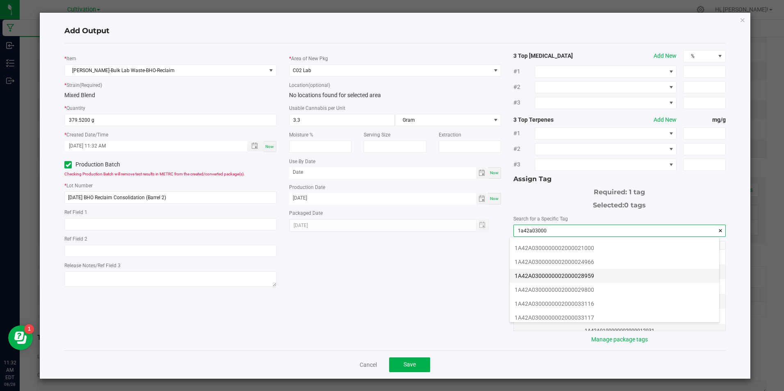
scroll to position [164, 0]
click at [603, 257] on li "1A42A0300000002000033116" at bounding box center [614, 263] width 209 height 14
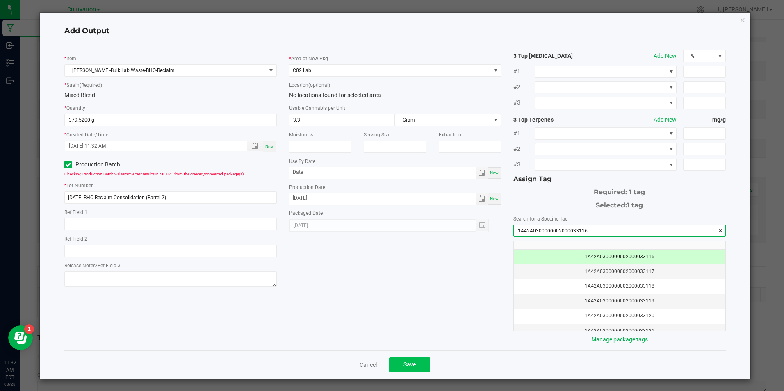
type input "1A42A0300000002000033116"
click at [407, 363] on span "Save" at bounding box center [409, 364] width 12 height 7
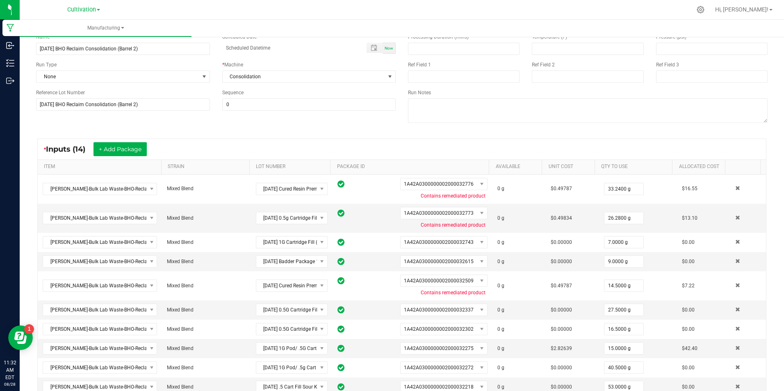
scroll to position [0, 0]
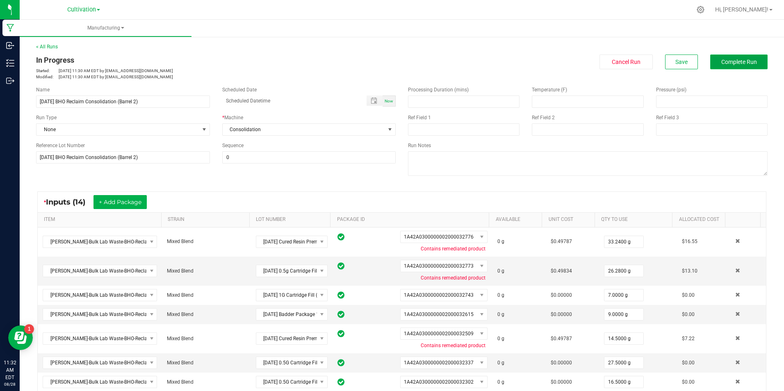
click at [754, 62] on button "Complete Run" at bounding box center [738, 62] width 57 height 15
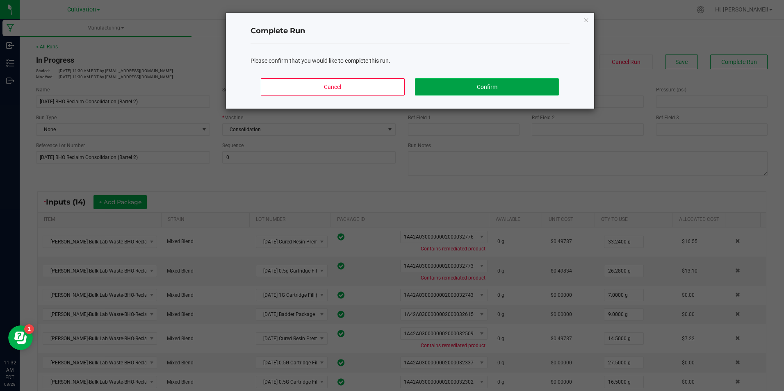
click at [517, 85] on button "Confirm" at bounding box center [486, 86] width 143 height 17
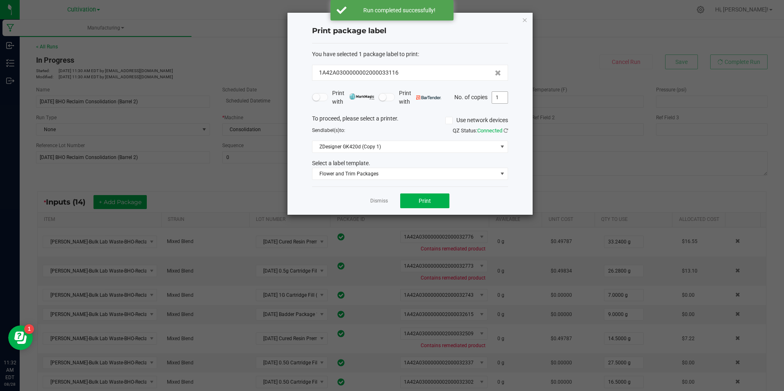
click at [499, 97] on input "1" at bounding box center [500, 97] width 16 height 11
type input "3"
click at [437, 204] on button "Print" at bounding box center [424, 201] width 49 height 15
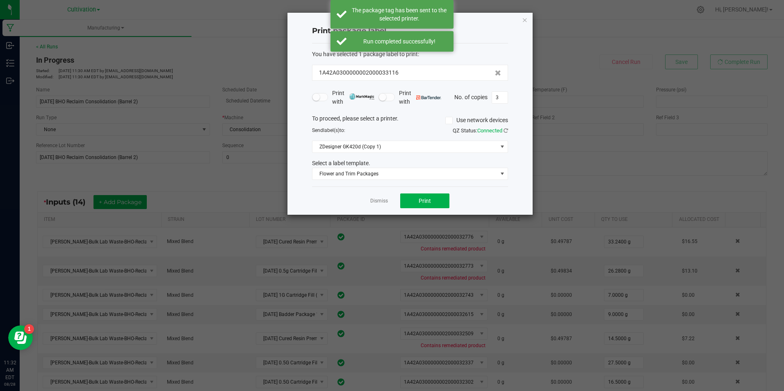
click at [374, 205] on div "Dismiss Print" at bounding box center [410, 201] width 196 height 28
click at [375, 201] on link "Dismiss" at bounding box center [379, 201] width 18 height 7
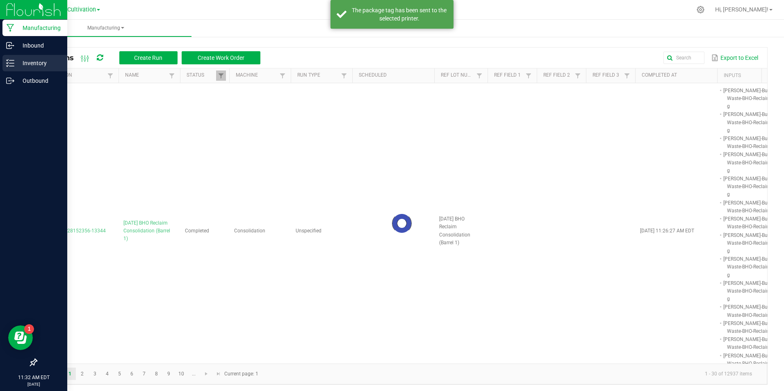
click at [12, 64] on icon at bounding box center [10, 63] width 8 height 8
